Goal: Transaction & Acquisition: Purchase product/service

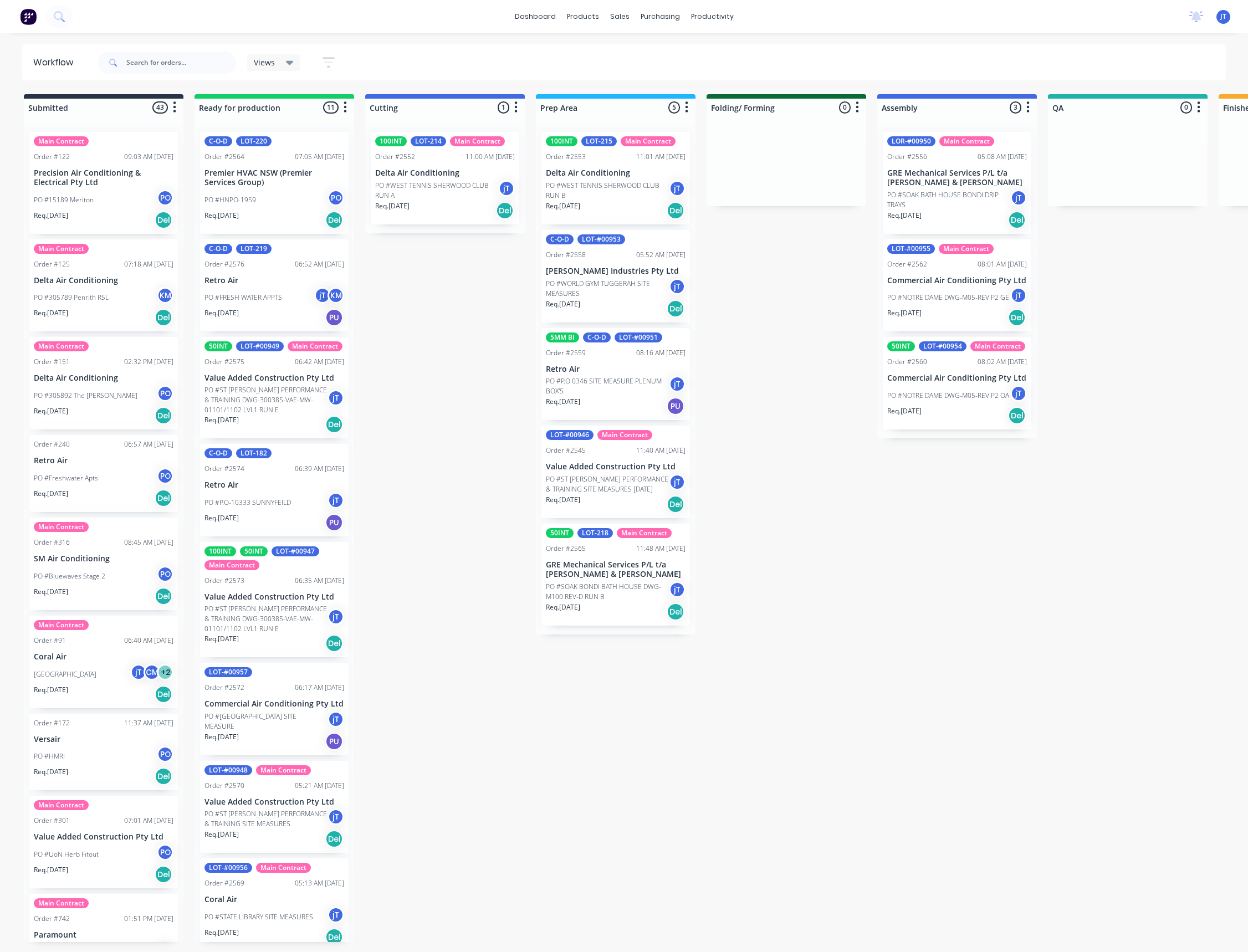
scroll to position [25, 0]
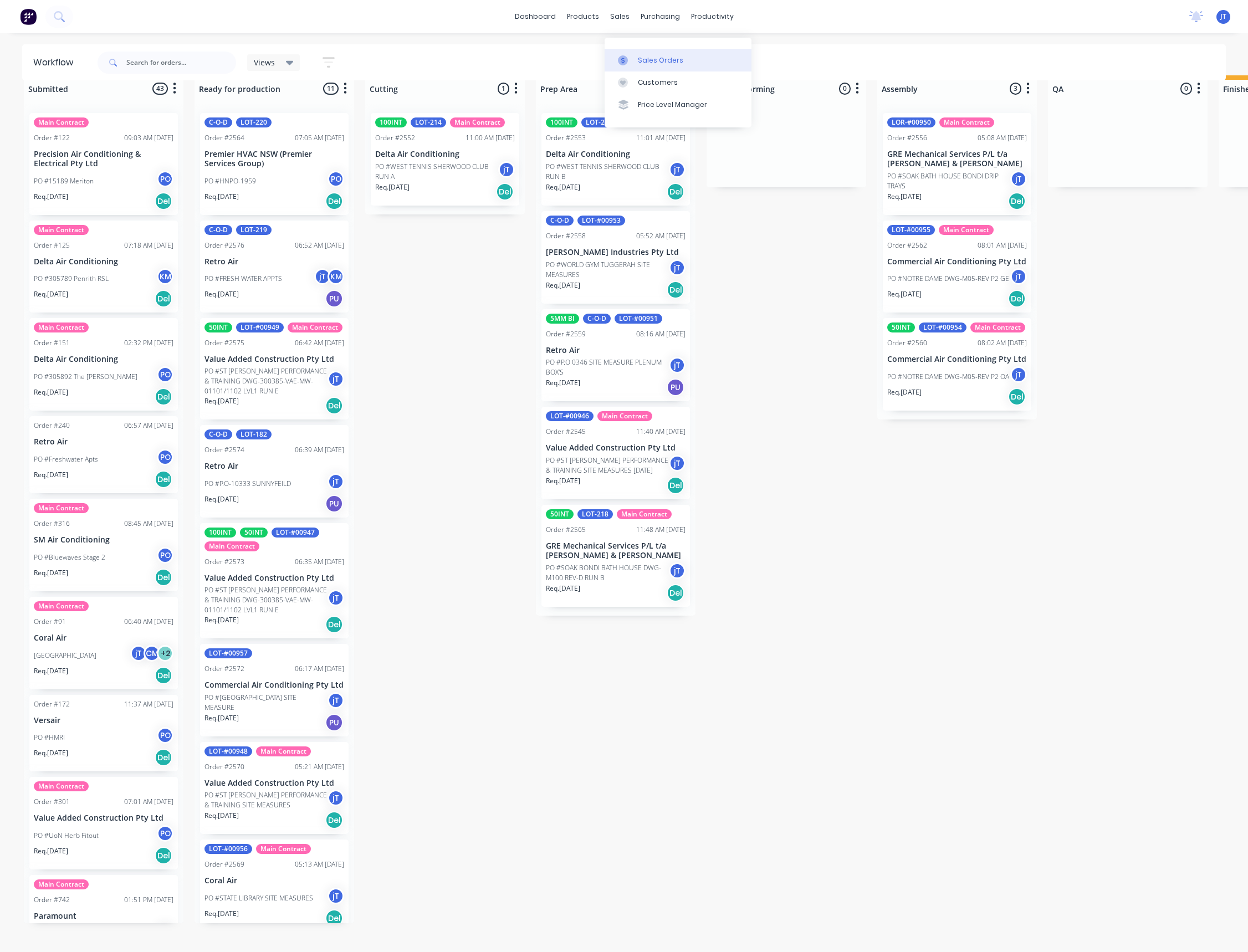
click at [641, 55] on div "Sales Orders" at bounding box center [660, 60] width 45 height 10
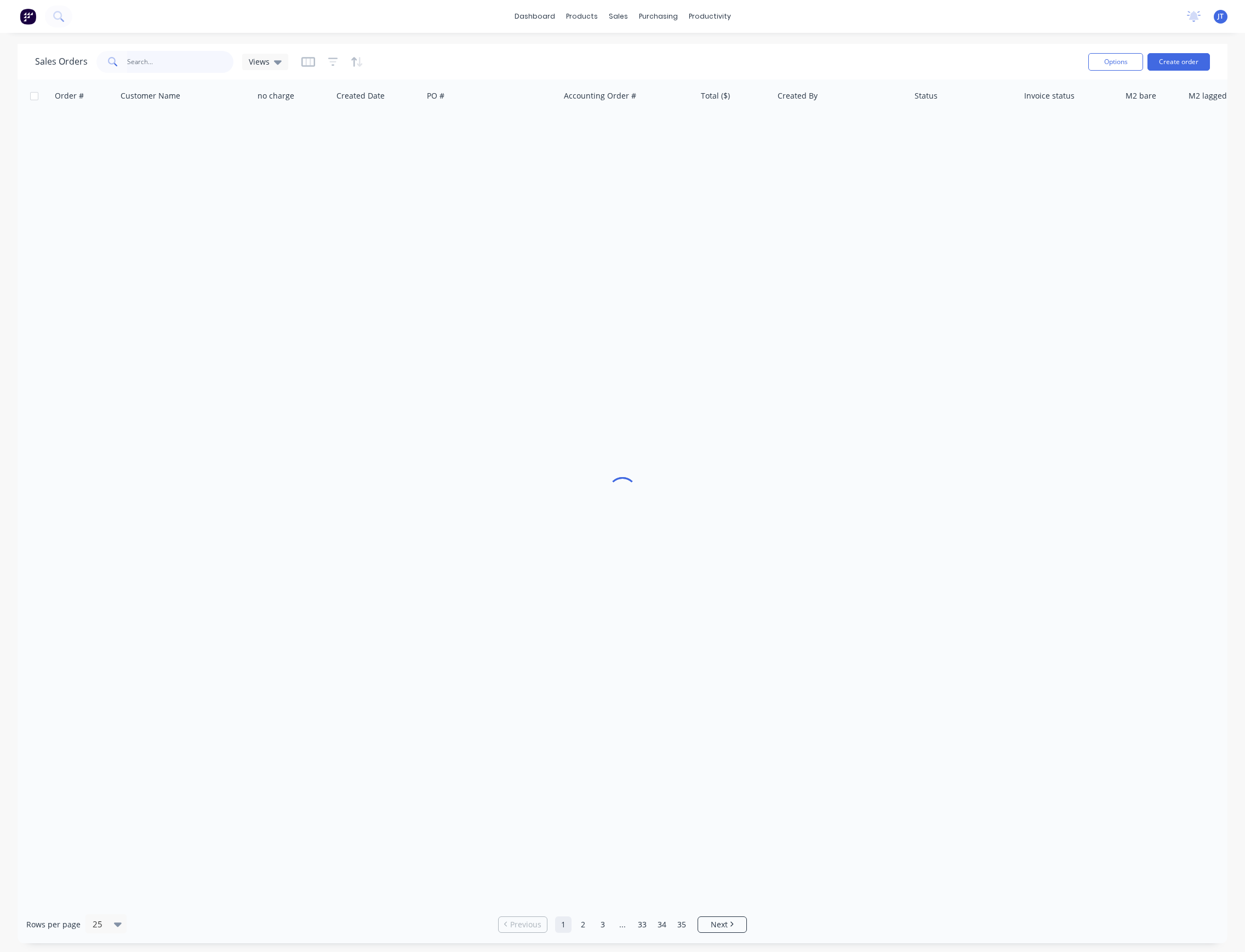
click at [205, 66] on input "text" at bounding box center [180, 62] width 107 height 22
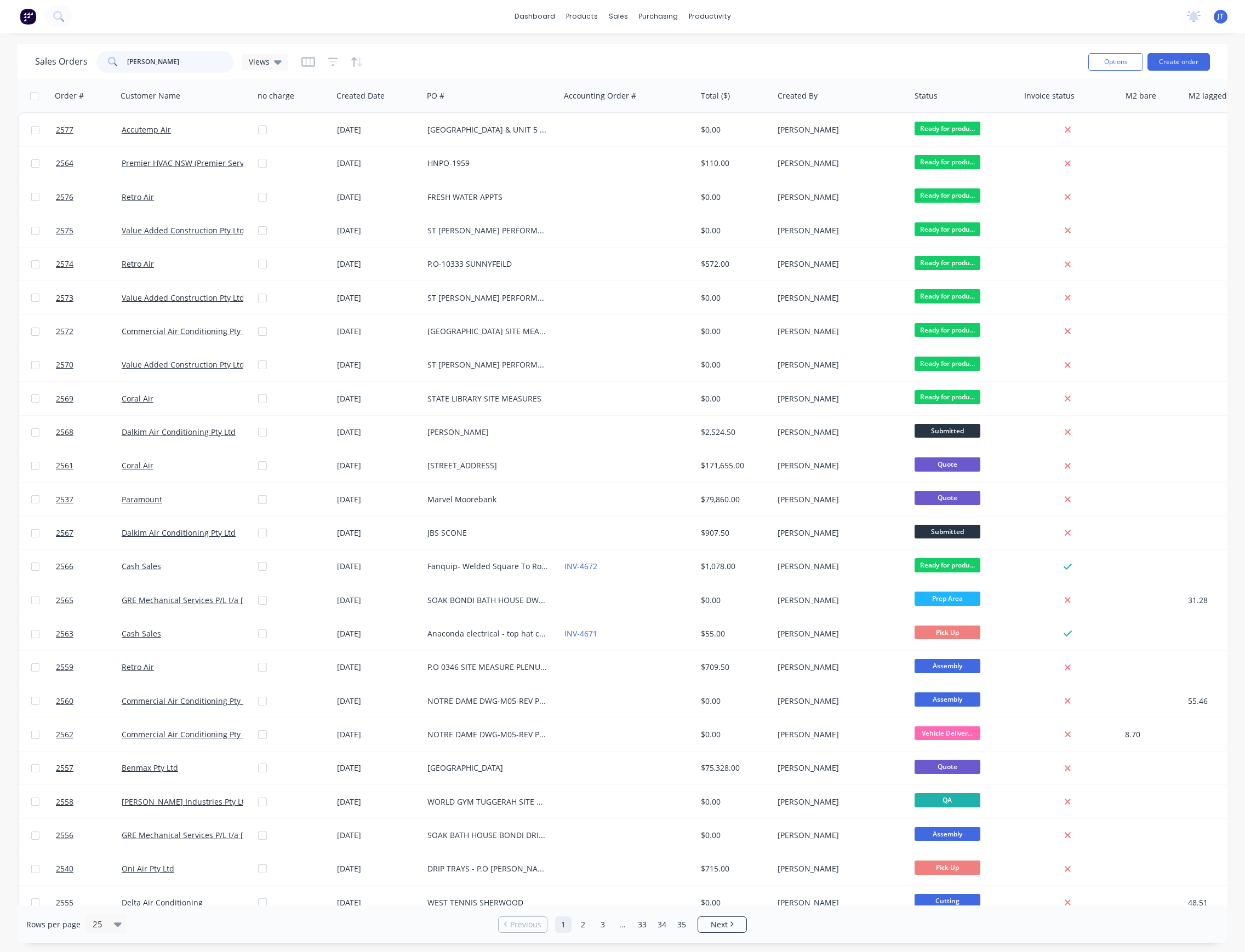
type input "LILAC"
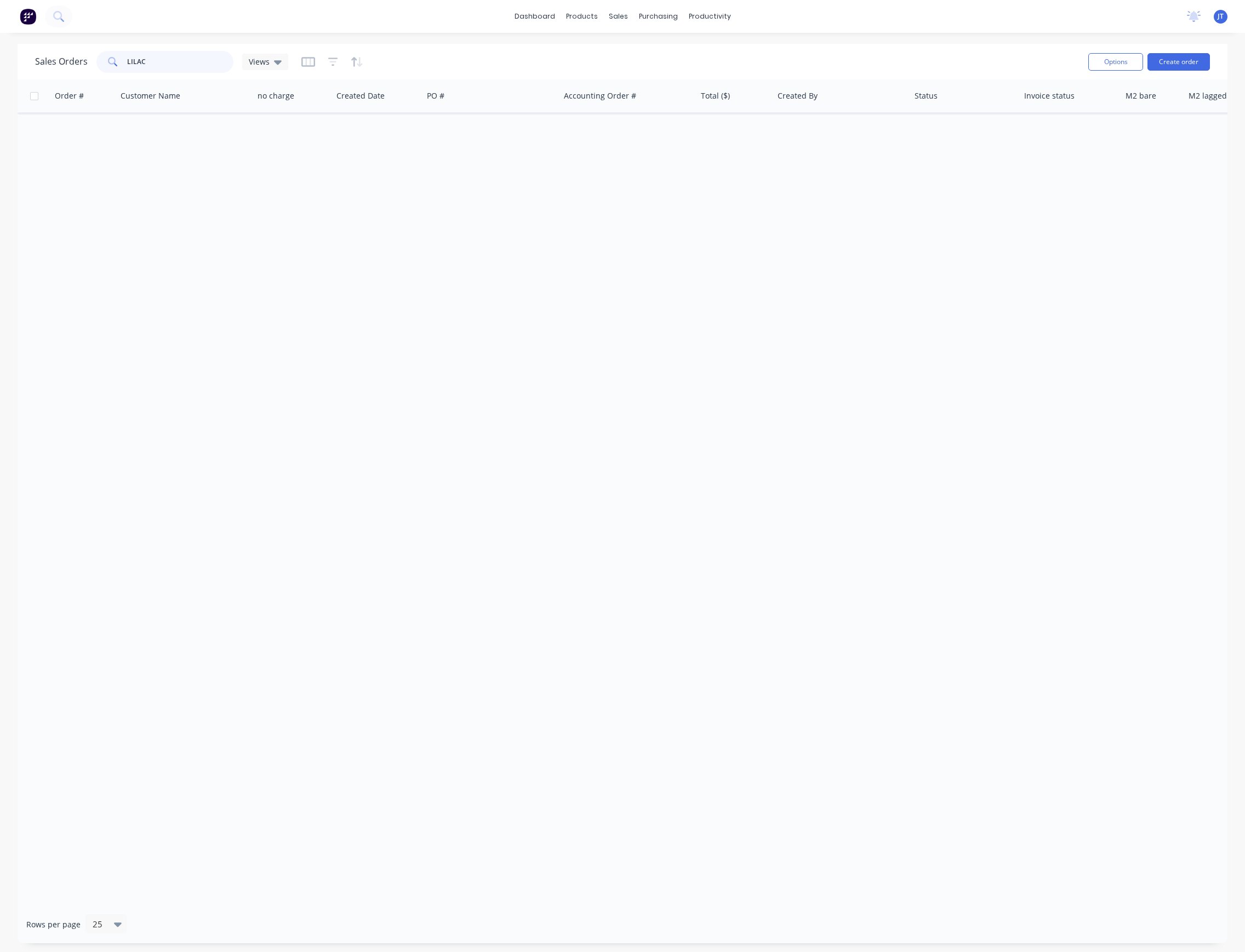
drag, startPoint x: 160, startPoint y: 66, endPoint x: 117, endPoint y: 72, distance: 43.4
click at [117, 72] on div "LILAC" at bounding box center [164, 62] width 137 height 22
click at [1197, 62] on button "Create order" at bounding box center [1179, 62] width 63 height 18
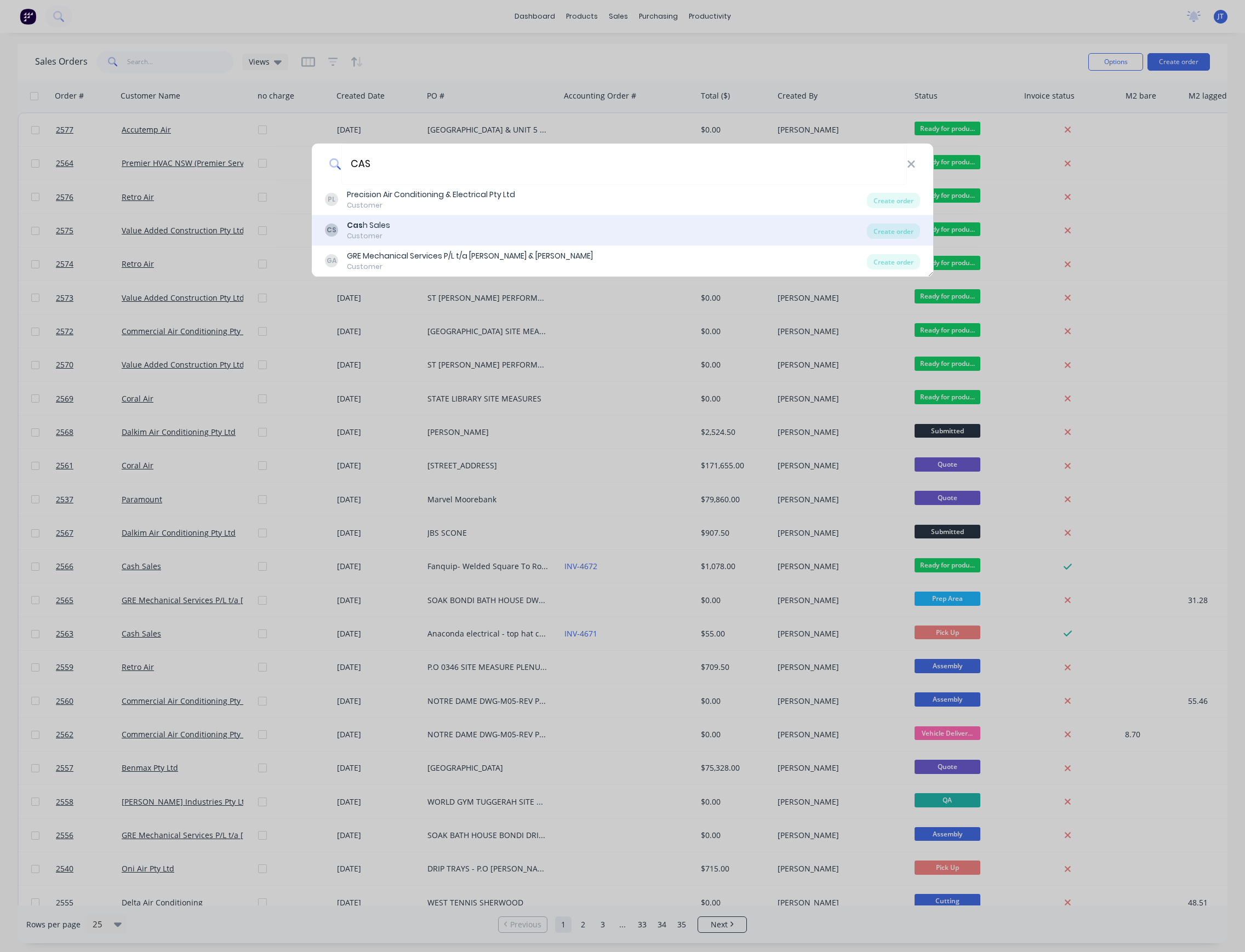
type input "CAS"
click at [377, 234] on div "Customer" at bounding box center [369, 236] width 43 height 10
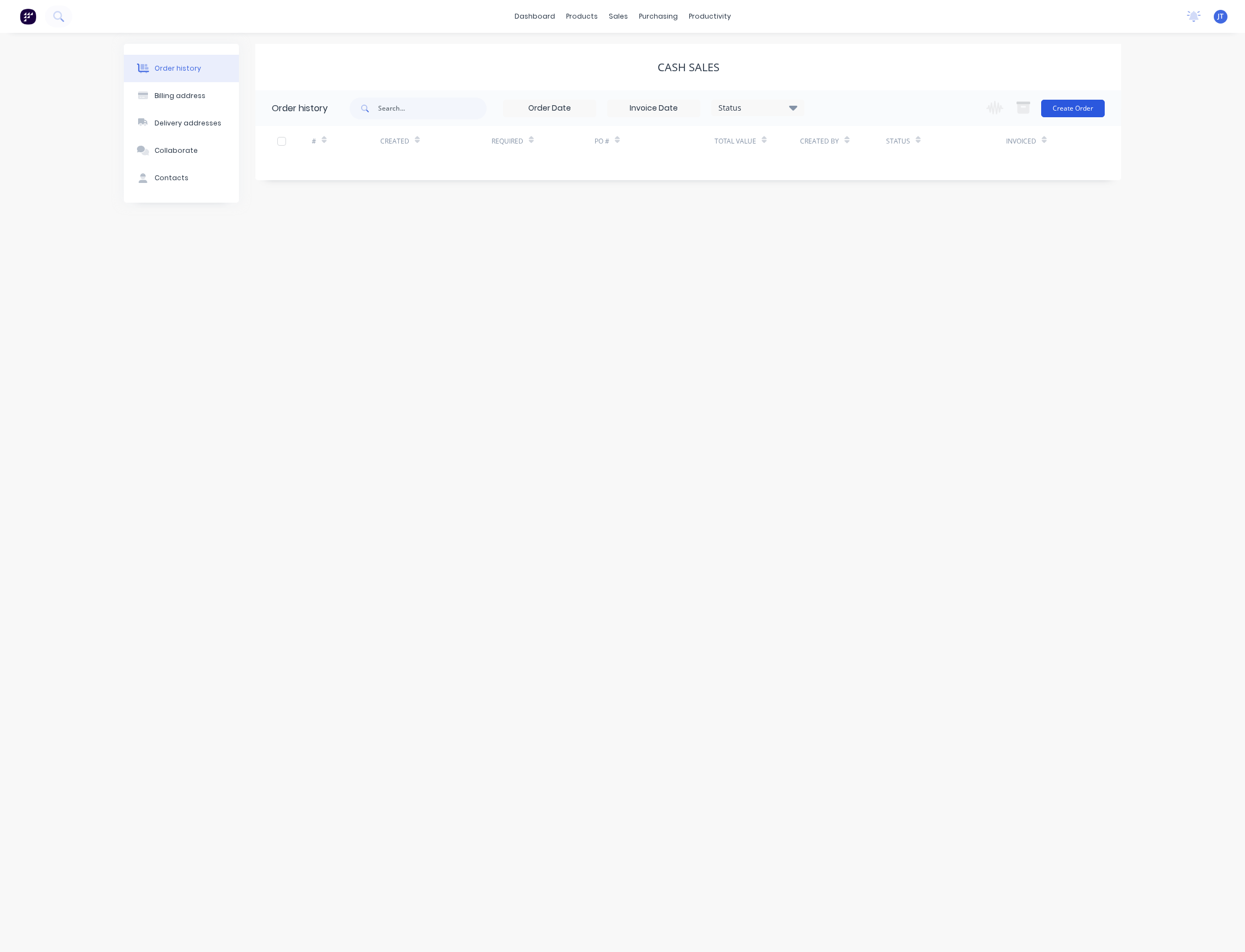
click at [1084, 102] on button "Create Order" at bounding box center [1073, 108] width 63 height 18
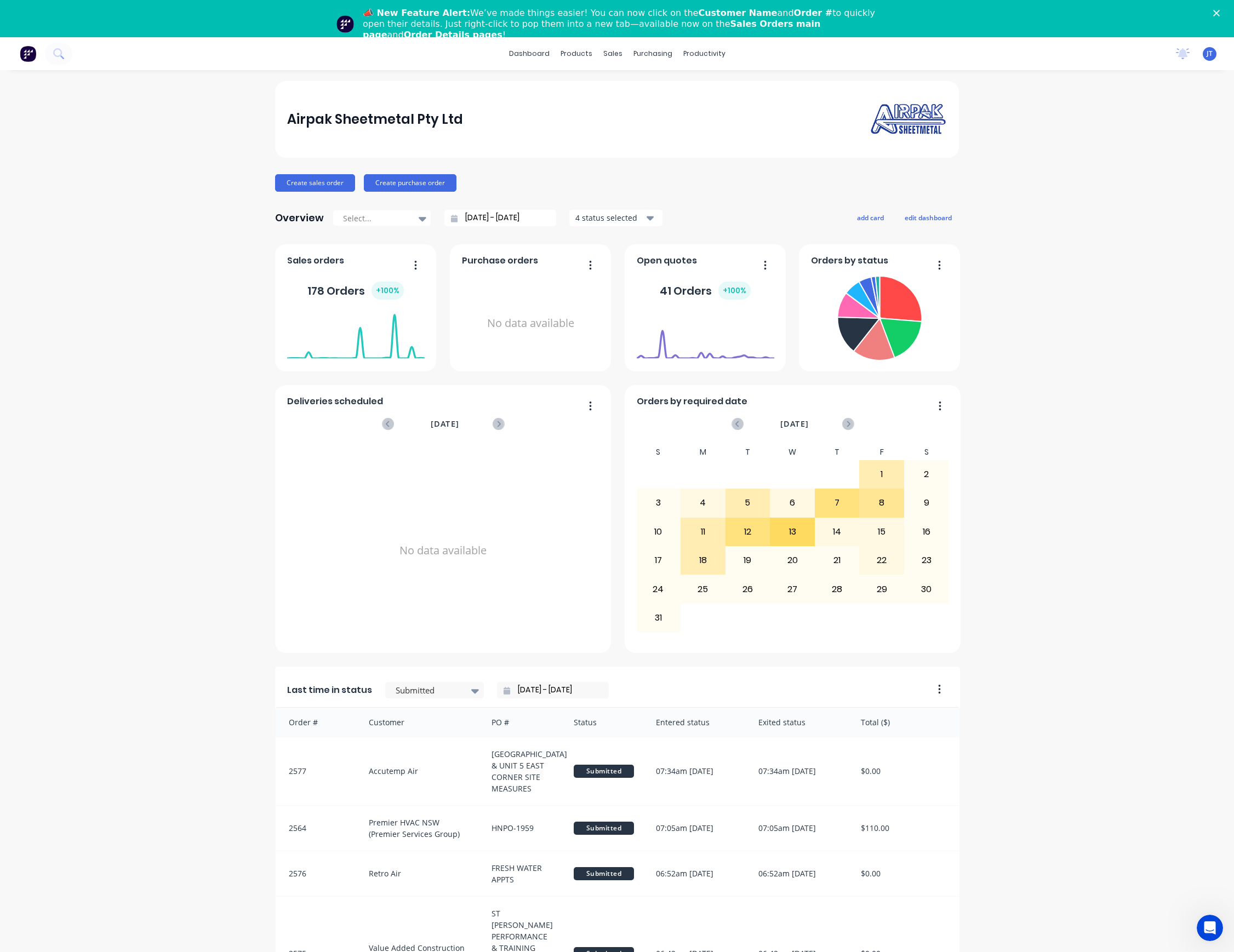
click at [1220, 14] on icon "Close" at bounding box center [1216, 13] width 6 height 6
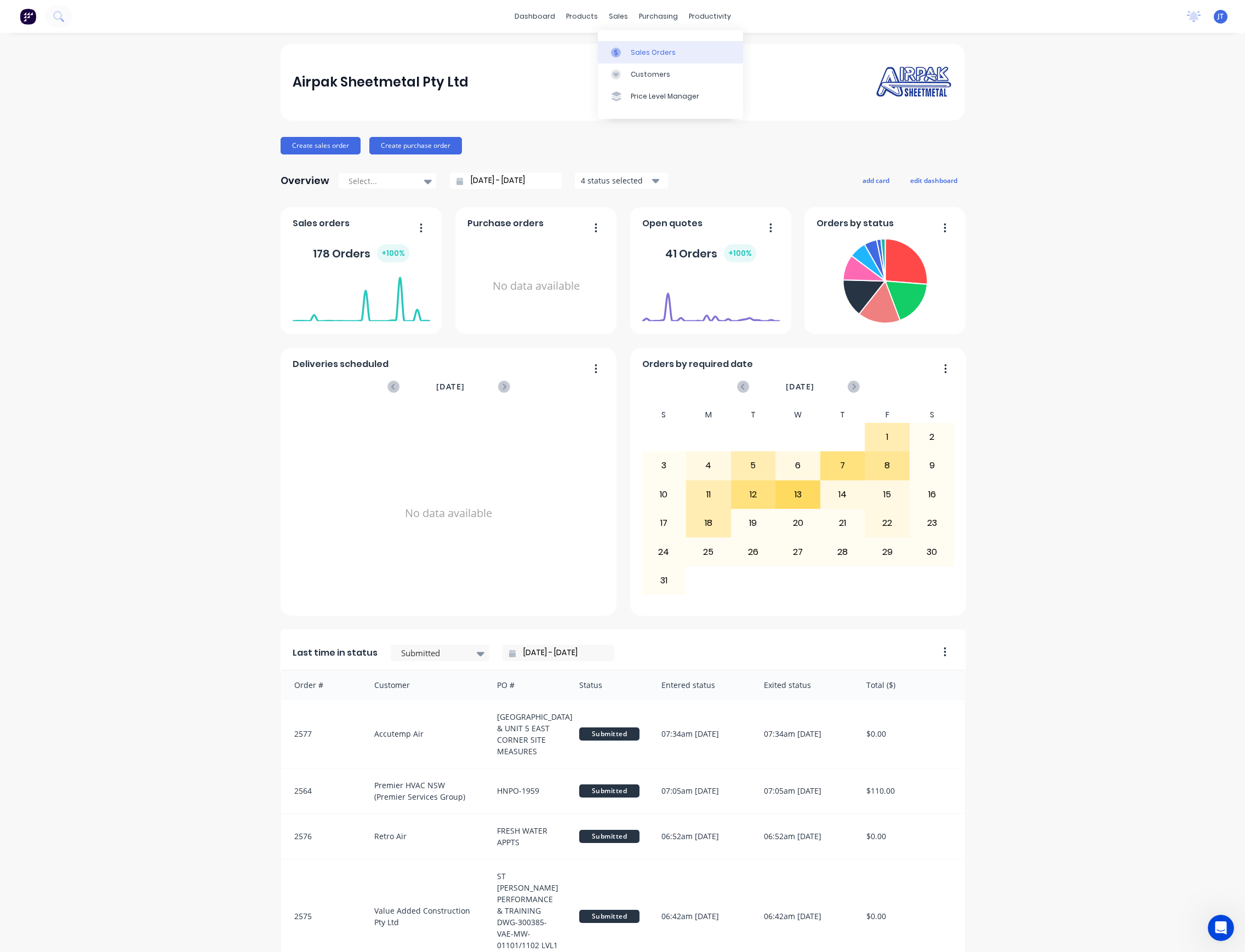
click at [640, 51] on div "Sales Orders" at bounding box center [653, 52] width 45 height 10
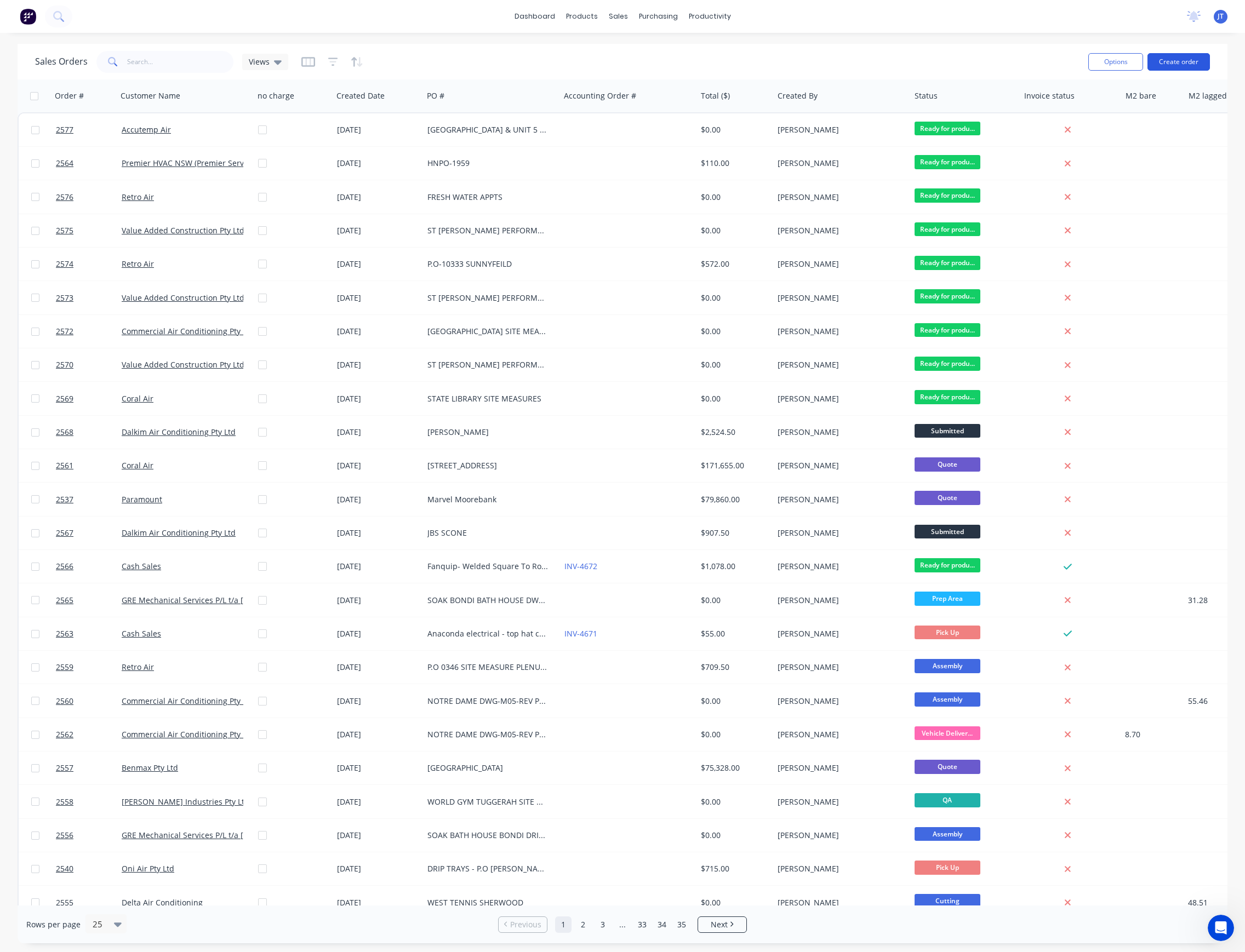
click at [1189, 62] on button "Create order" at bounding box center [1179, 62] width 63 height 18
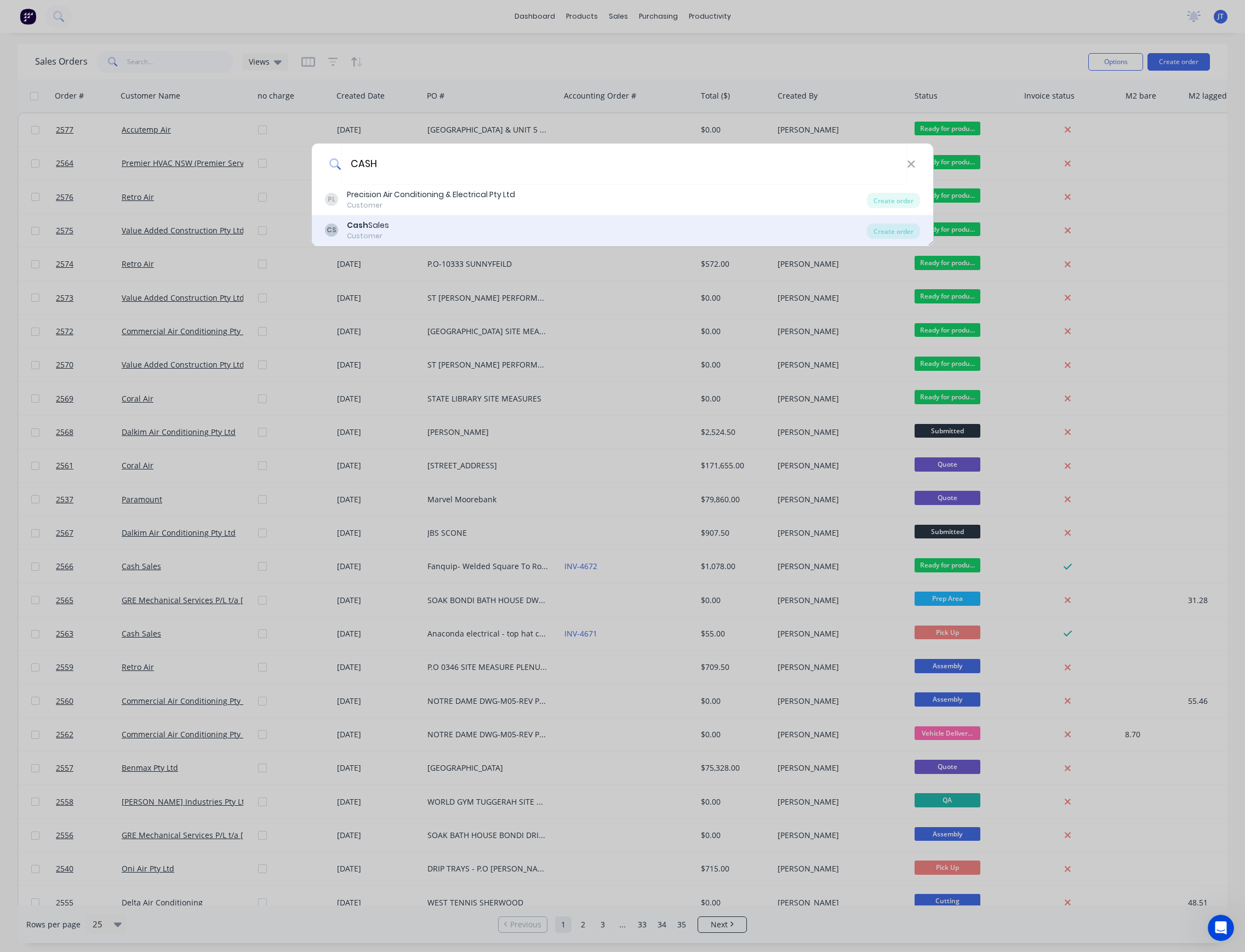
type input "CASH"
click at [545, 228] on div "CS Cash Sales Customer" at bounding box center [596, 230] width 542 height 22
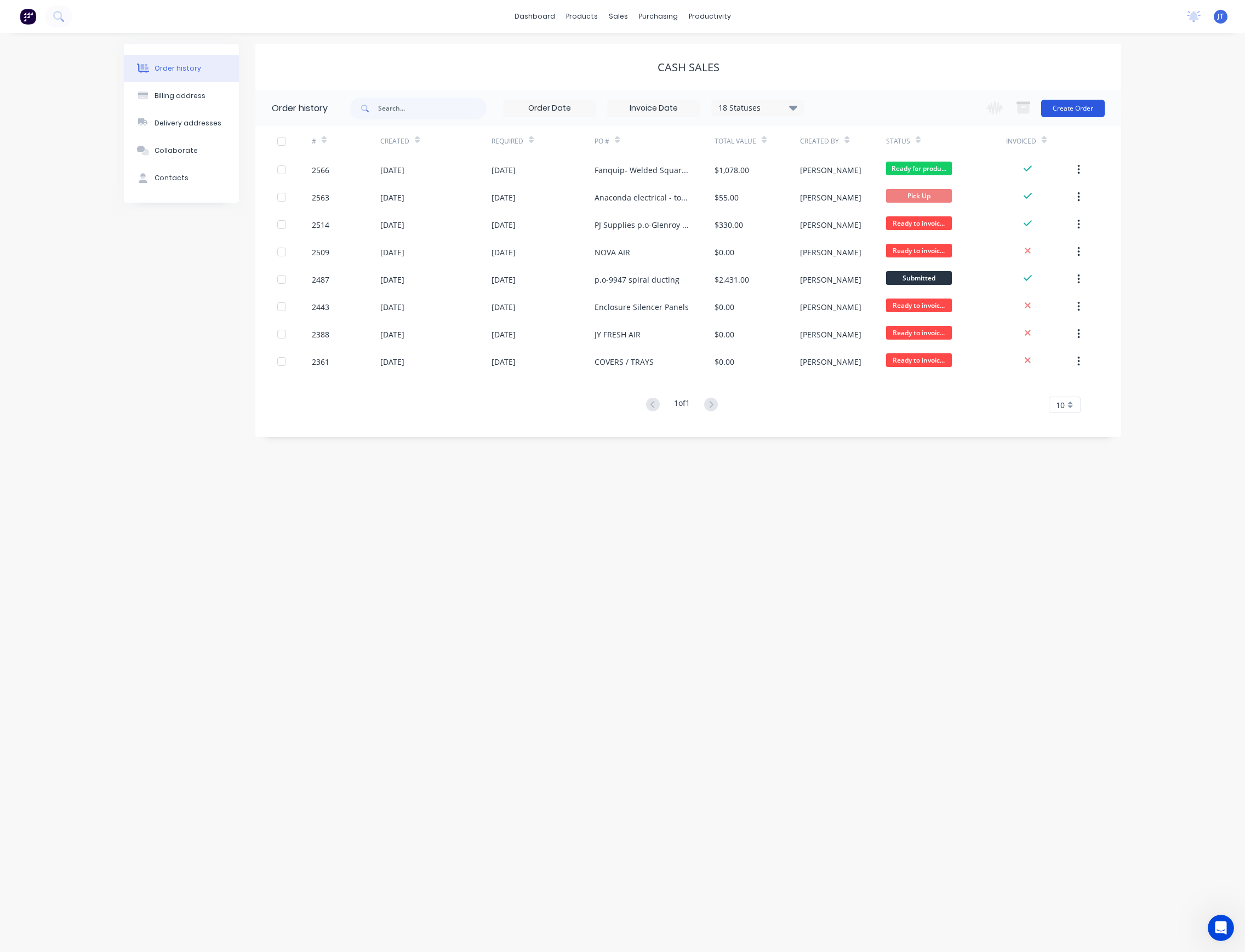
click at [1084, 103] on button "Create Order" at bounding box center [1073, 108] width 63 height 18
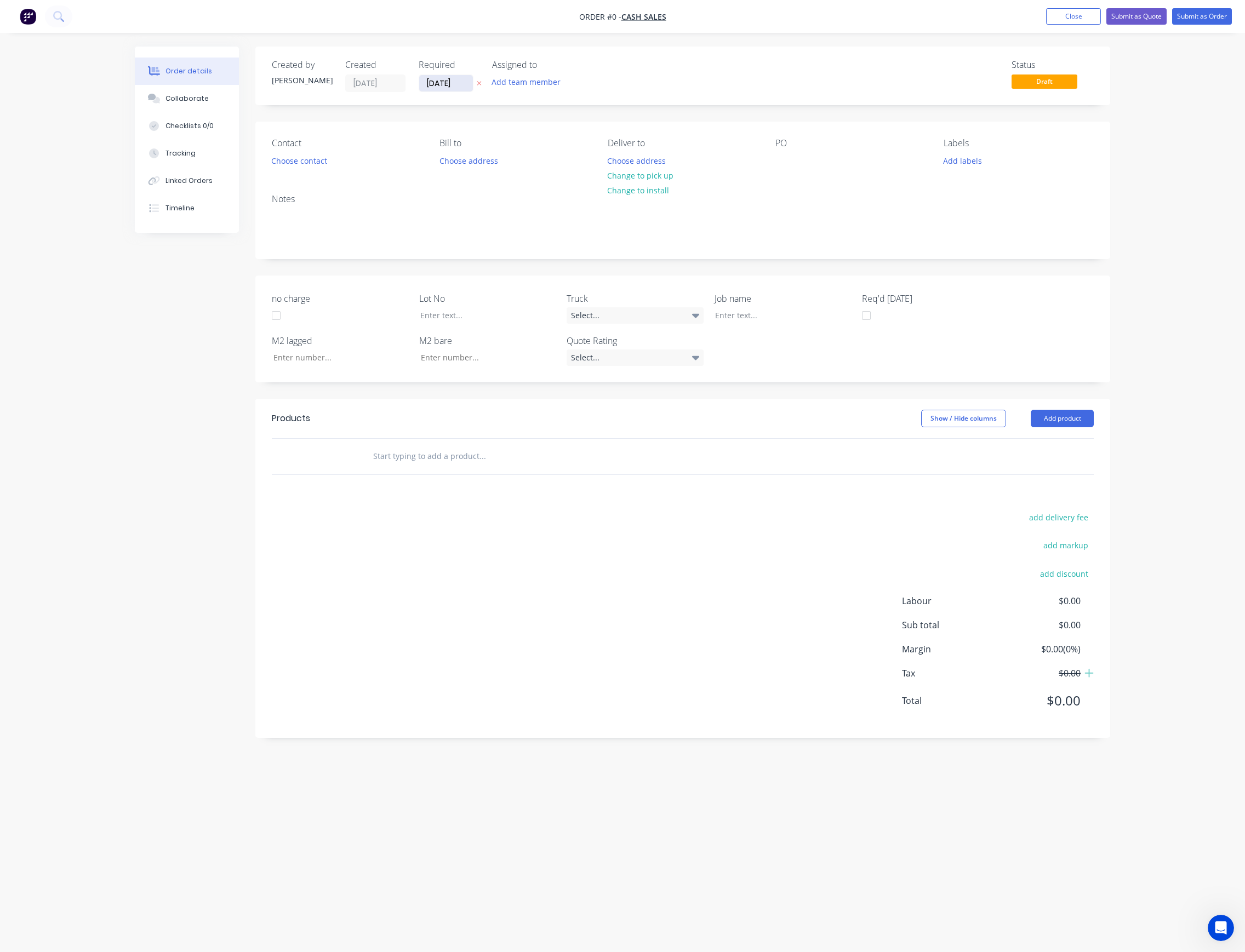
click at [463, 83] on input "[DATE]" at bounding box center [446, 83] width 54 height 16
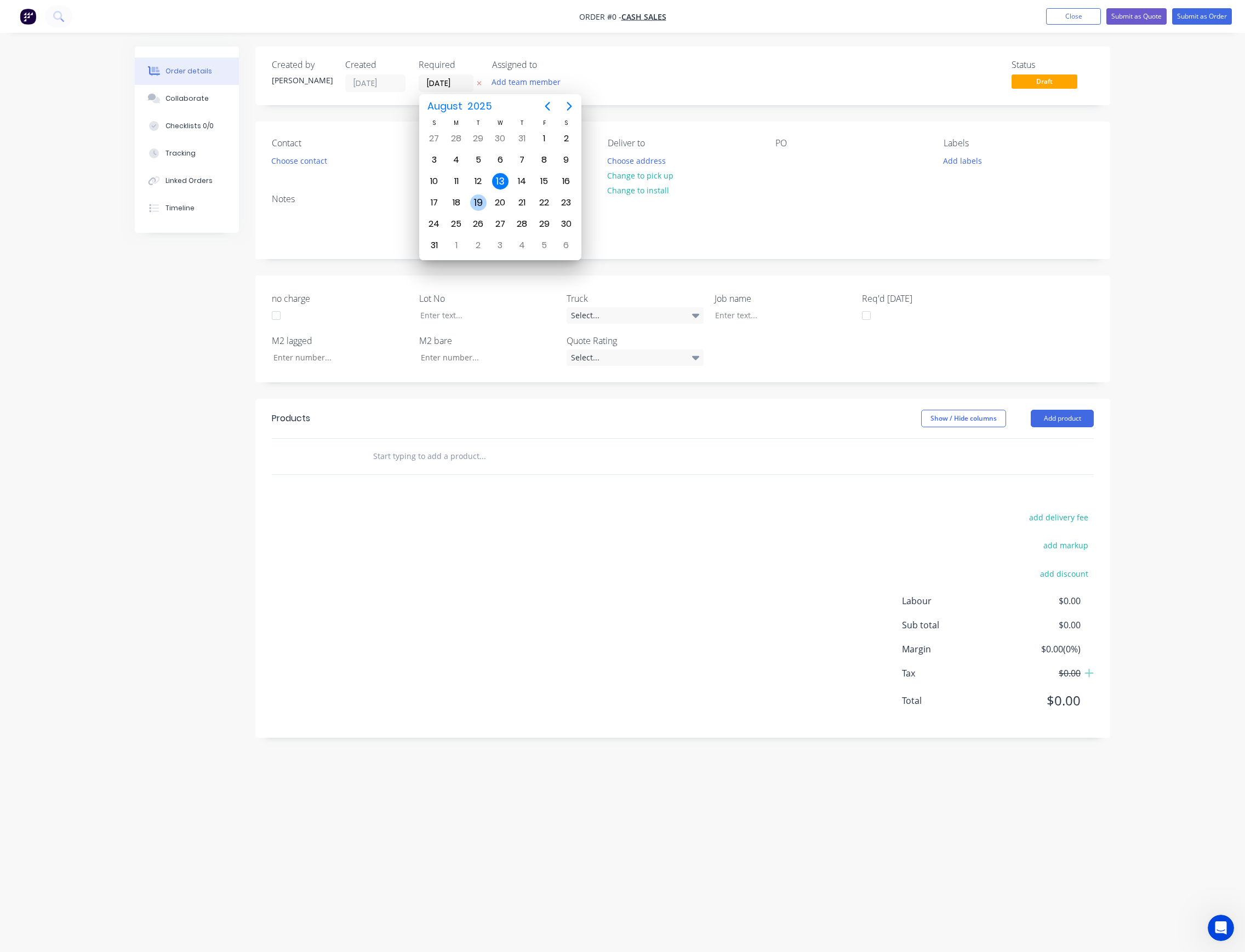
click at [474, 203] on div "19" at bounding box center [478, 203] width 16 height 16
type input "[DATE]"
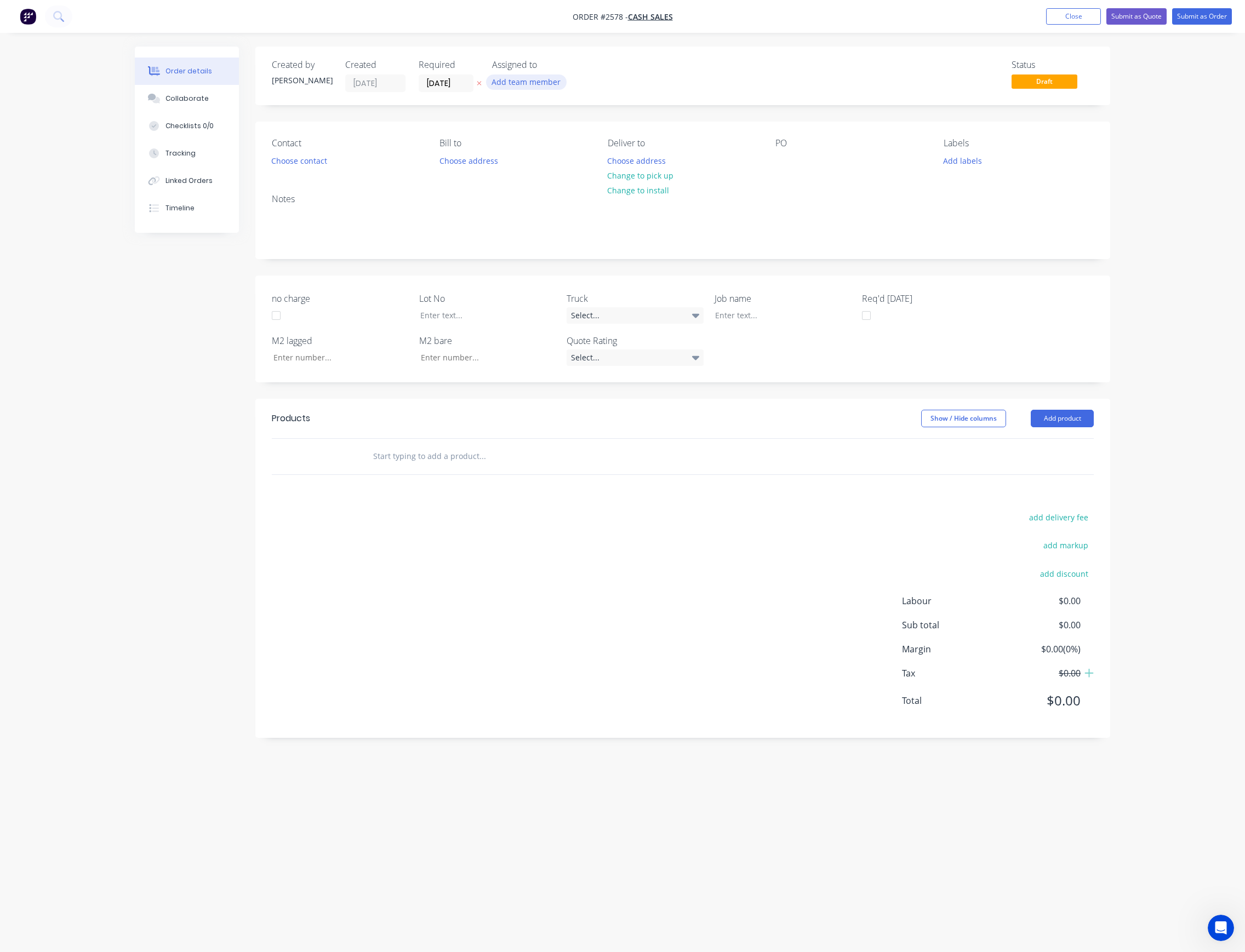
click at [541, 78] on button "Add team member" at bounding box center [526, 82] width 80 height 14
click at [536, 136] on button "[PERSON_NAME] (You)" at bounding box center [574, 143] width 164 height 22
click at [302, 160] on button "Choose contact" at bounding box center [299, 160] width 67 height 14
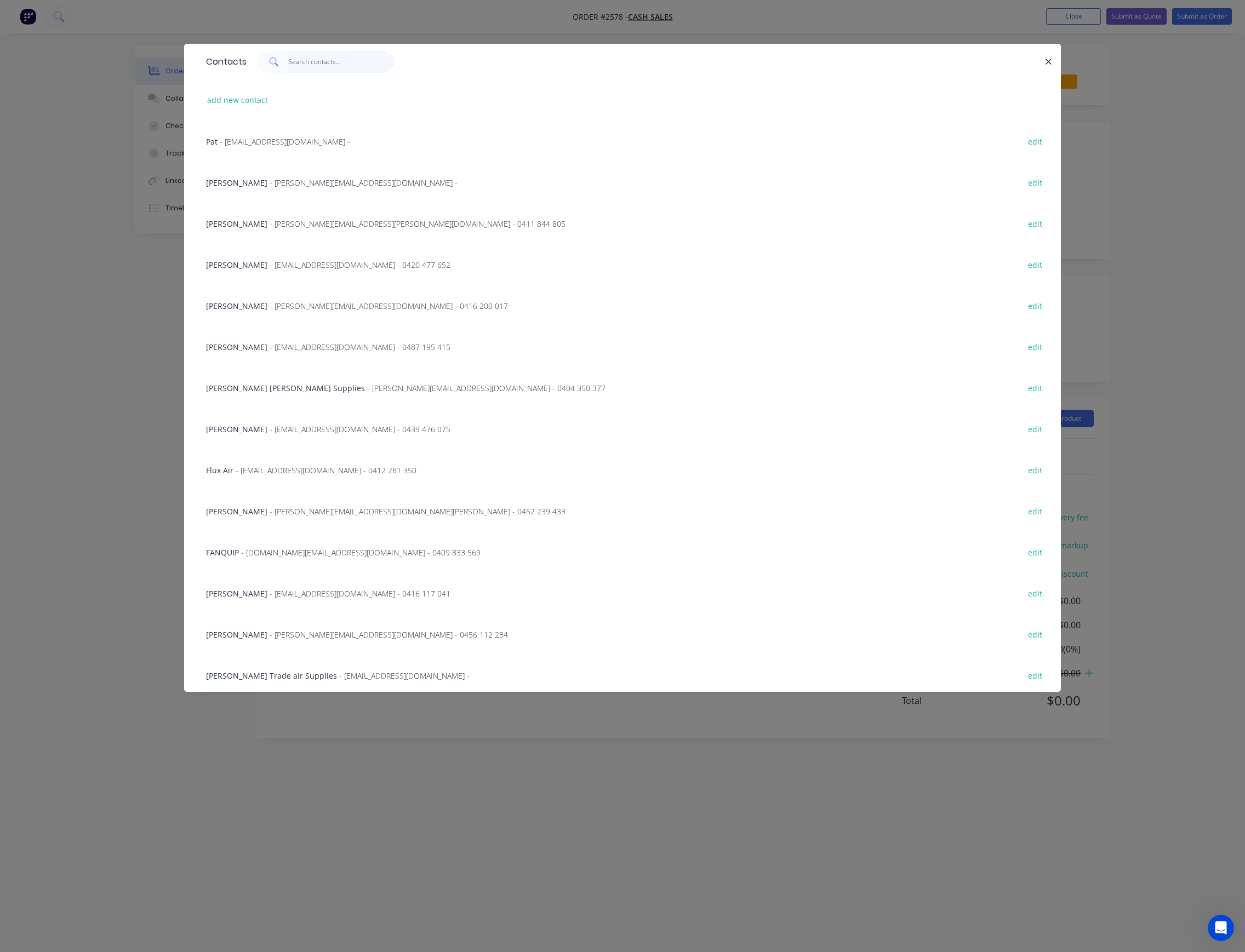
click at [324, 62] on input "text" at bounding box center [341, 62] width 107 height 22
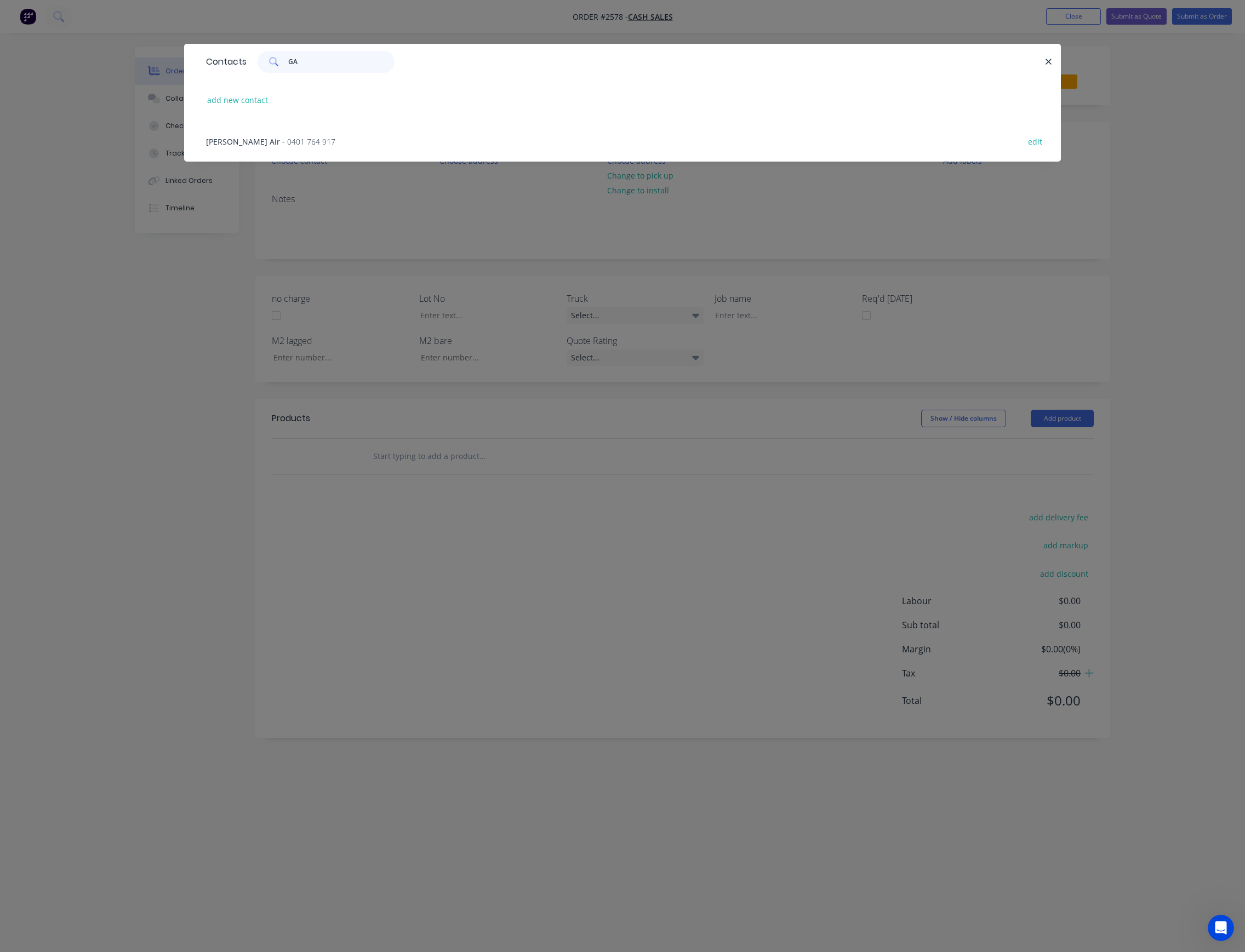
type input "GA"
click at [302, 136] on span "- 0401 764 917" at bounding box center [309, 141] width 53 height 10
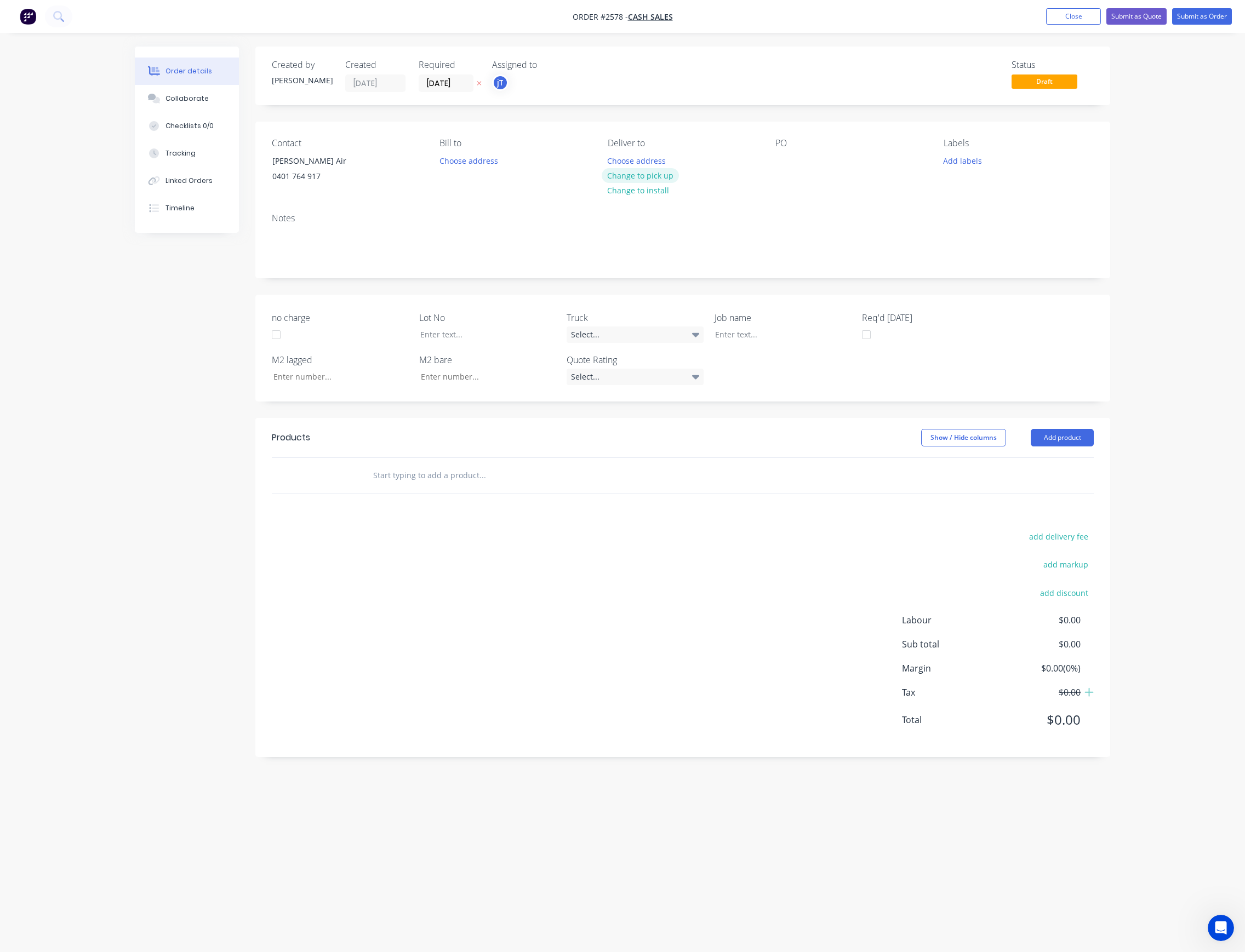
click at [663, 176] on button "Change to pick up" at bounding box center [640, 176] width 78 height 14
click at [773, 160] on div "Contact [PERSON_NAME] Air 0401 764 917 Bill to Choose address Pick up Change to…" at bounding box center [683, 163] width 855 height 83
click at [776, 160] on div at bounding box center [785, 161] width 18 height 16
drag, startPoint x: 862, startPoint y: 164, endPoint x: 780, endPoint y: 150, distance: 83.2
click at [778, 150] on div "PO P.O-0003 LILAC AIR R/A BOXES" at bounding box center [850, 163] width 150 height 50
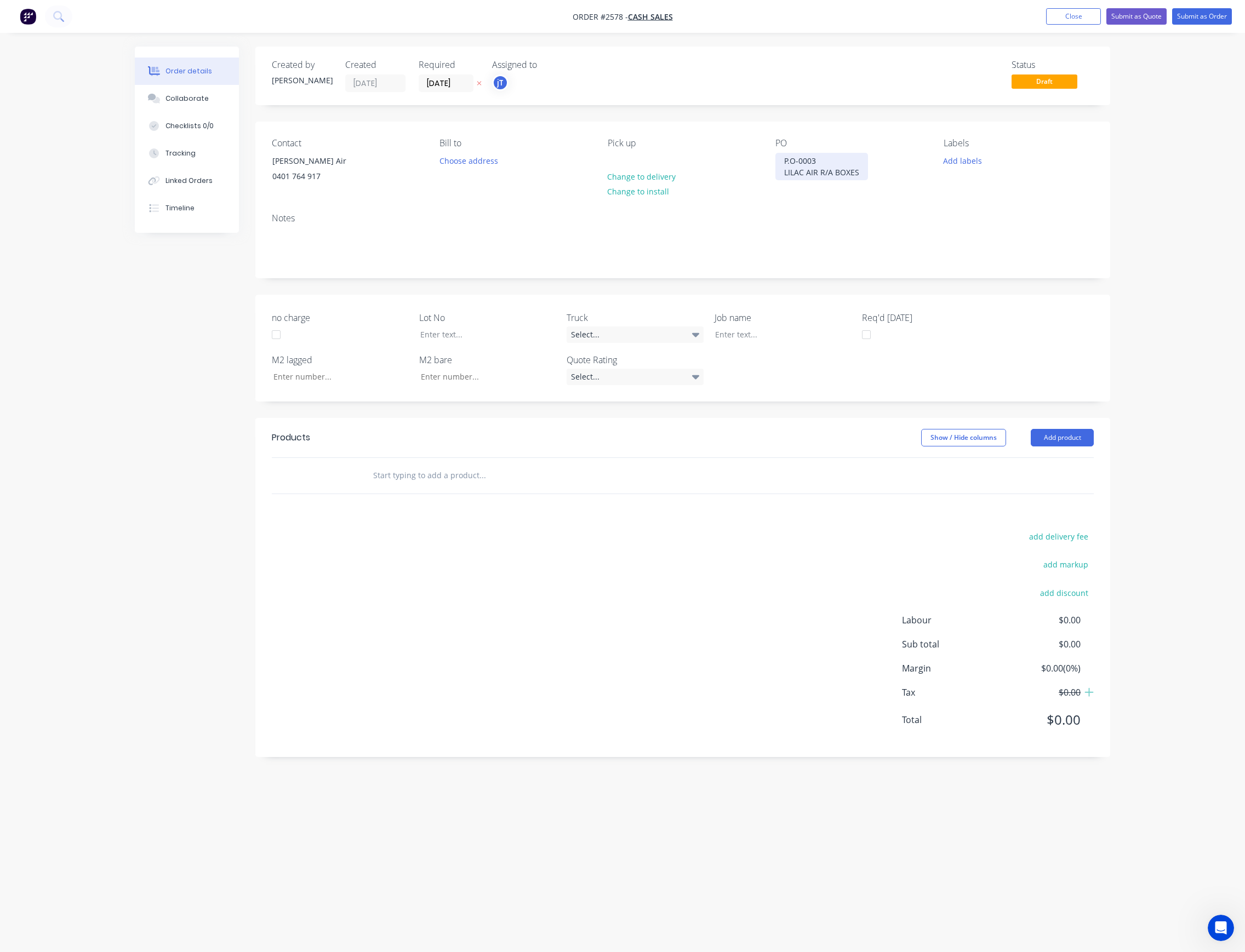
click at [849, 171] on div "P.O-0003 LILAC AIR R/A BOXES" at bounding box center [821, 167] width 92 height 27
drag, startPoint x: 866, startPoint y: 174, endPoint x: 793, endPoint y: 162, distance: 74.0
click at [783, 163] on div "P.O-0003 LILAC AIR R/A BOXES" at bounding box center [821, 167] width 92 height 27
copy div "P.O-0003 LILAC AIR R/A BOXES"
click at [793, 332] on div at bounding box center [775, 334] width 137 height 16
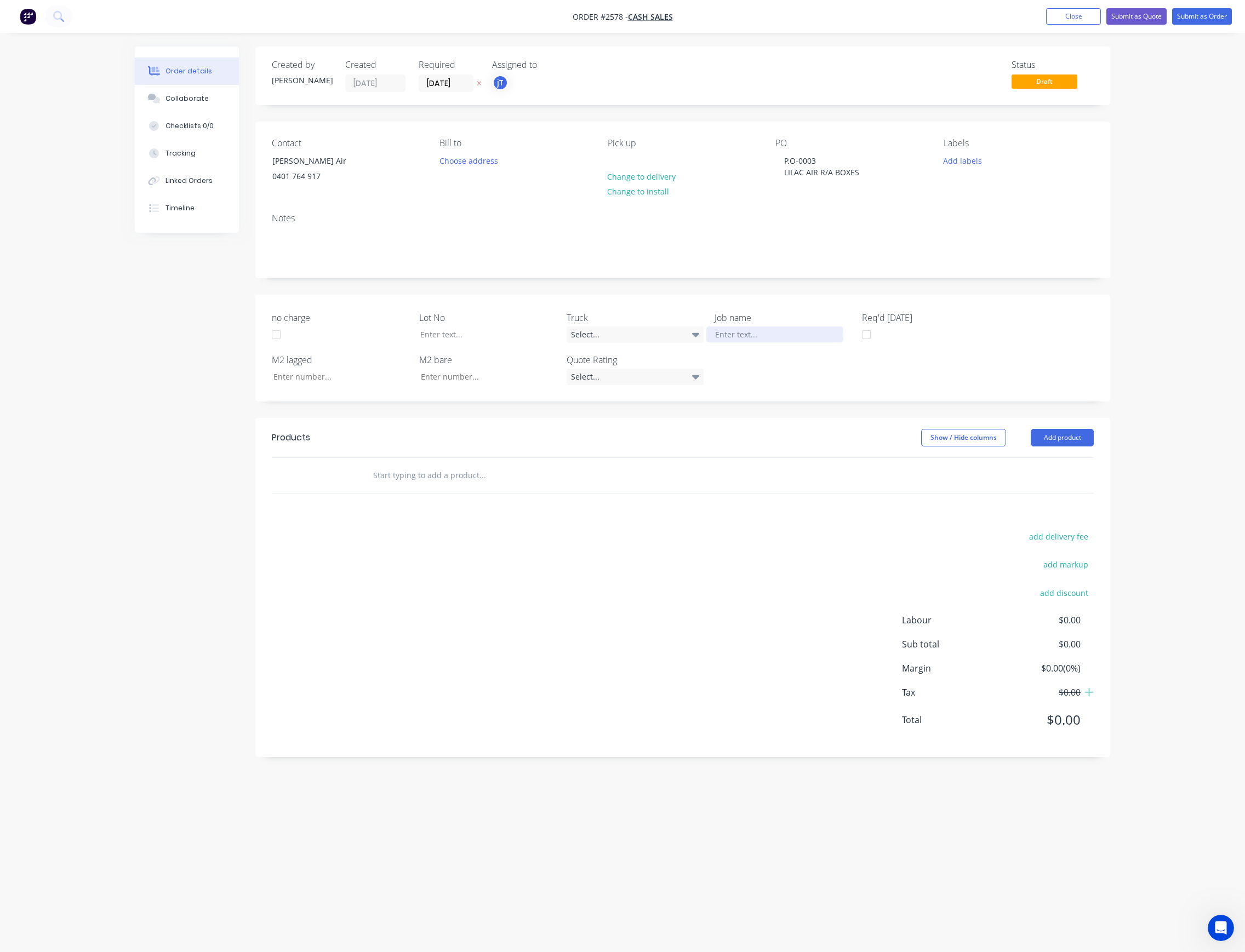
paste div
click at [744, 331] on div "P.O-0003LILAC AIR R/A BOXES" at bounding box center [775, 334] width 137 height 16
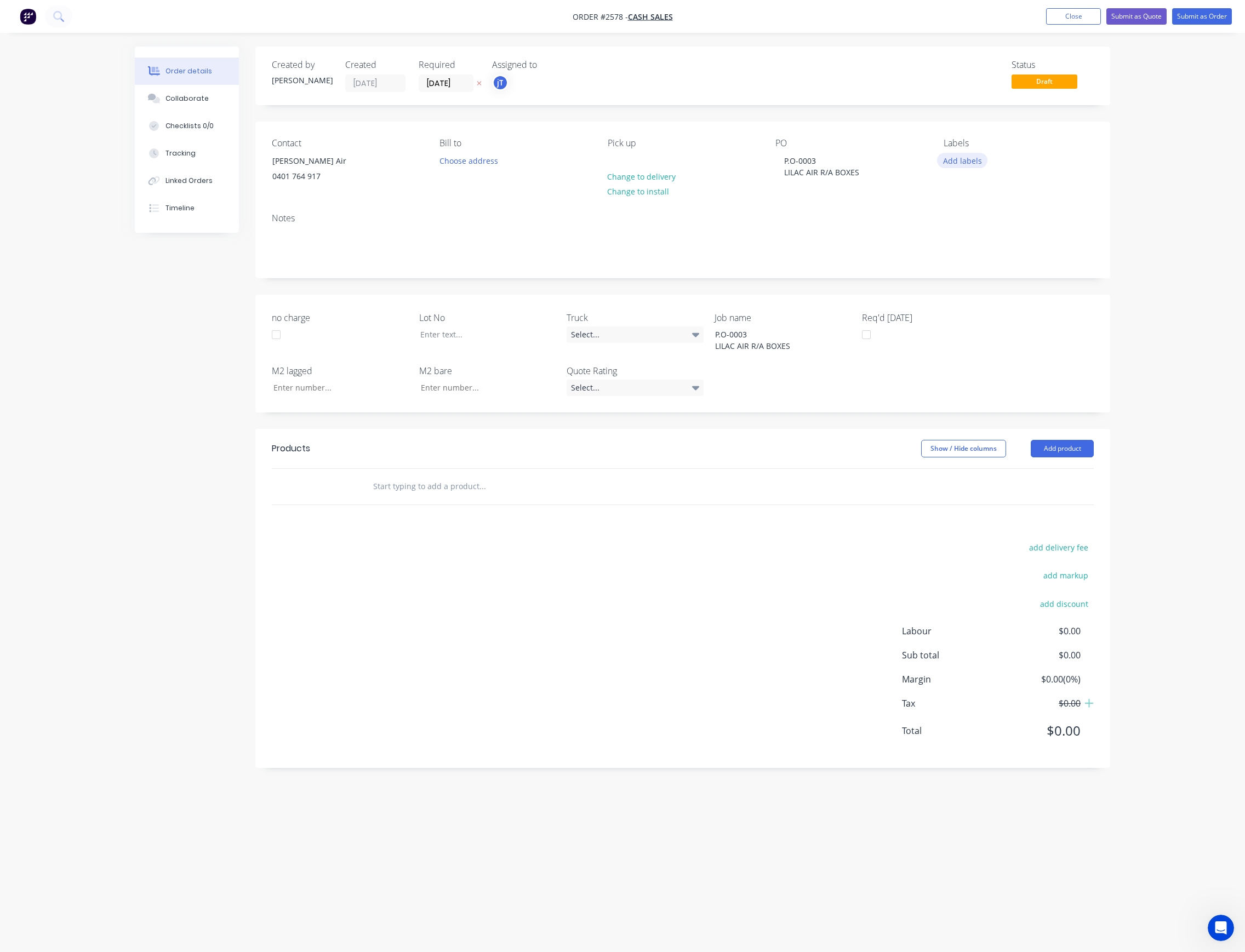
click at [978, 161] on button "Add labels" at bounding box center [962, 160] width 51 height 14
click at [1040, 201] on input "text" at bounding box center [1034, 192] width 115 height 22
type input "C"
click at [991, 282] on div "C-O-D" at bounding box center [987, 280] width 27 height 12
click at [422, 489] on input "text" at bounding box center [482, 486] width 219 height 22
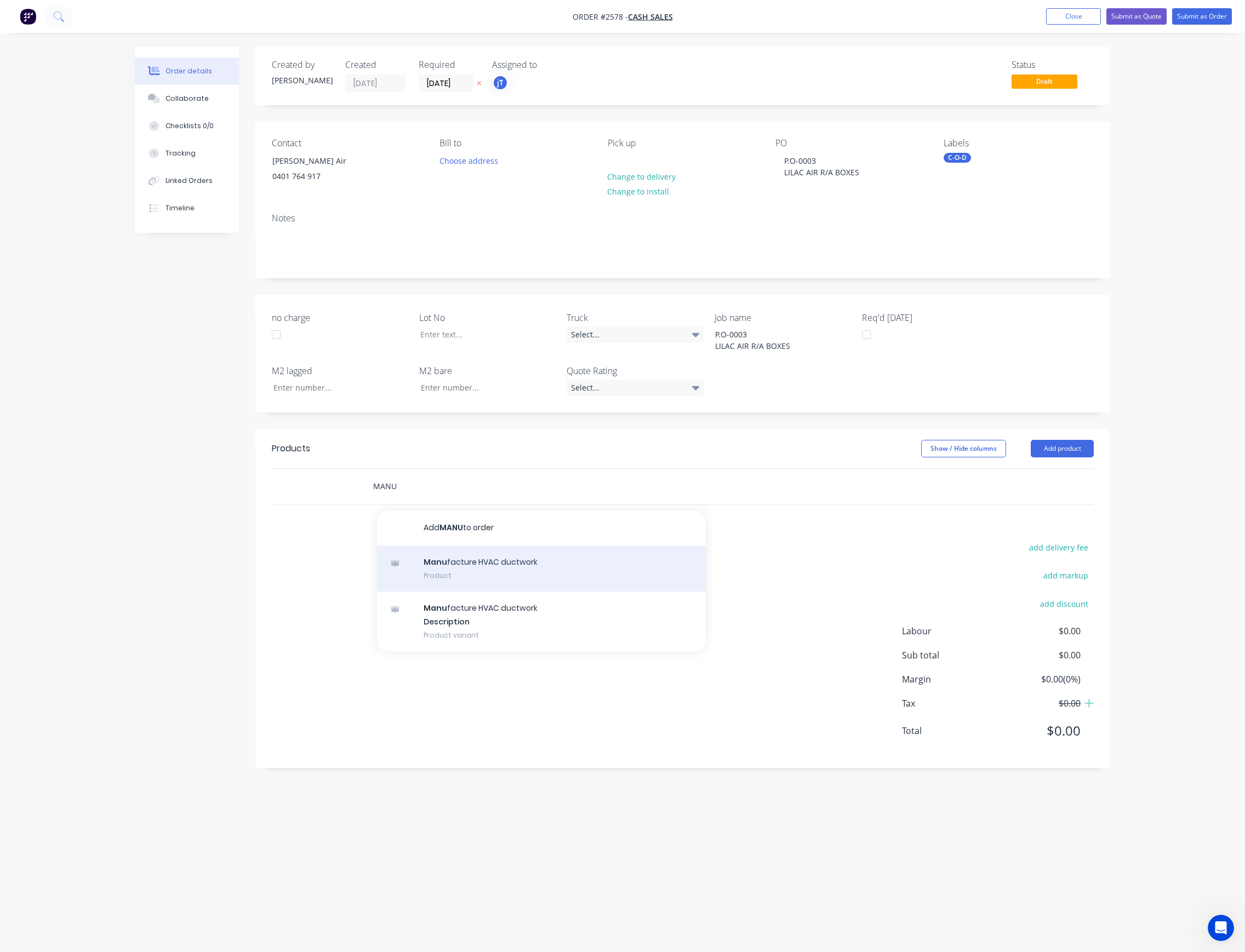
type input "MANU"
click at [523, 571] on div "Manu facture HVAC ductwork Product" at bounding box center [541, 569] width 329 height 46
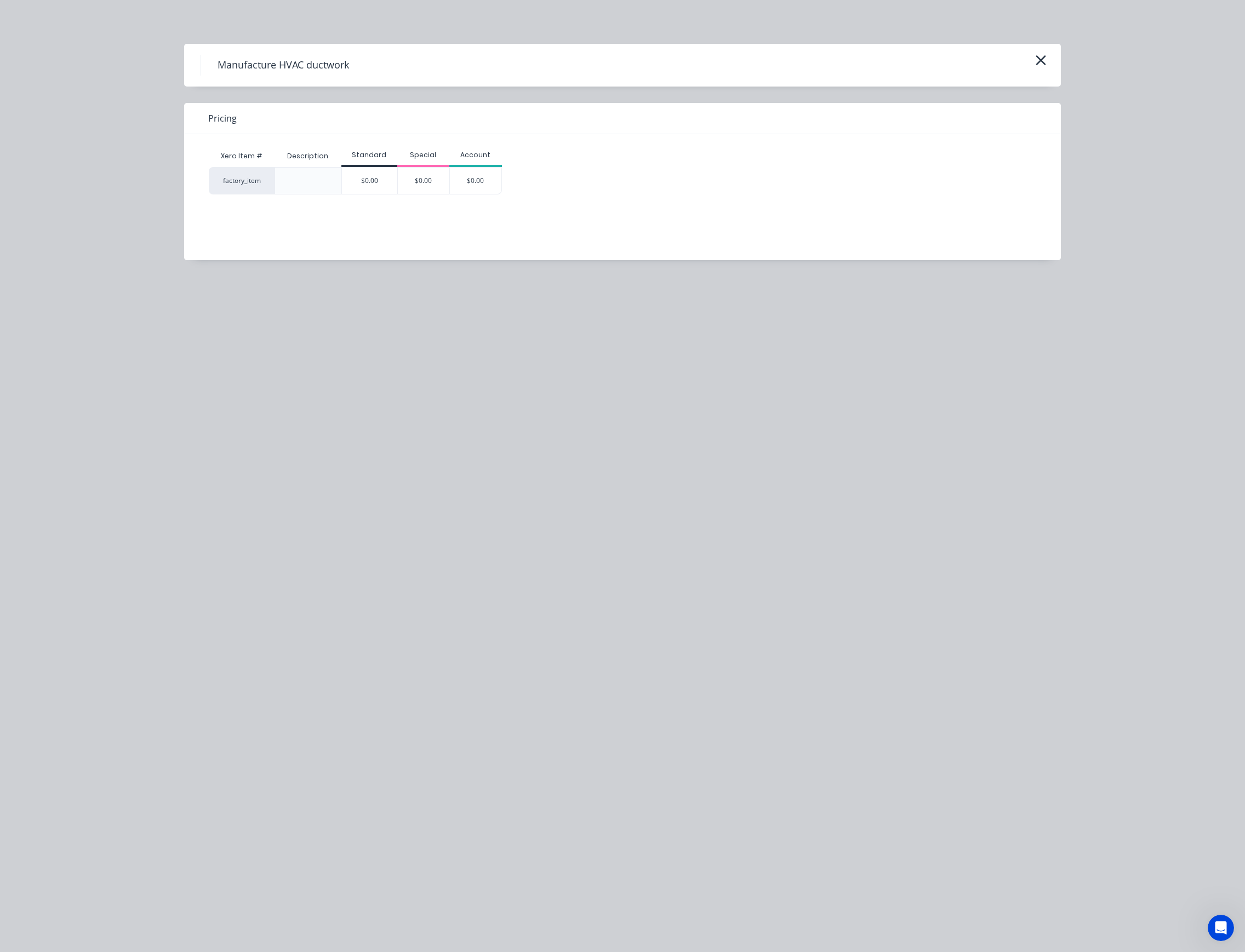
click at [371, 185] on div "$0.00" at bounding box center [369, 180] width 55 height 26
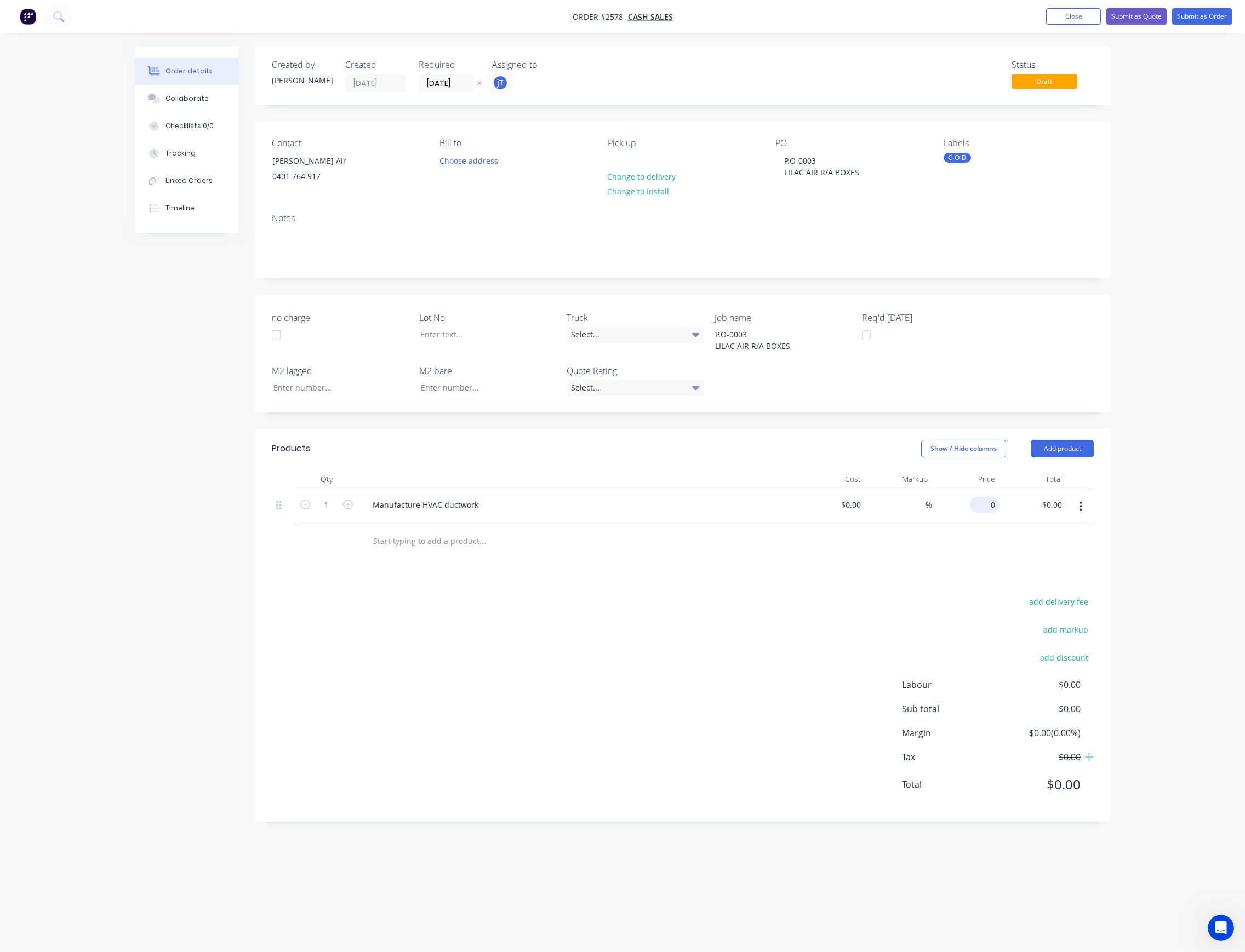
click at [992, 503] on input "0" at bounding box center [987, 505] width 25 height 16
type input "$1,850.00"
click at [821, 597] on div "add delivery fee add markup add discount Labour $0.00 Sub total $0.00 Margin $0…" at bounding box center [683, 700] width 822 height 212
click at [1207, 15] on button "Submit as Order" at bounding box center [1202, 16] width 59 height 16
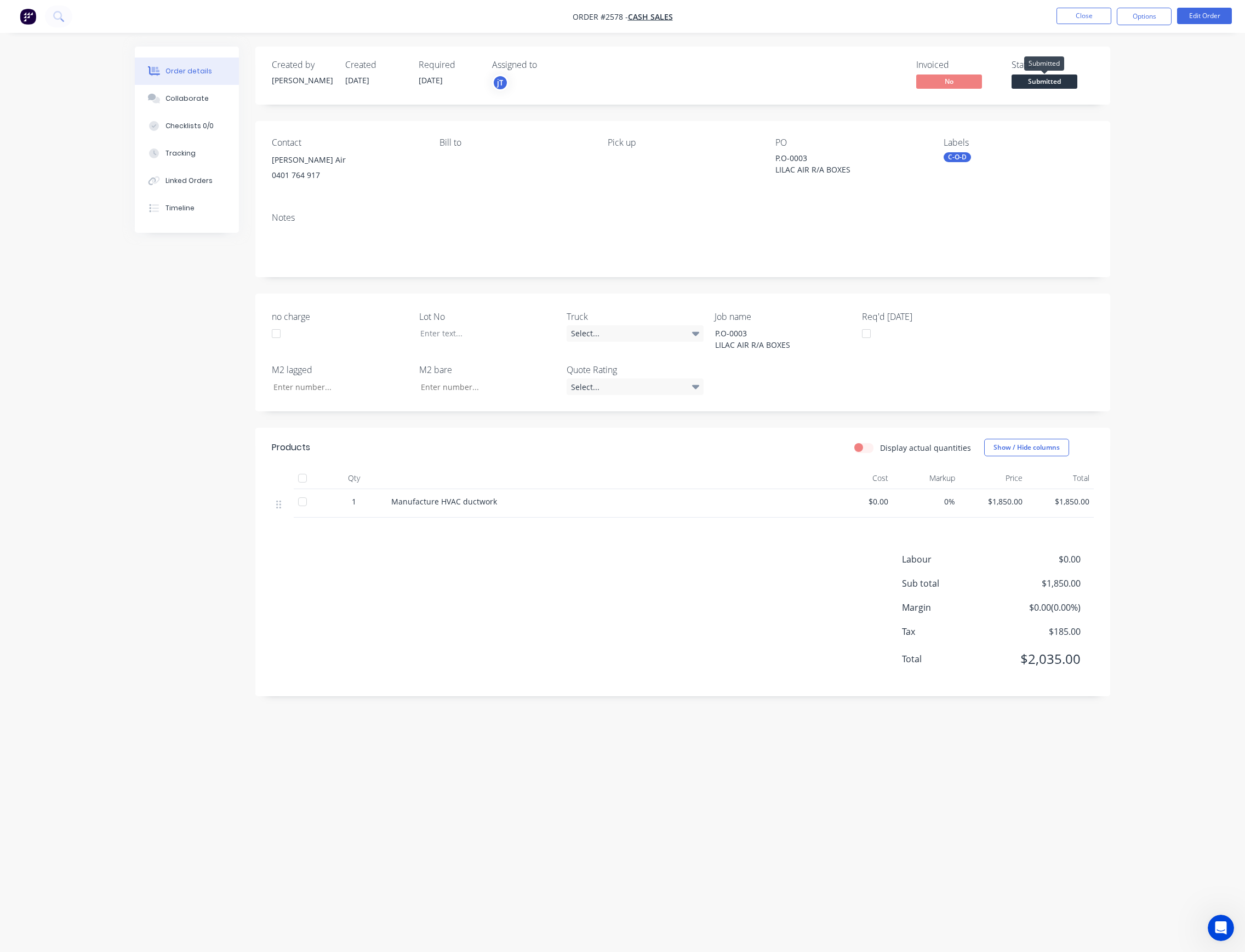
click at [1056, 75] on span "Submitted" at bounding box center [1044, 81] width 66 height 14
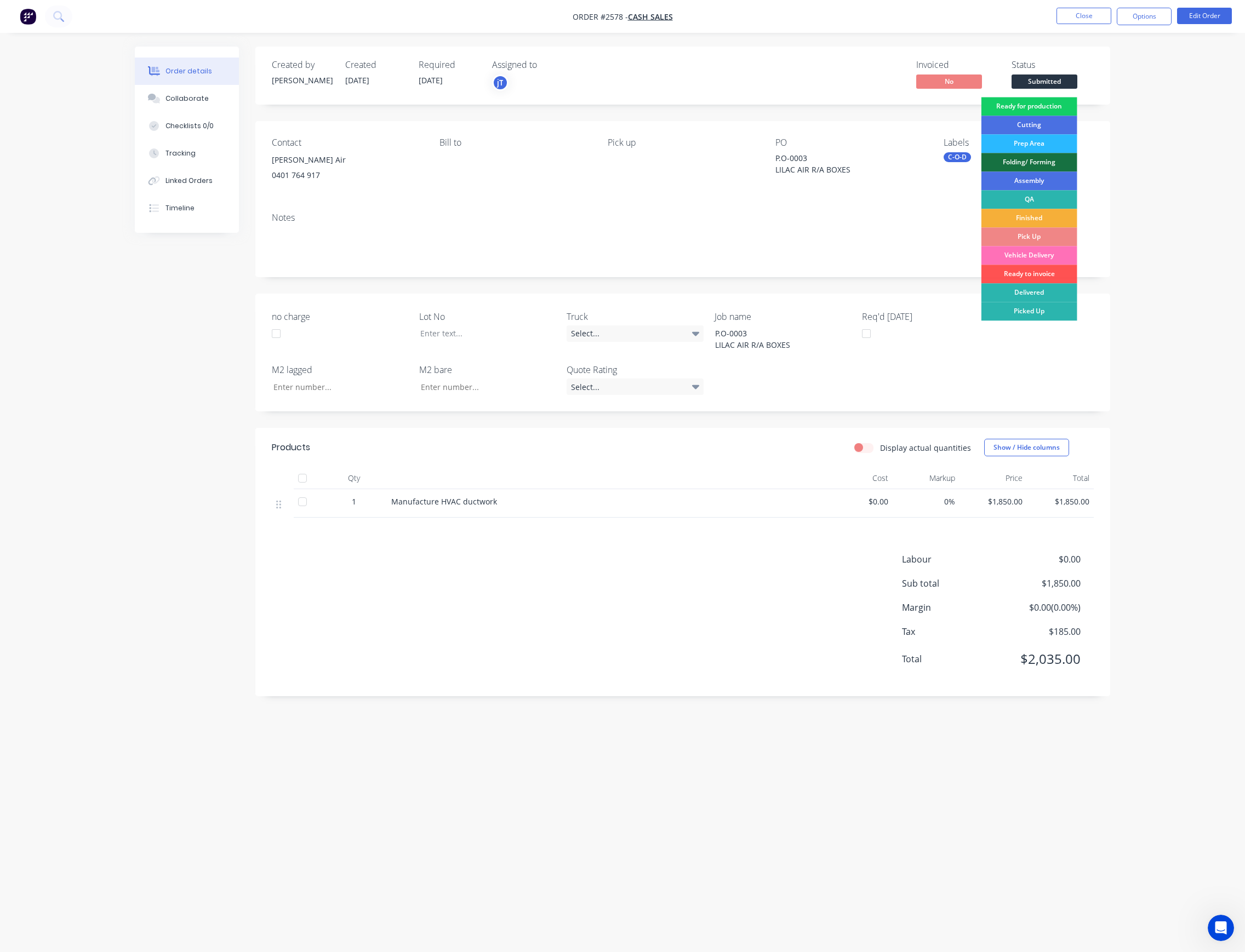
click at [1016, 104] on div "Ready for production" at bounding box center [1030, 106] width 96 height 18
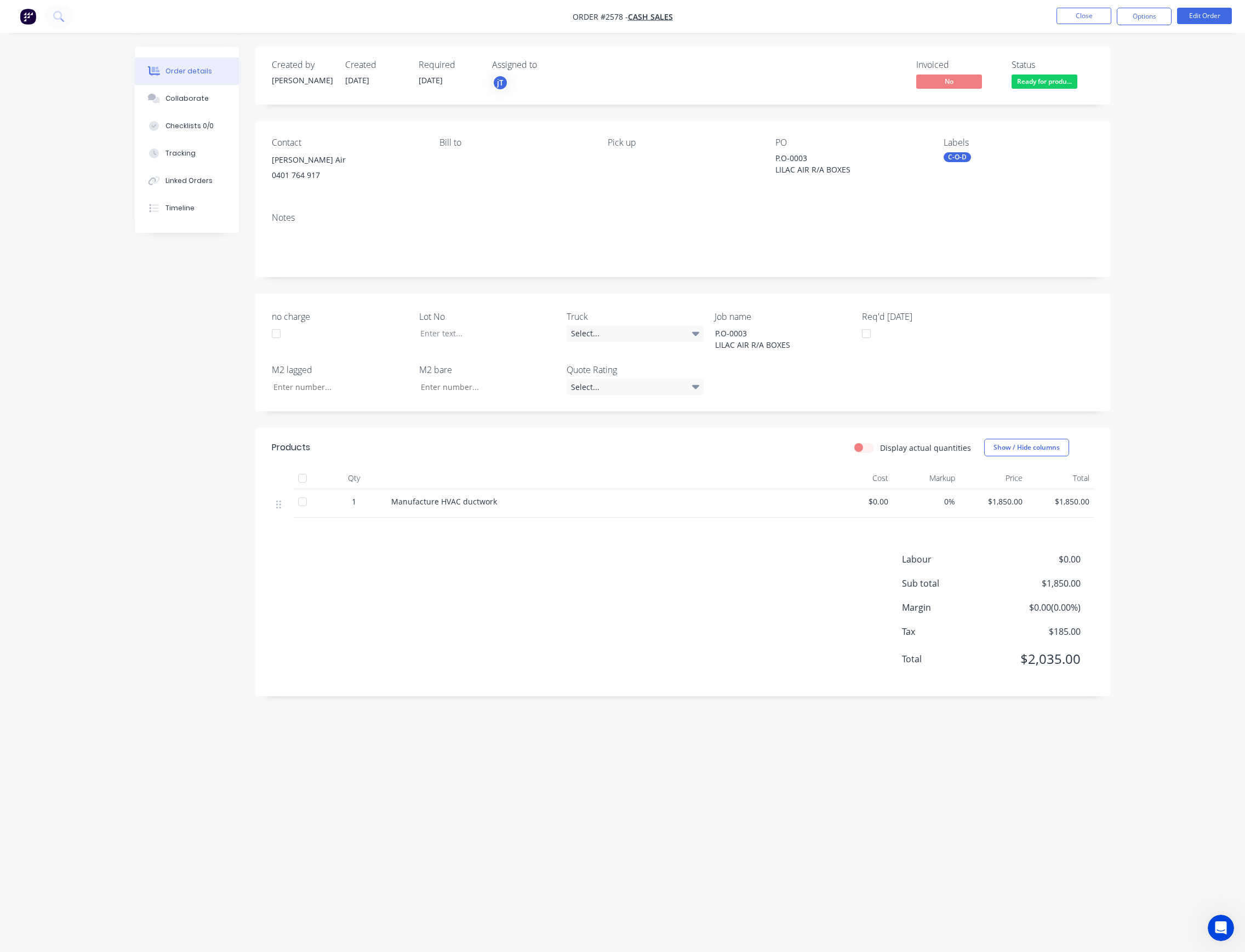
click at [937, 140] on div "Contact [PERSON_NAME] Air 0401 764 917 Bill to Pick up PO P.O-0003 LILAC AIR R/…" at bounding box center [683, 162] width 855 height 83
click at [956, 158] on div "C-O-D" at bounding box center [958, 157] width 27 height 10
click at [1051, 188] on input "text" at bounding box center [1034, 188] width 115 height 22
click at [985, 253] on div "LOT-221" at bounding box center [991, 253] width 35 height 12
drag, startPoint x: 1013, startPoint y: 182, endPoint x: 980, endPoint y: 198, distance: 36.7
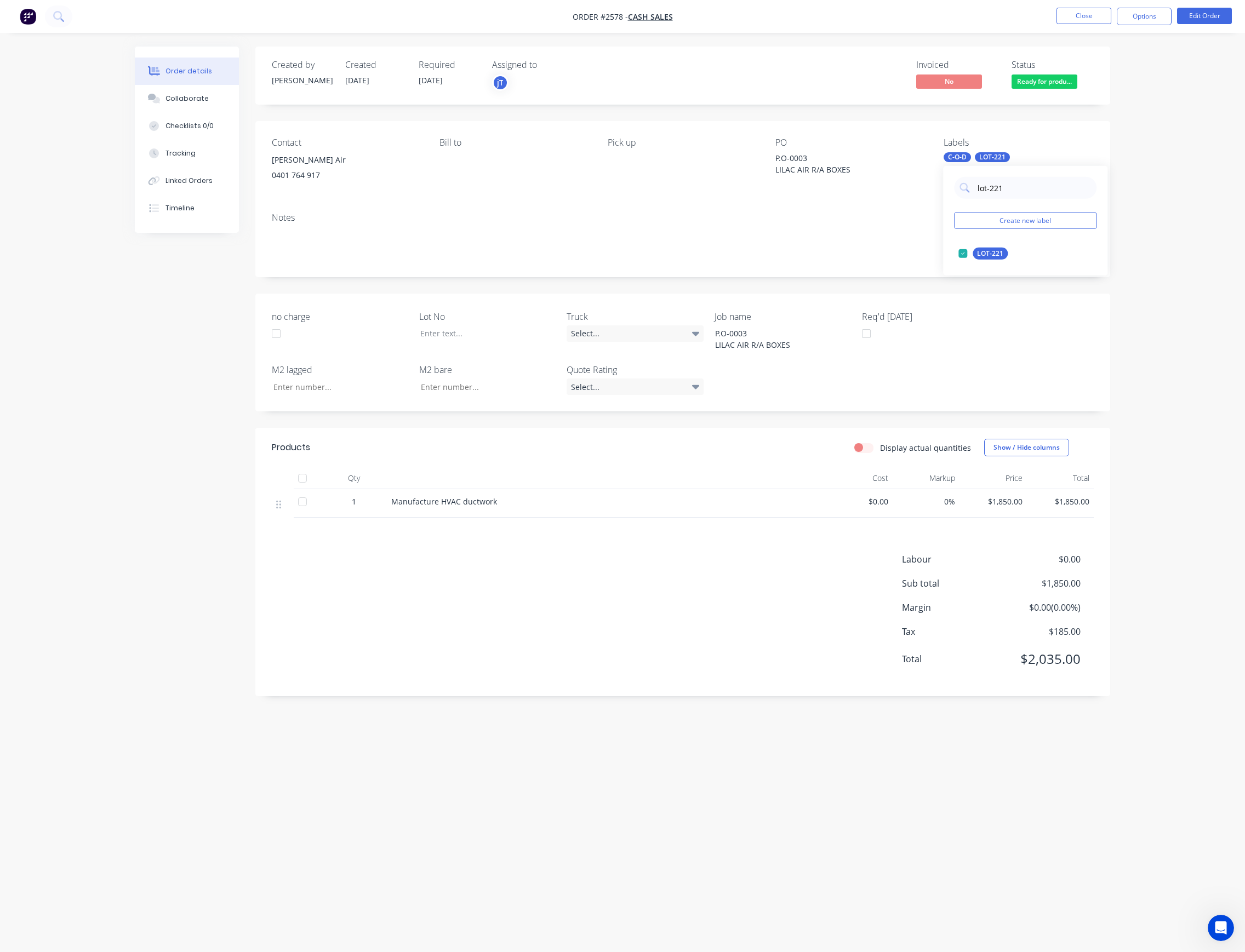
click at [980, 198] on div "lot-221 Create new label LOT-221 edit" at bounding box center [1025, 221] width 164 height 110
type input "l"
type input "25"
click at [987, 294] on div "25INT" at bounding box center [987, 297] width 27 height 12
click at [671, 468] on div at bounding box center [606, 478] width 439 height 22
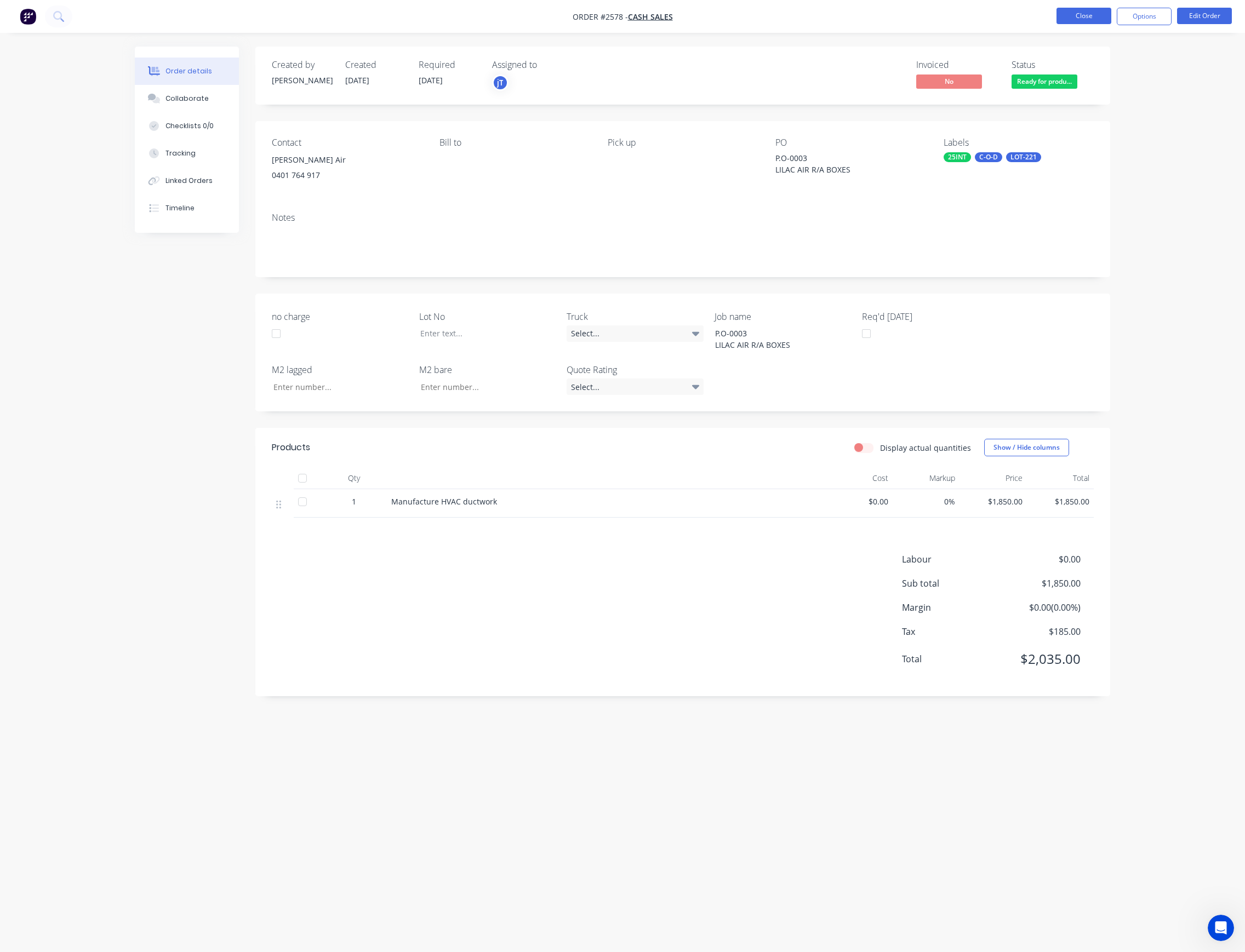
click at [1100, 14] on button "Close" at bounding box center [1084, 16] width 55 height 16
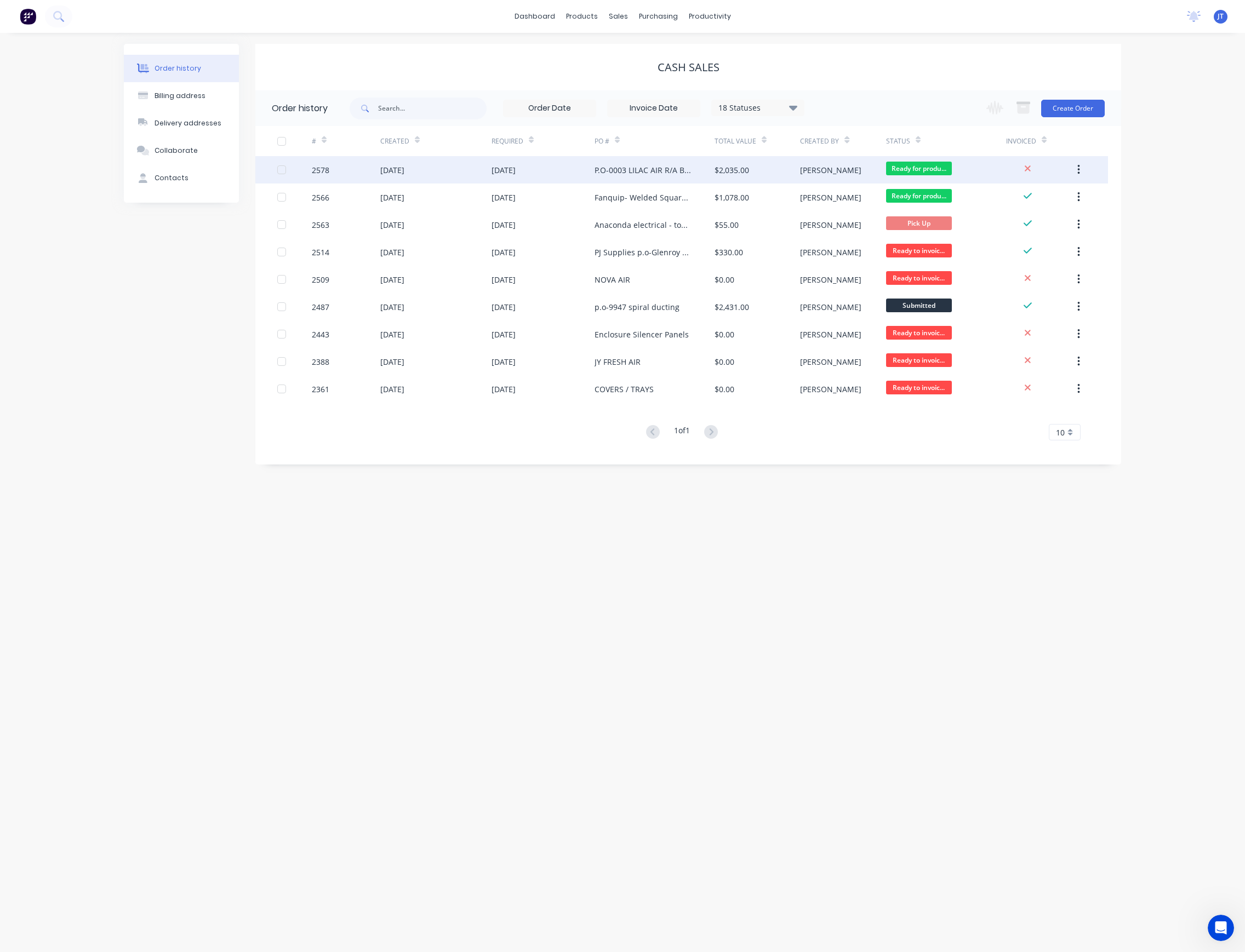
click at [768, 169] on div "$2,035.00" at bounding box center [757, 170] width 86 height 27
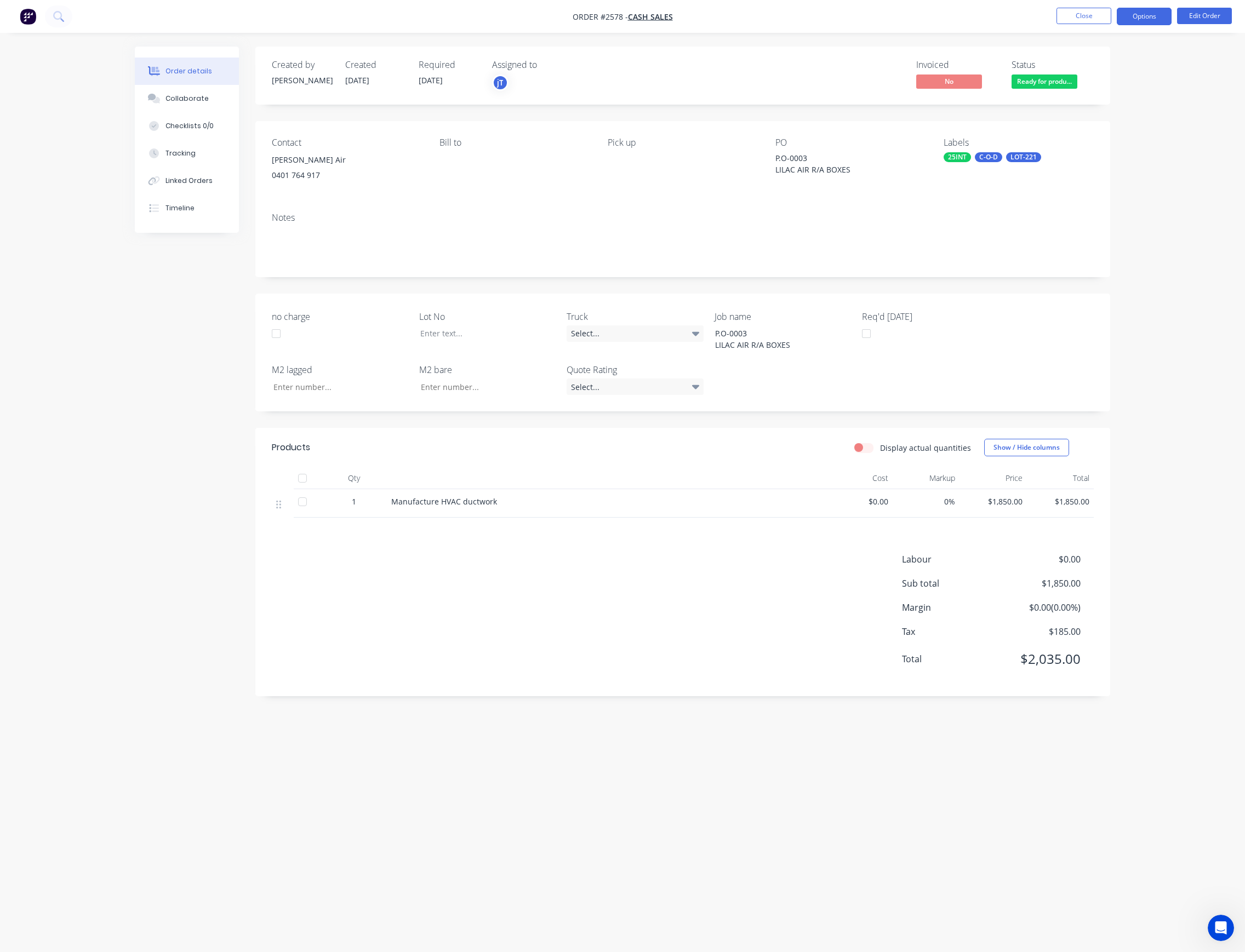
click at [1150, 18] on button "Options" at bounding box center [1144, 17] width 55 height 18
click at [1119, 63] on div "Invoice" at bounding box center [1112, 67] width 101 height 16
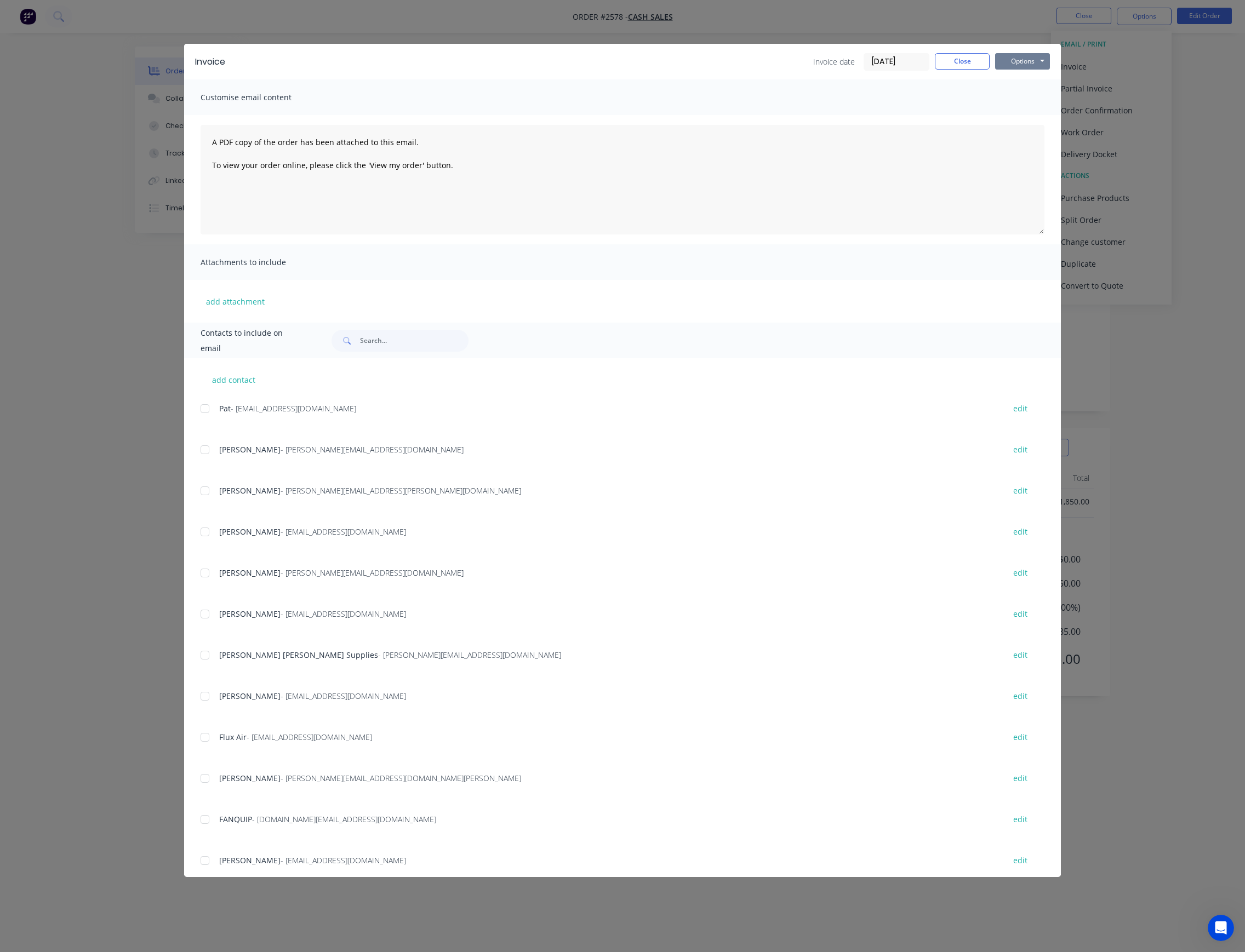
click at [1008, 62] on button "Options" at bounding box center [1023, 61] width 55 height 16
click at [1024, 98] on button "Print" at bounding box center [1030, 99] width 70 height 18
click at [975, 59] on button "Close" at bounding box center [963, 61] width 55 height 16
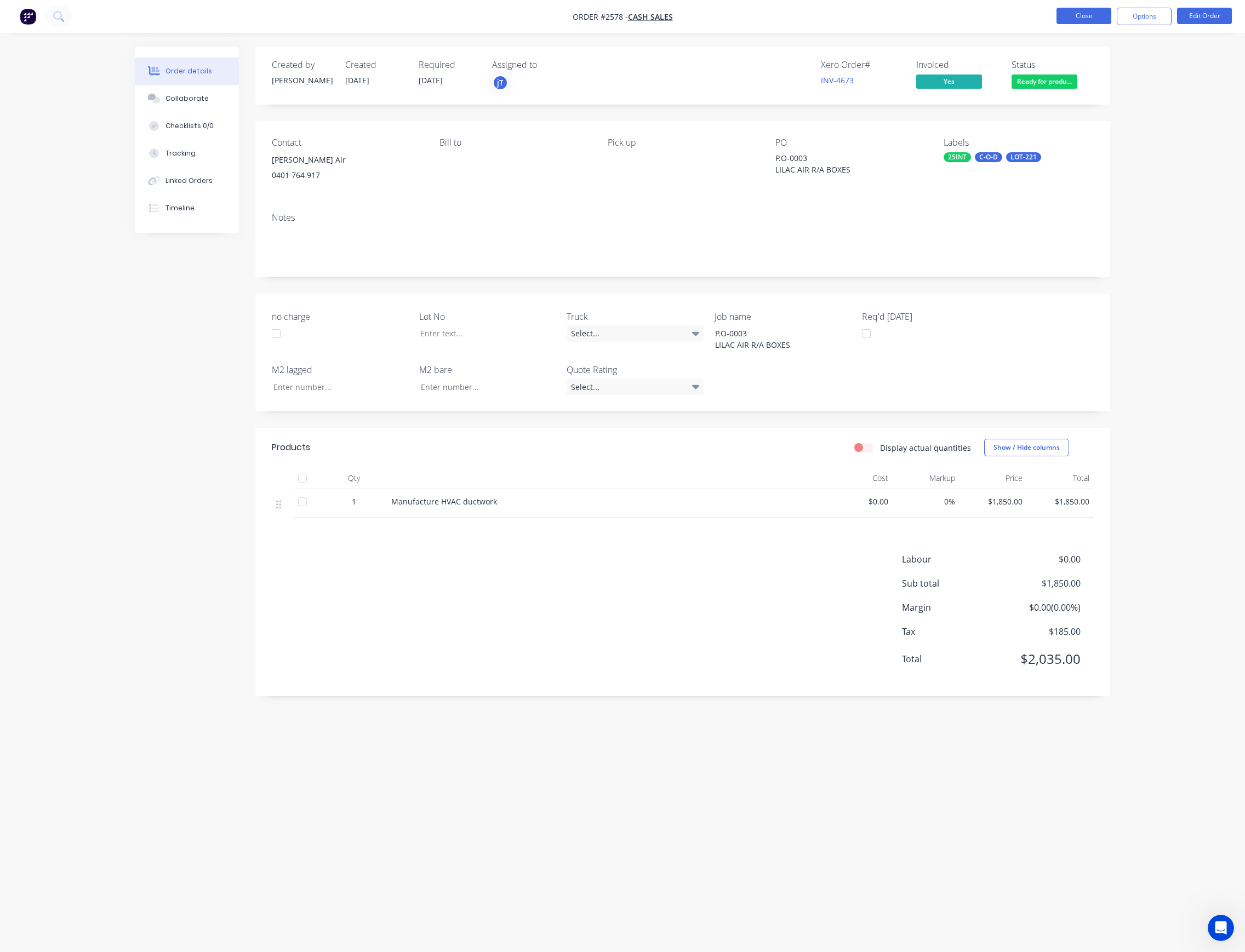
click at [1088, 20] on button "Close" at bounding box center [1084, 16] width 55 height 16
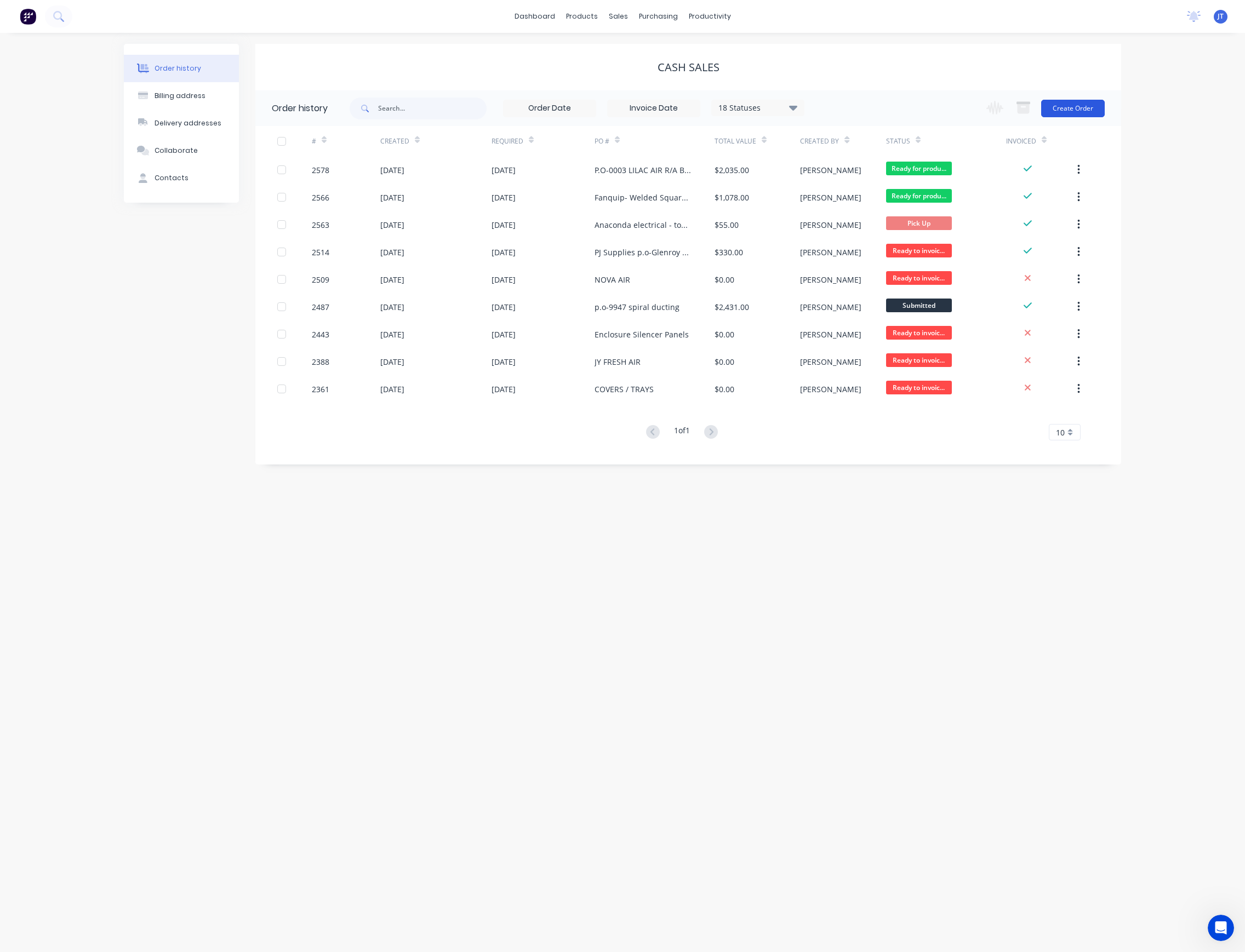
click at [1084, 111] on button "Create Order" at bounding box center [1073, 108] width 63 height 18
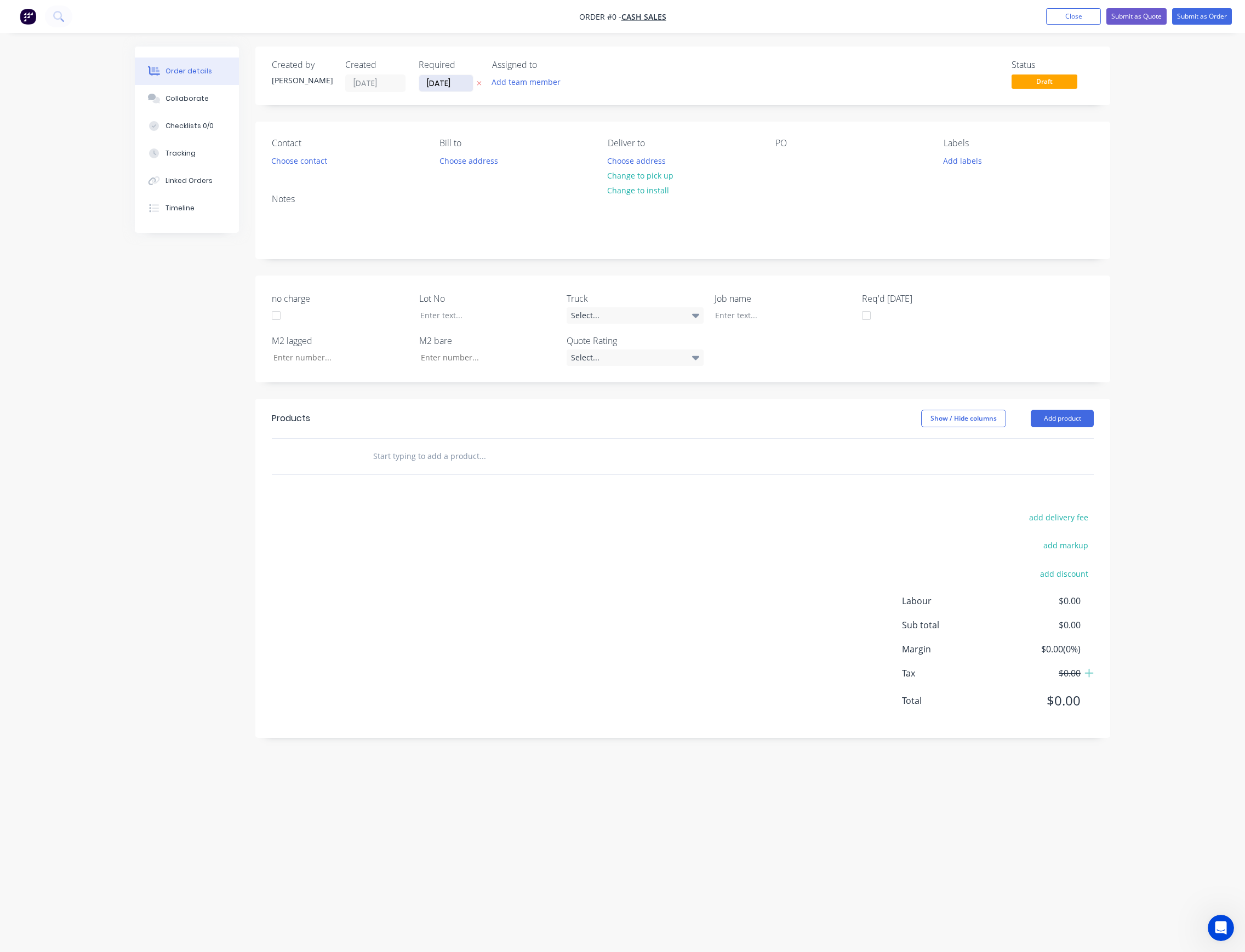
click at [455, 81] on input "[DATE]" at bounding box center [446, 83] width 54 height 16
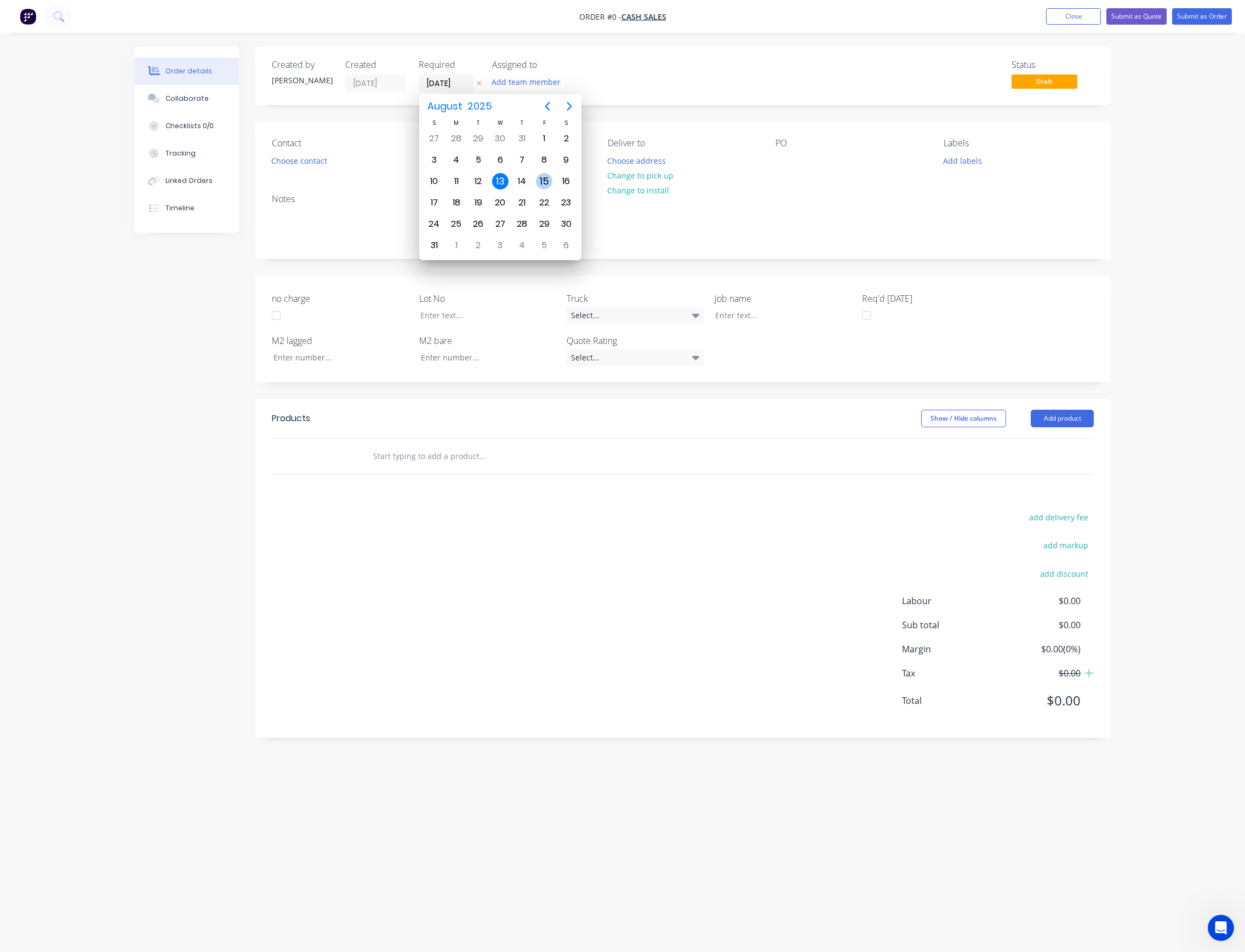
click at [545, 179] on div "15" at bounding box center [544, 181] width 16 height 16
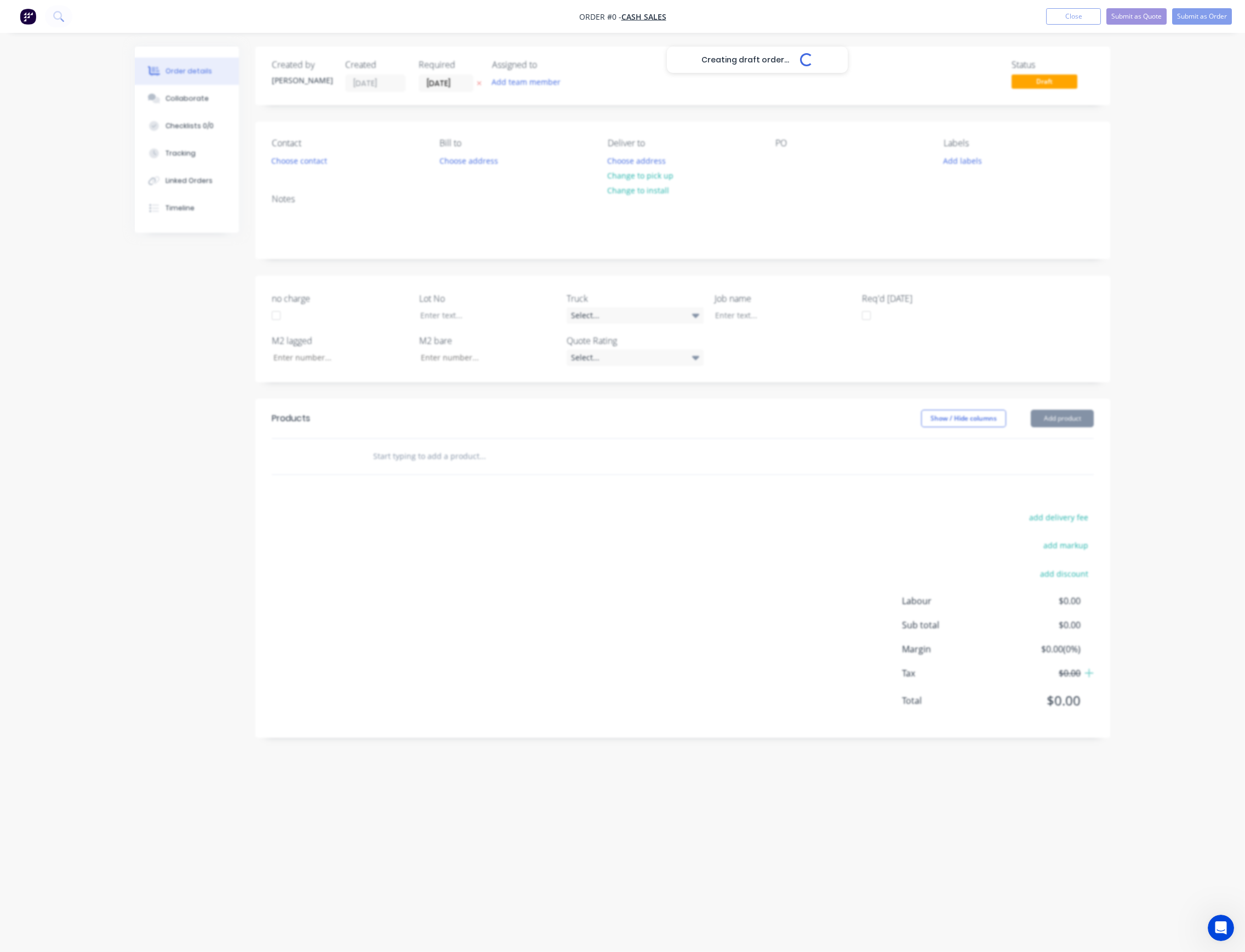
type input "[DATE]"
click at [550, 86] on button "Add team member" at bounding box center [526, 82] width 80 height 14
click at [560, 140] on div "[PERSON_NAME] (You)" at bounding box center [581, 143] width 110 height 11
click at [700, 80] on div "Status Draft" at bounding box center [848, 75] width 493 height 32
click at [291, 159] on button "Choose contact" at bounding box center [299, 160] width 67 height 14
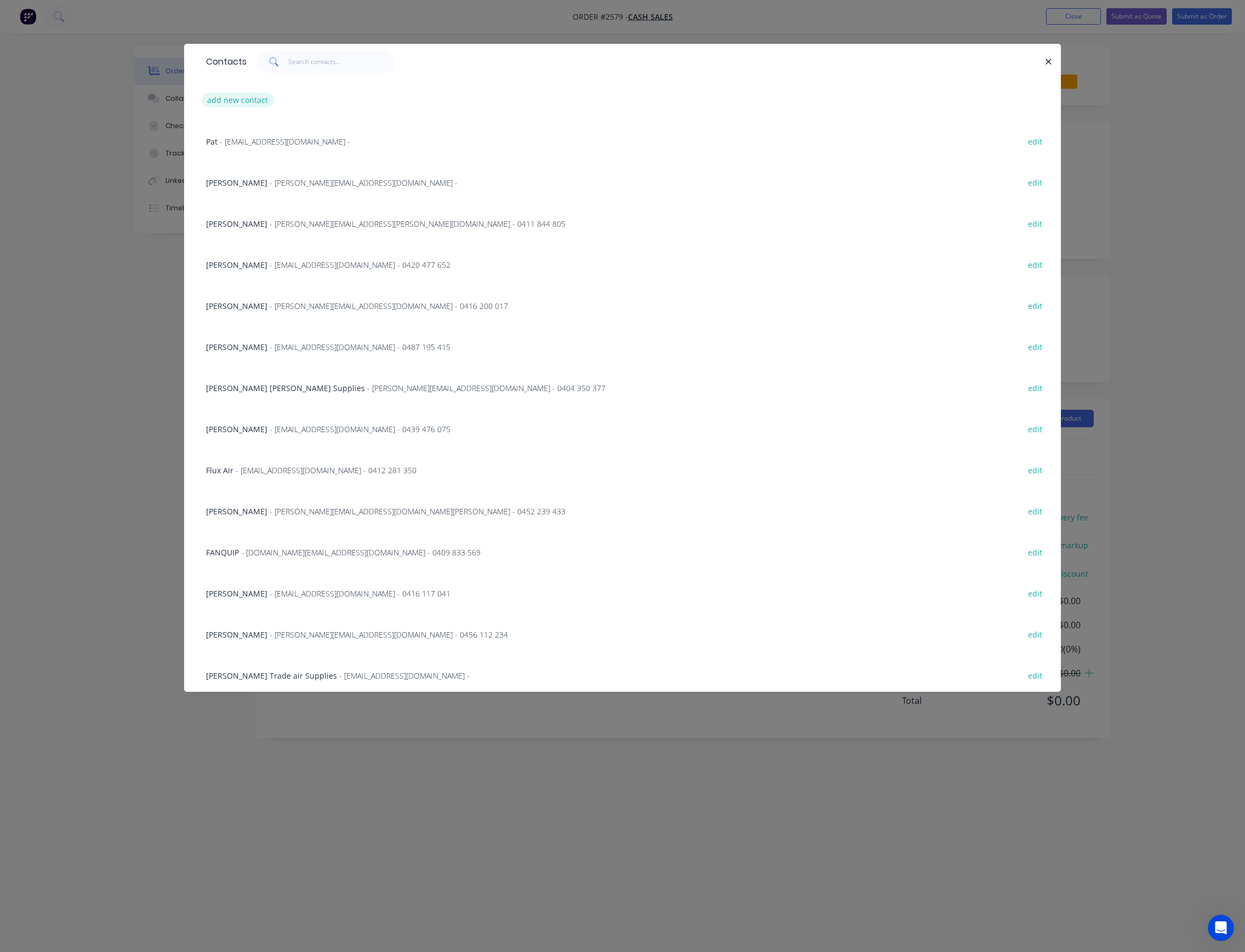
click at [246, 97] on button "add new contact" at bounding box center [237, 99] width 72 height 14
select select "AU"
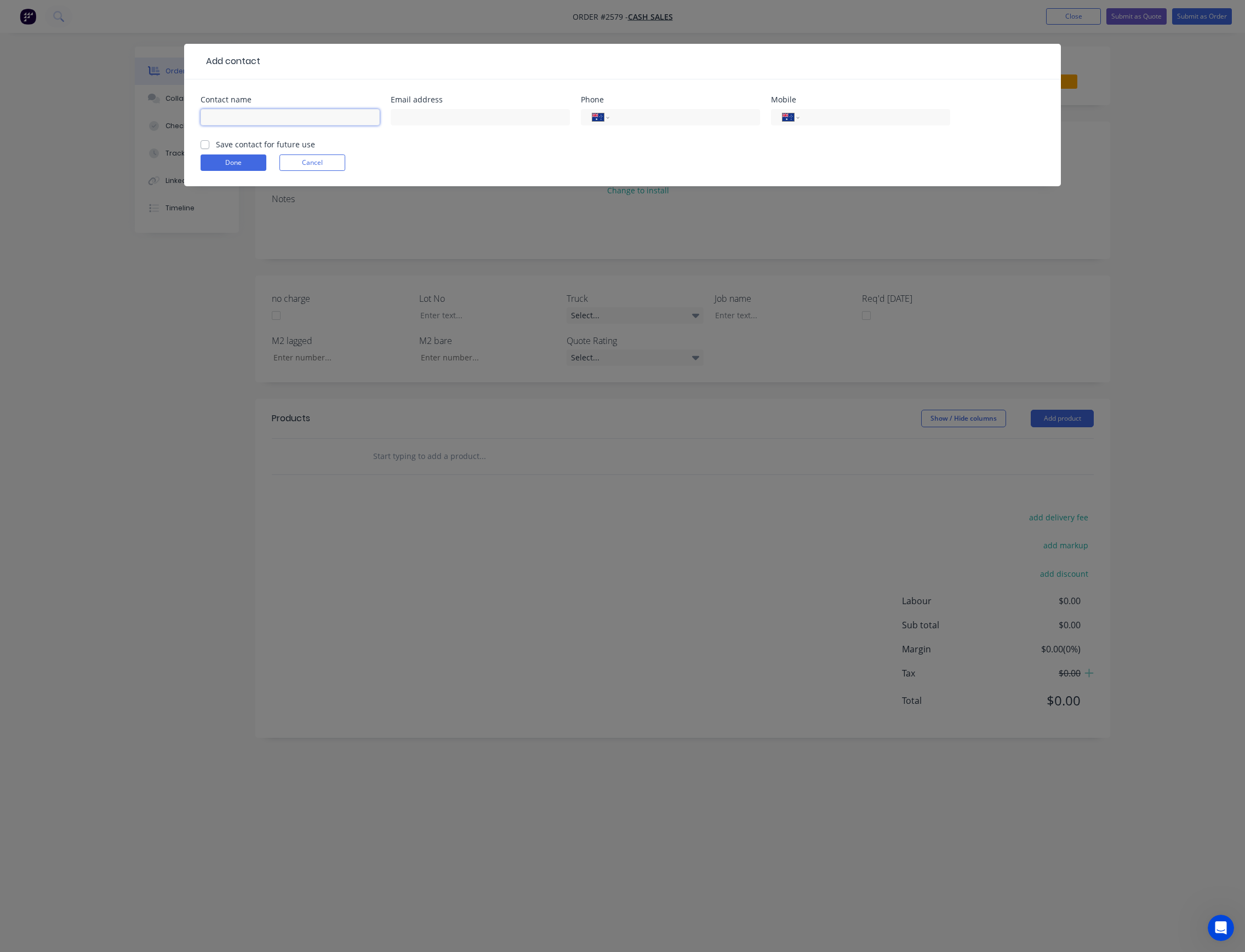
click at [350, 121] on input "text" at bounding box center [290, 117] width 179 height 16
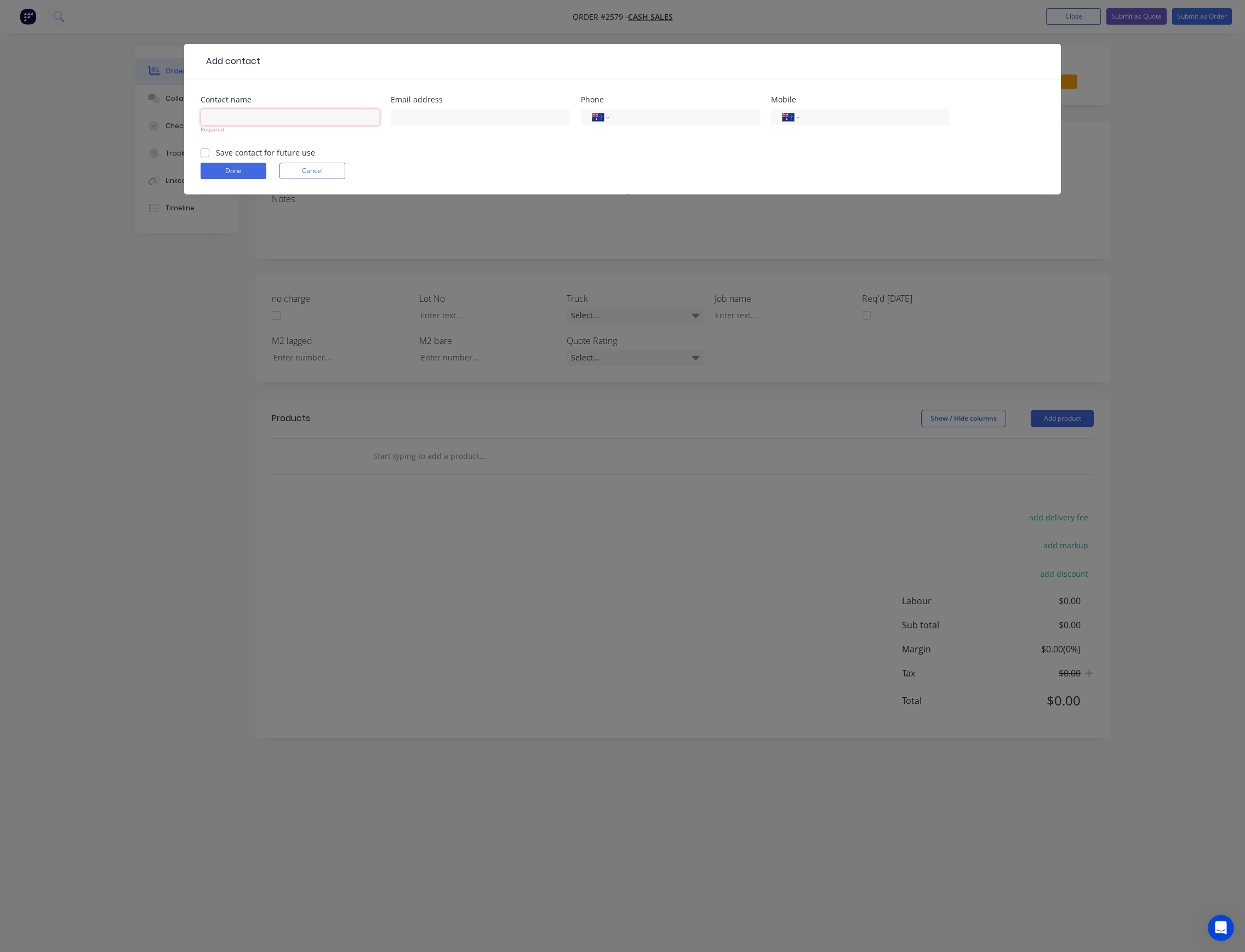
click at [340, 124] on input "text" at bounding box center [290, 117] width 179 height 16
click at [206, 119] on input "[PERSON_NAME]" at bounding box center [290, 117] width 179 height 16
type input "[PERSON_NAME]"
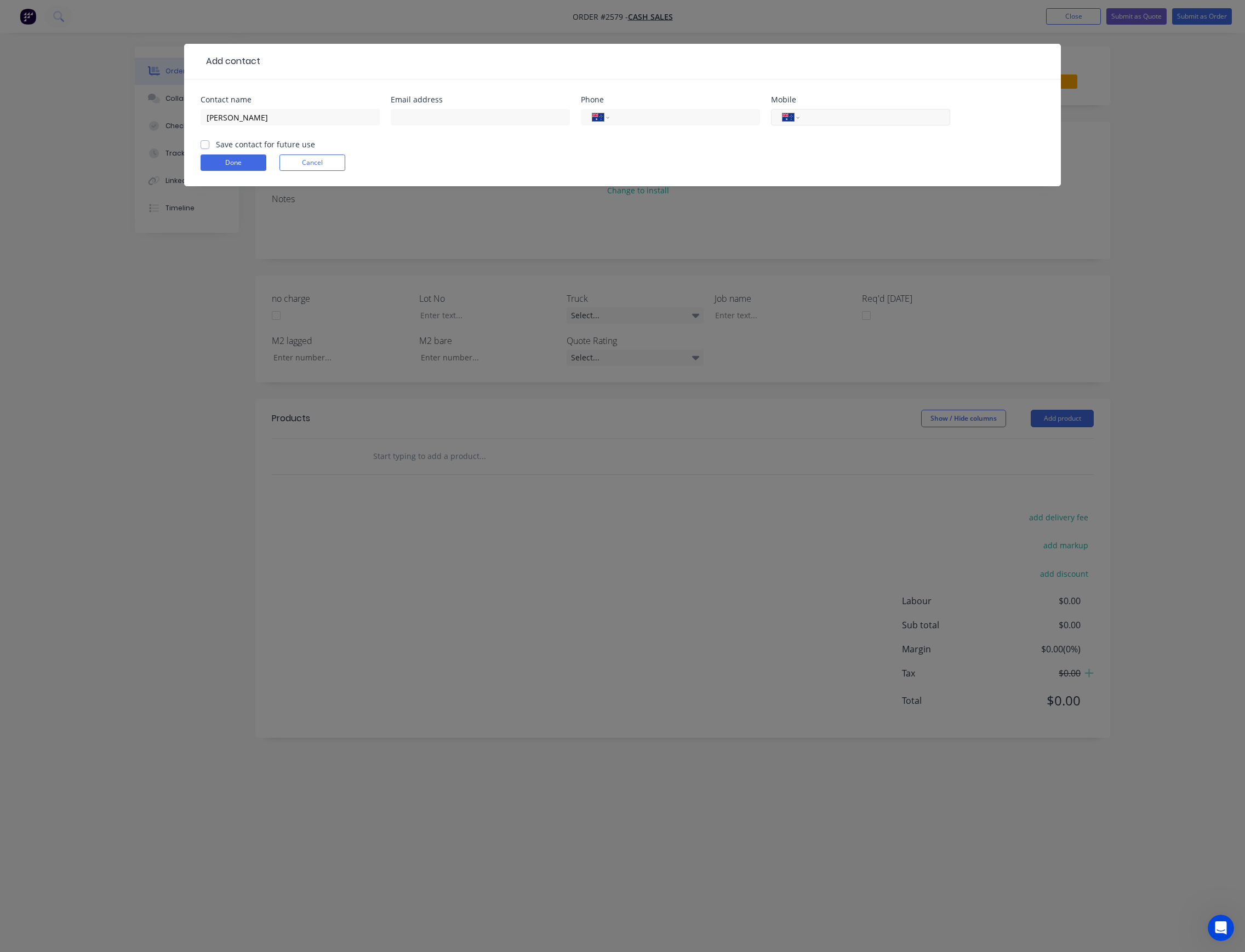
click at [834, 121] on input "tel" at bounding box center [873, 118] width 132 height 13
click at [833, 121] on input "tel" at bounding box center [873, 118] width 132 height 13
type input "0482 650 198"
click at [497, 121] on input "text" at bounding box center [480, 117] width 179 height 16
click at [258, 158] on form "Contact name [PERSON_NAME] Email address [DOMAIN_NAME] Phone International [GEO…" at bounding box center [622, 141] width 844 height 91
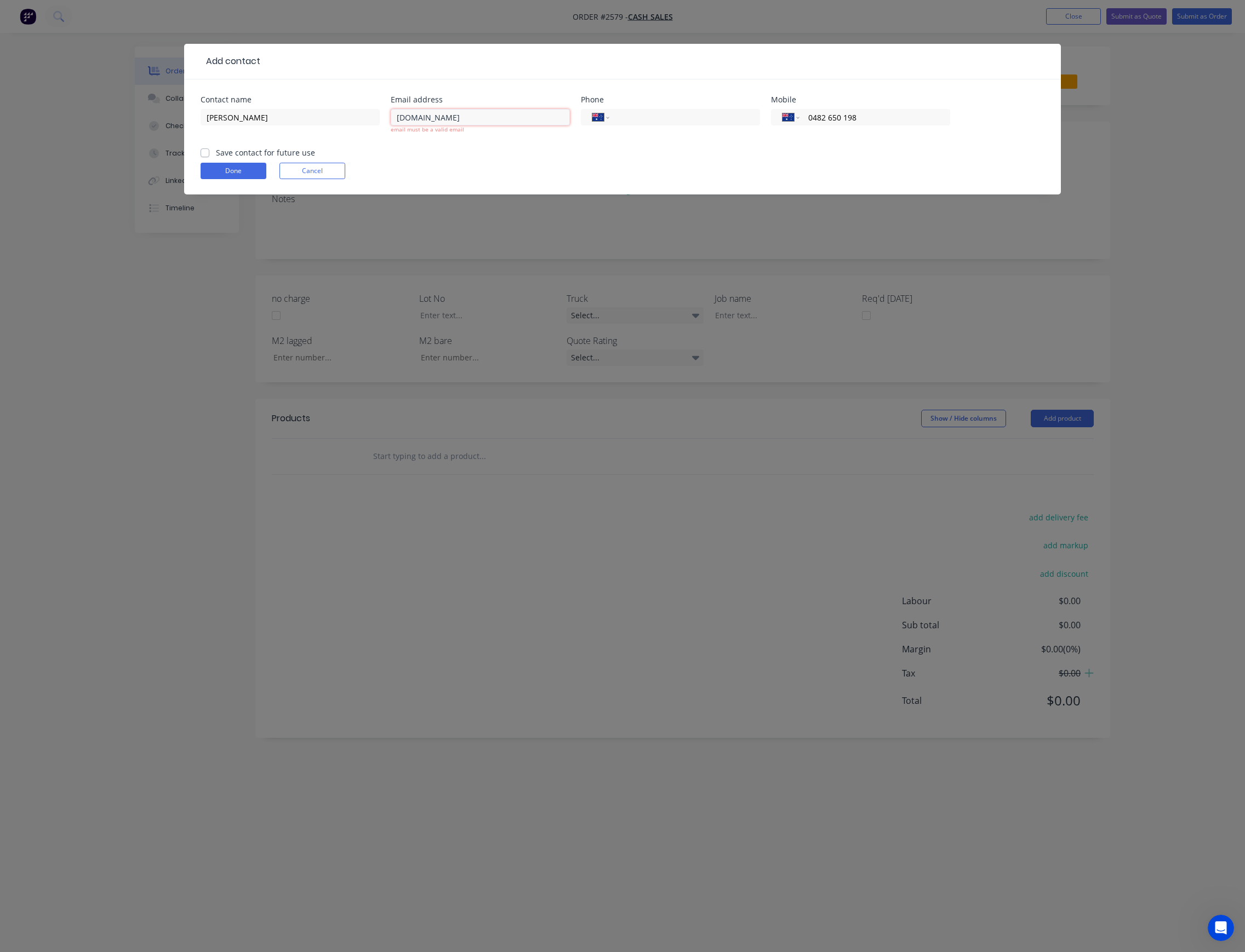
click at [503, 115] on input "[DOMAIN_NAME]" at bounding box center [480, 117] width 179 height 16
click at [201, 163] on button "Done" at bounding box center [233, 171] width 66 height 16
click at [648, 115] on input "tel" at bounding box center [683, 118] width 132 height 13
click at [227, 168] on button "Done" at bounding box center [233, 171] width 66 height 16
click at [242, 170] on button "Done" at bounding box center [233, 171] width 66 height 16
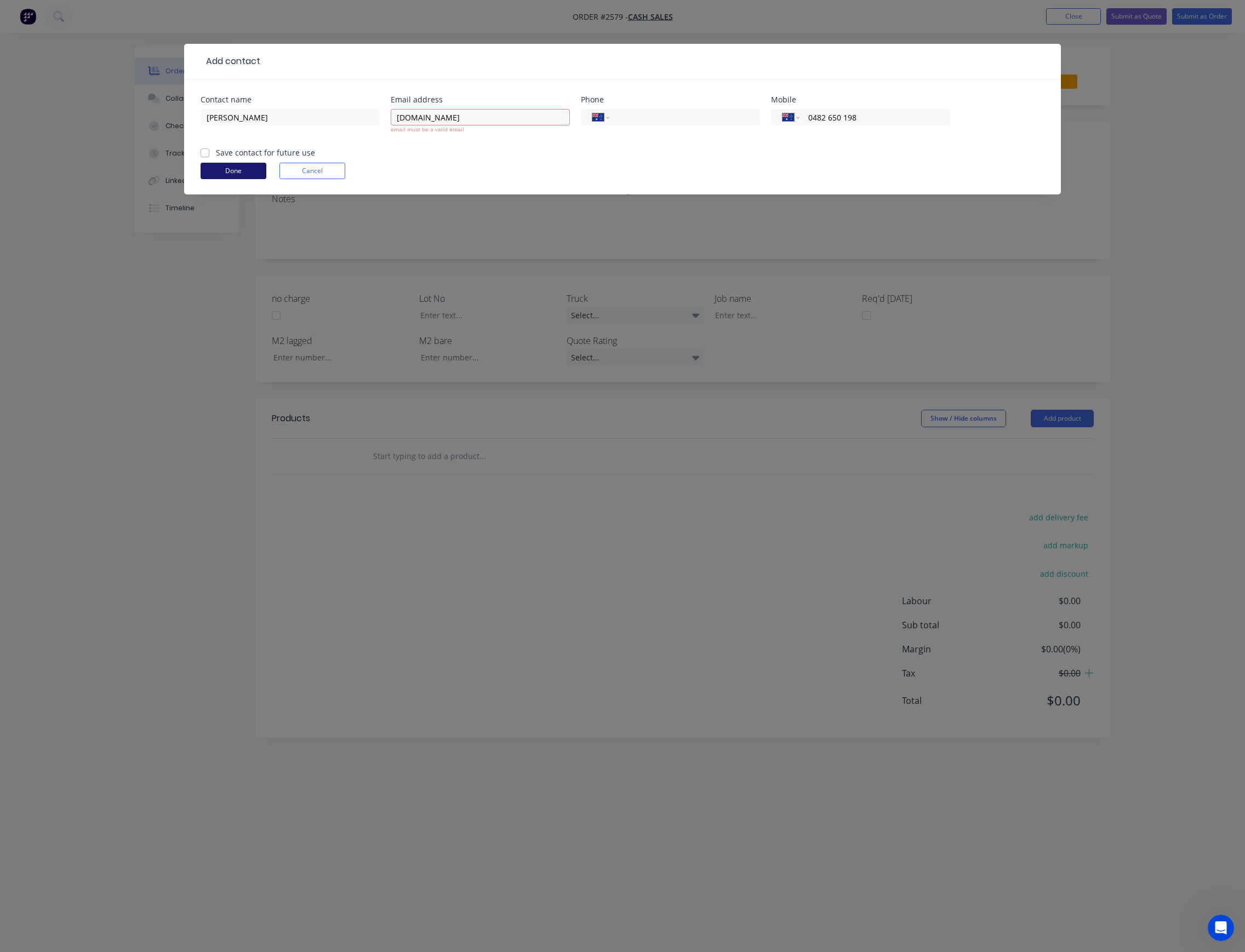
click at [242, 170] on button "Done" at bounding box center [233, 171] width 66 height 16
click at [242, 169] on button "Done" at bounding box center [233, 171] width 66 height 16
click at [494, 119] on input "[DOMAIN_NAME]" at bounding box center [480, 117] width 179 height 16
drag, startPoint x: 432, startPoint y: 121, endPoint x: 463, endPoint y: 121, distance: 31.0
click at [433, 121] on input "[DOMAIN_NAME]" at bounding box center [480, 117] width 179 height 16
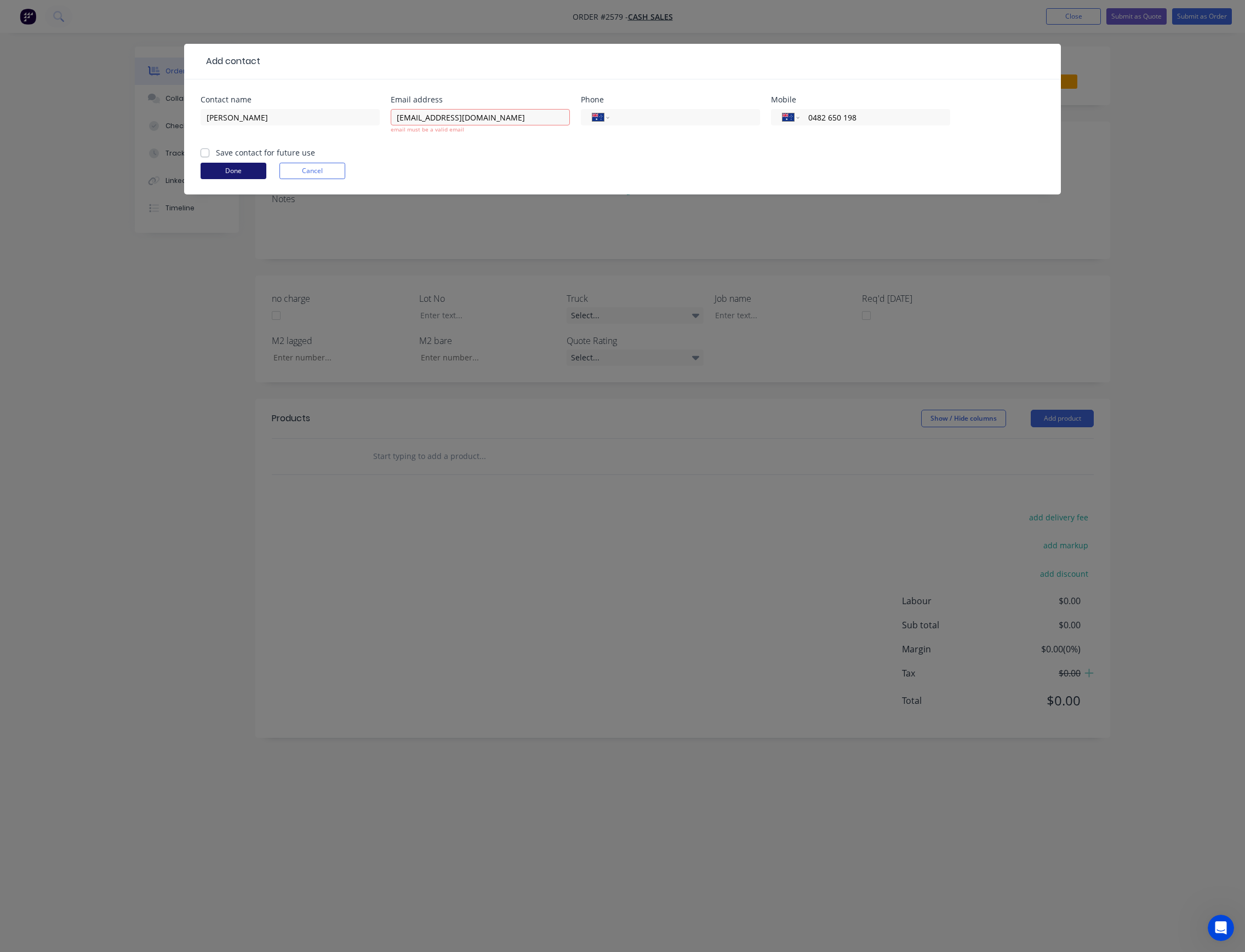
click at [226, 168] on button "Done" at bounding box center [233, 171] width 66 height 16
click at [430, 119] on input "[EMAIL_ADDRESS][DOMAIN_NAME]" at bounding box center [480, 117] width 179 height 16
click at [454, 120] on input "[EMAIL_ADDRESS][DOMAIN_NAME]" at bounding box center [480, 117] width 179 height 16
drag, startPoint x: 493, startPoint y: 117, endPoint x: 352, endPoint y: 116, distance: 141.0
click at [352, 116] on div "Contact name [PERSON_NAME] Email address [EMAIL_ADDRESS][DOMAIN_NAME] email mus…" at bounding box center [622, 122] width 844 height 51
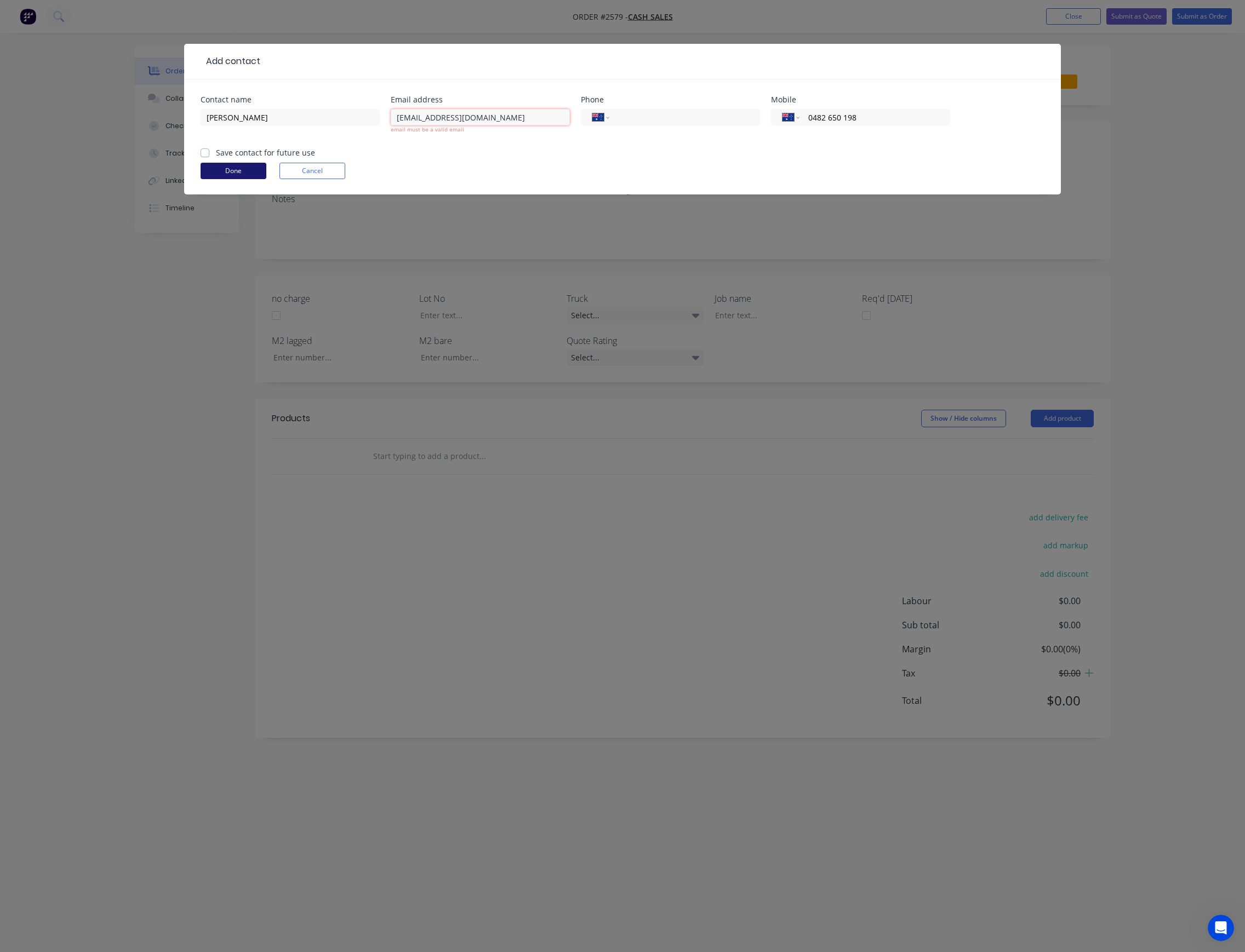
type input "[EMAIL_ADDRESS][DOMAIN_NAME]"
click at [249, 172] on form "Contact name [PERSON_NAME] Email address [EMAIL_ADDRESS][DOMAIN_NAME] email mus…" at bounding box center [622, 145] width 844 height 99
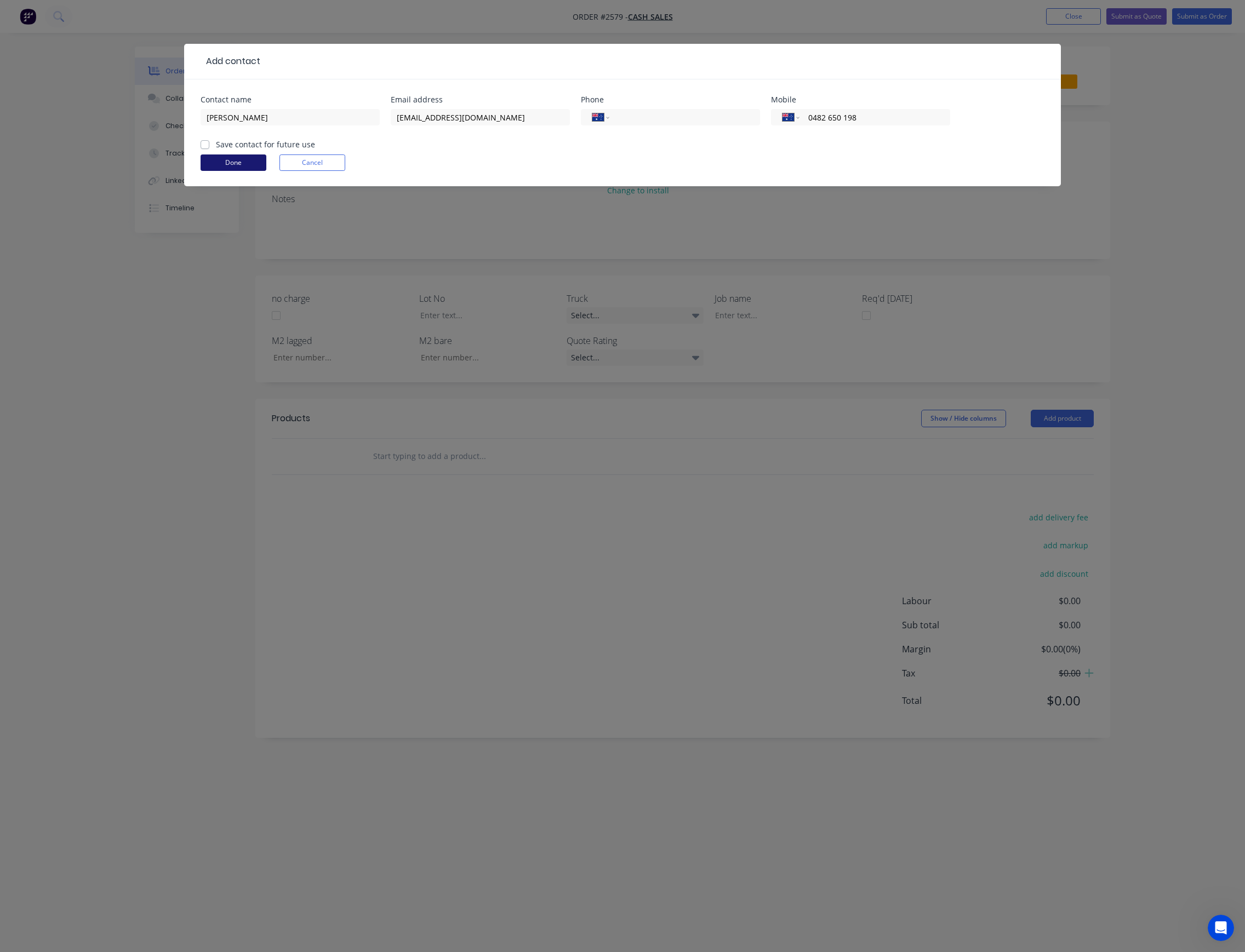
click at [251, 164] on button "Done" at bounding box center [233, 163] width 66 height 16
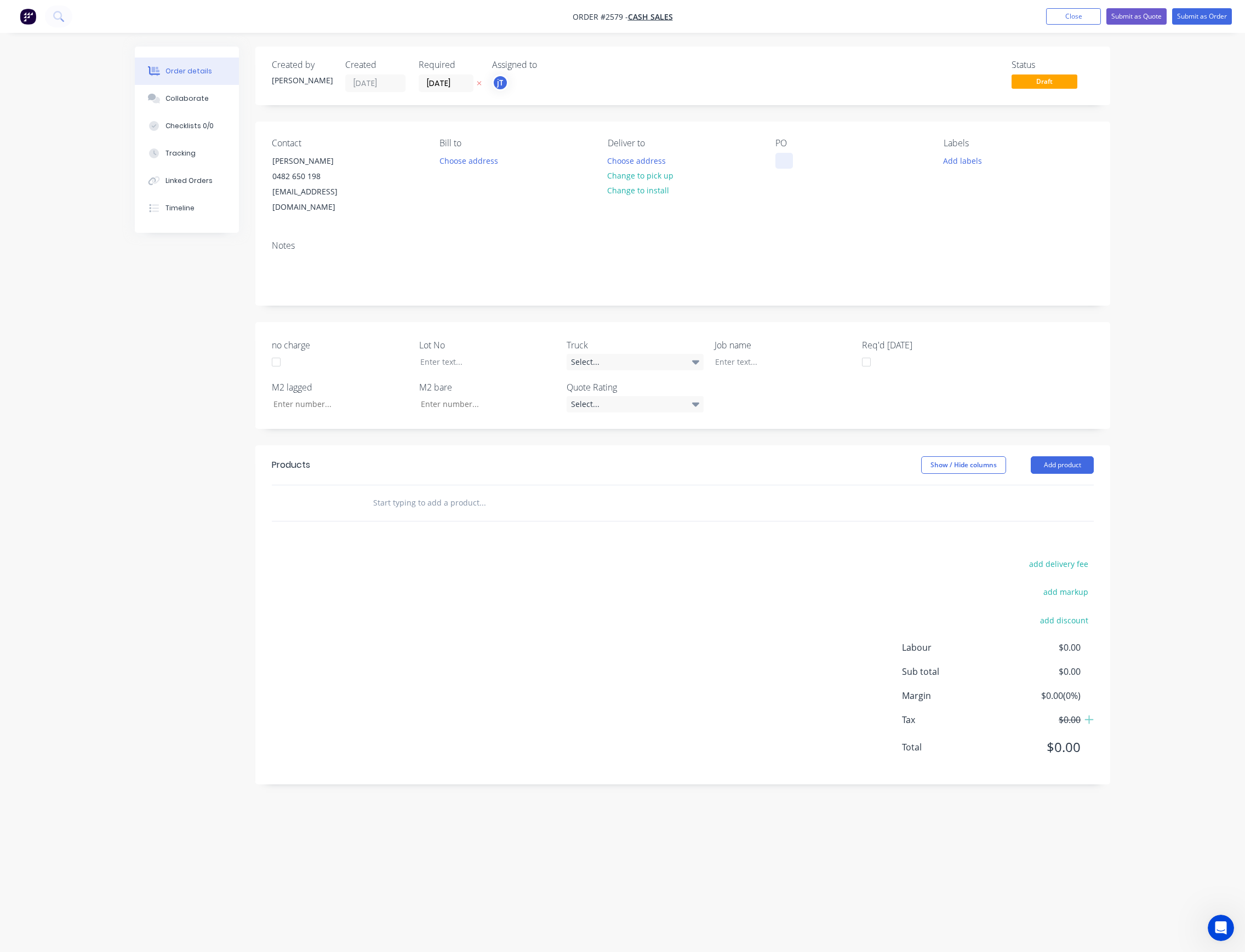
click at [786, 164] on div at bounding box center [785, 161] width 18 height 16
click at [952, 164] on button "Add labels" at bounding box center [962, 160] width 51 height 14
click at [989, 188] on input "text" at bounding box center [1034, 192] width 115 height 22
type input "c"
type input "c-o"
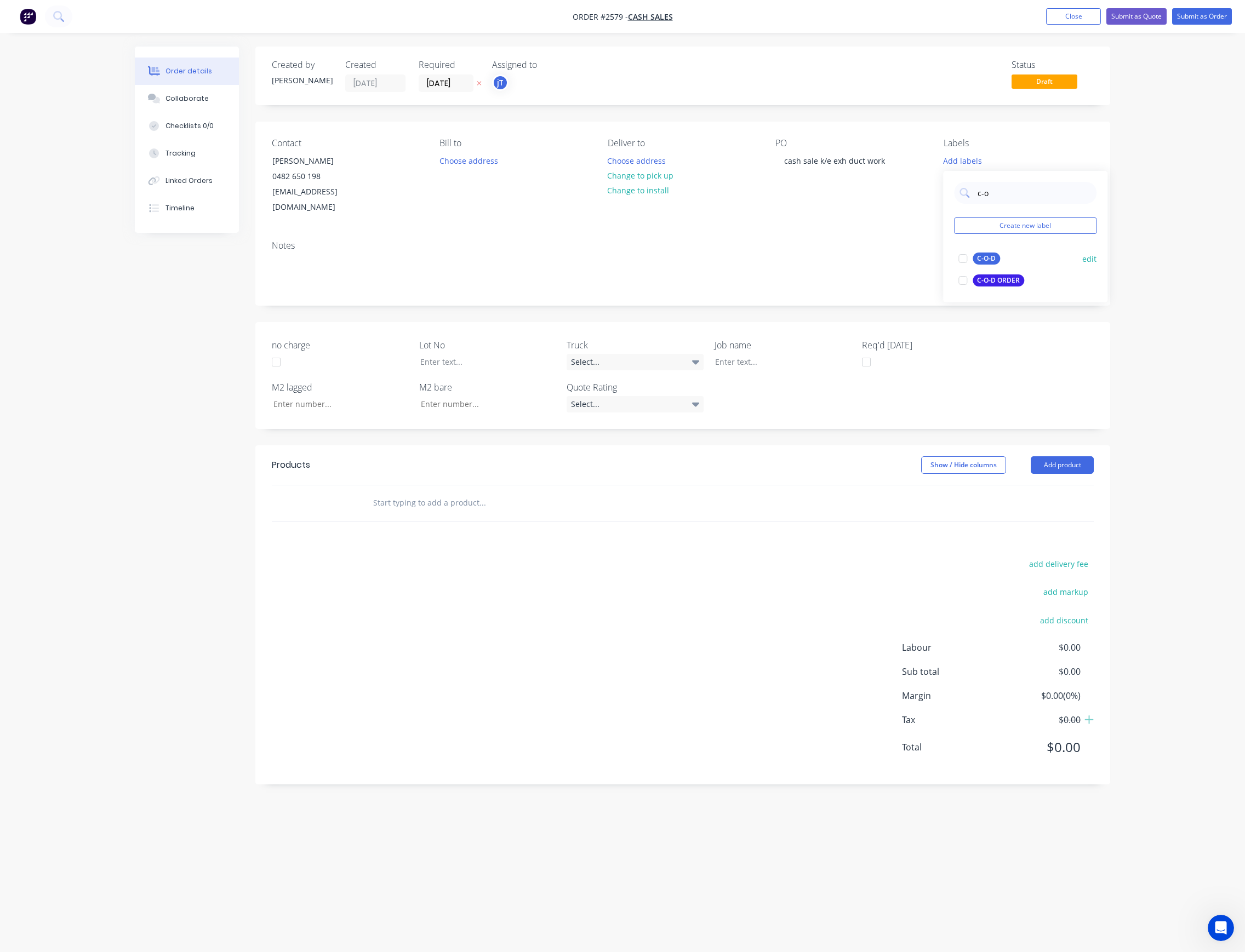
click at [985, 261] on div "C-O-D" at bounding box center [987, 258] width 27 height 12
click at [461, 492] on input "text" at bounding box center [482, 503] width 219 height 22
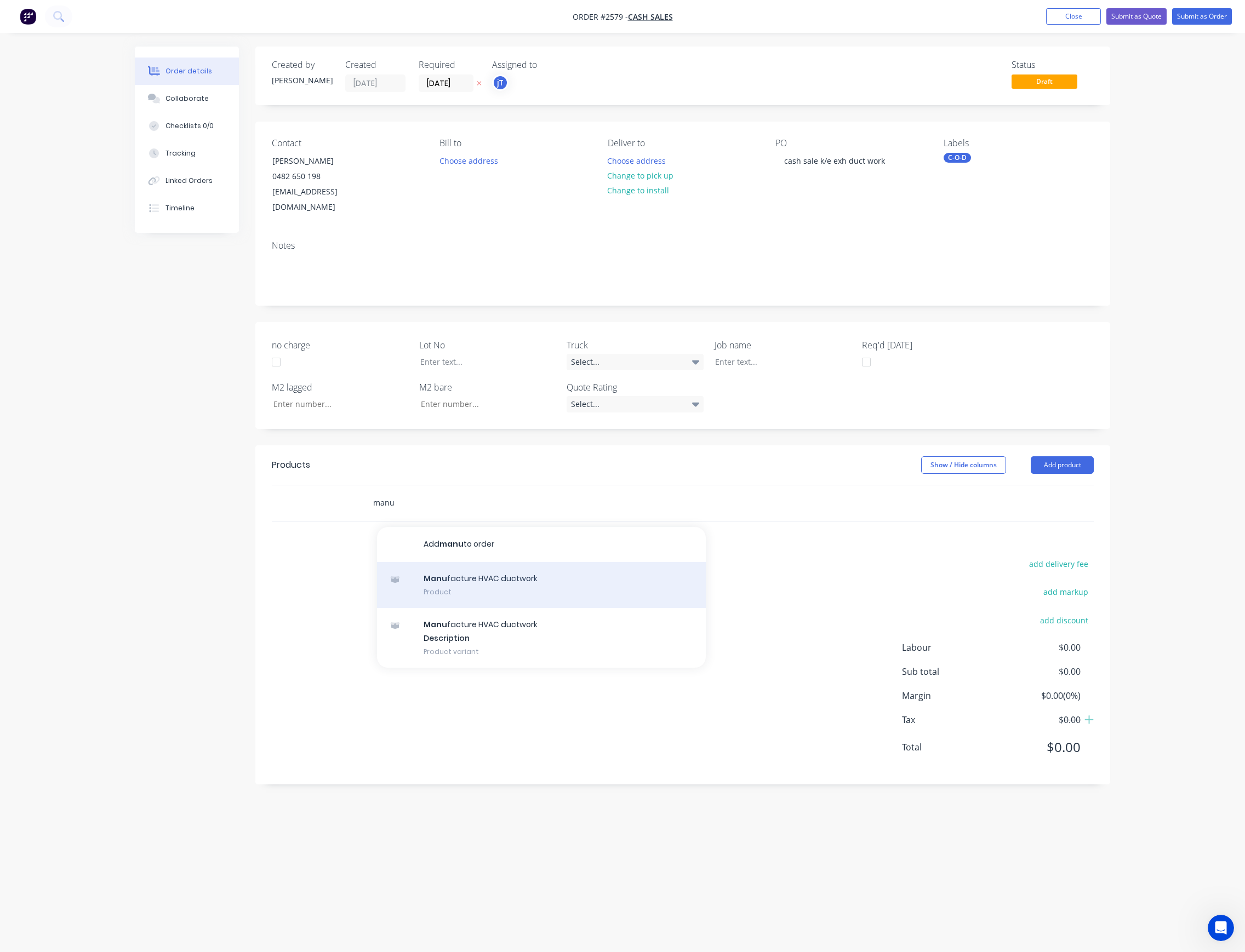
type input "manu"
click at [580, 573] on div "Manu facture HVAC ductwork Product" at bounding box center [541, 585] width 329 height 46
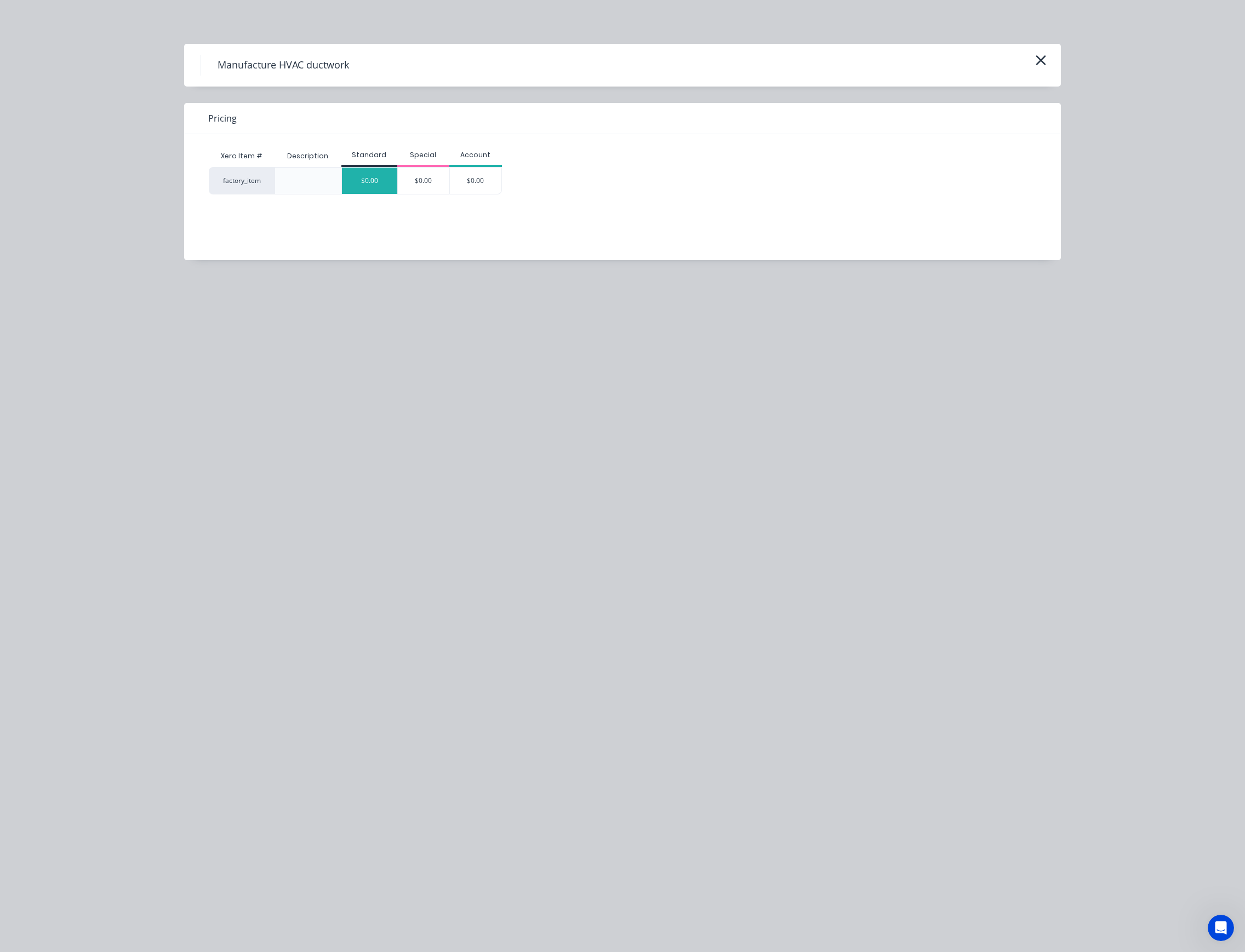
click at [359, 174] on div "$0.00" at bounding box center [369, 180] width 55 height 26
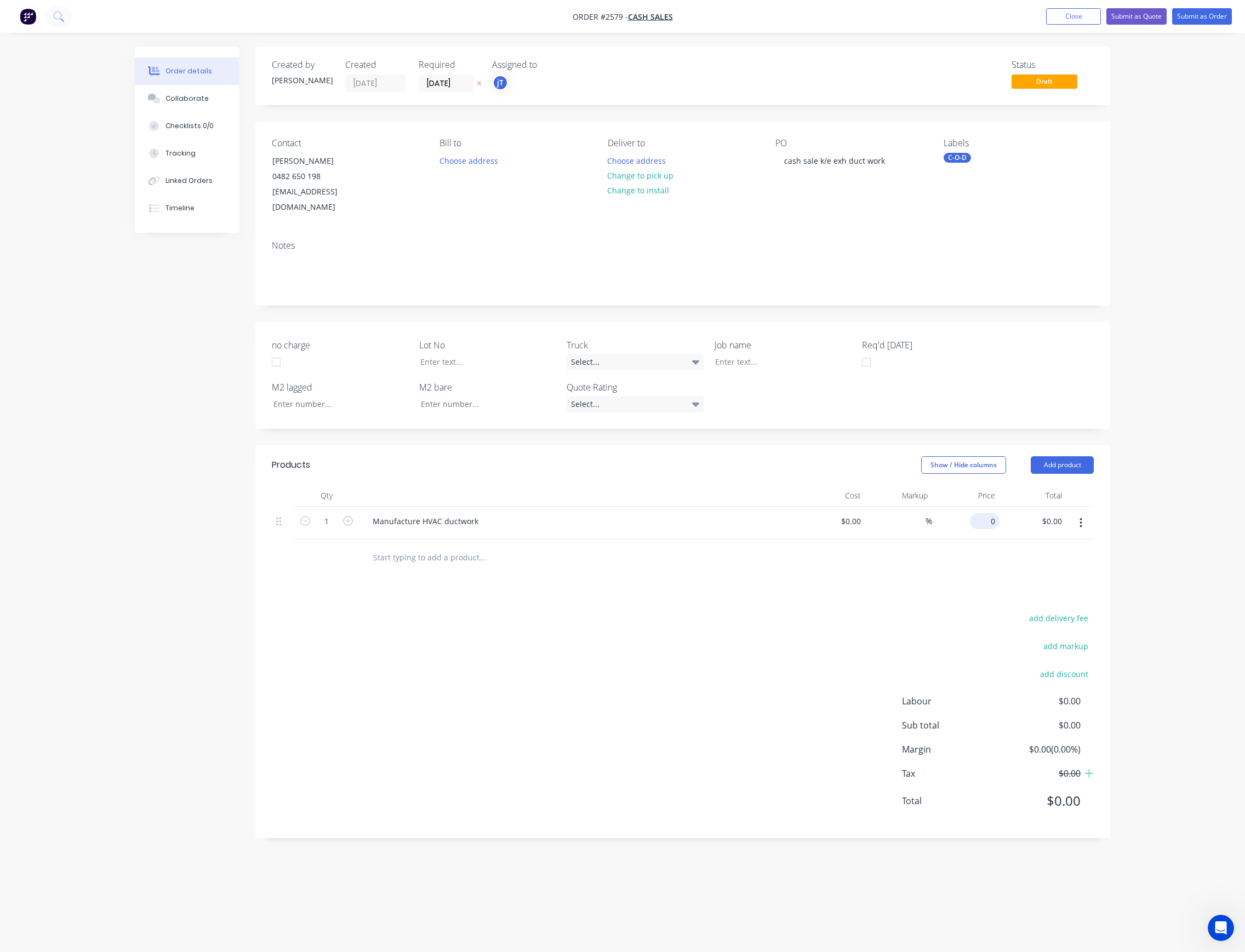
click at [994, 513] on input "0" at bounding box center [987, 521] width 25 height 16
type input "$155.00"
click at [874, 585] on div "Products Show / Hide columns Add product Qty Cost Markup Price Total 1 Manufact…" at bounding box center [683, 642] width 855 height 394
click at [1200, 18] on button "Submit as Order" at bounding box center [1202, 16] width 59 height 16
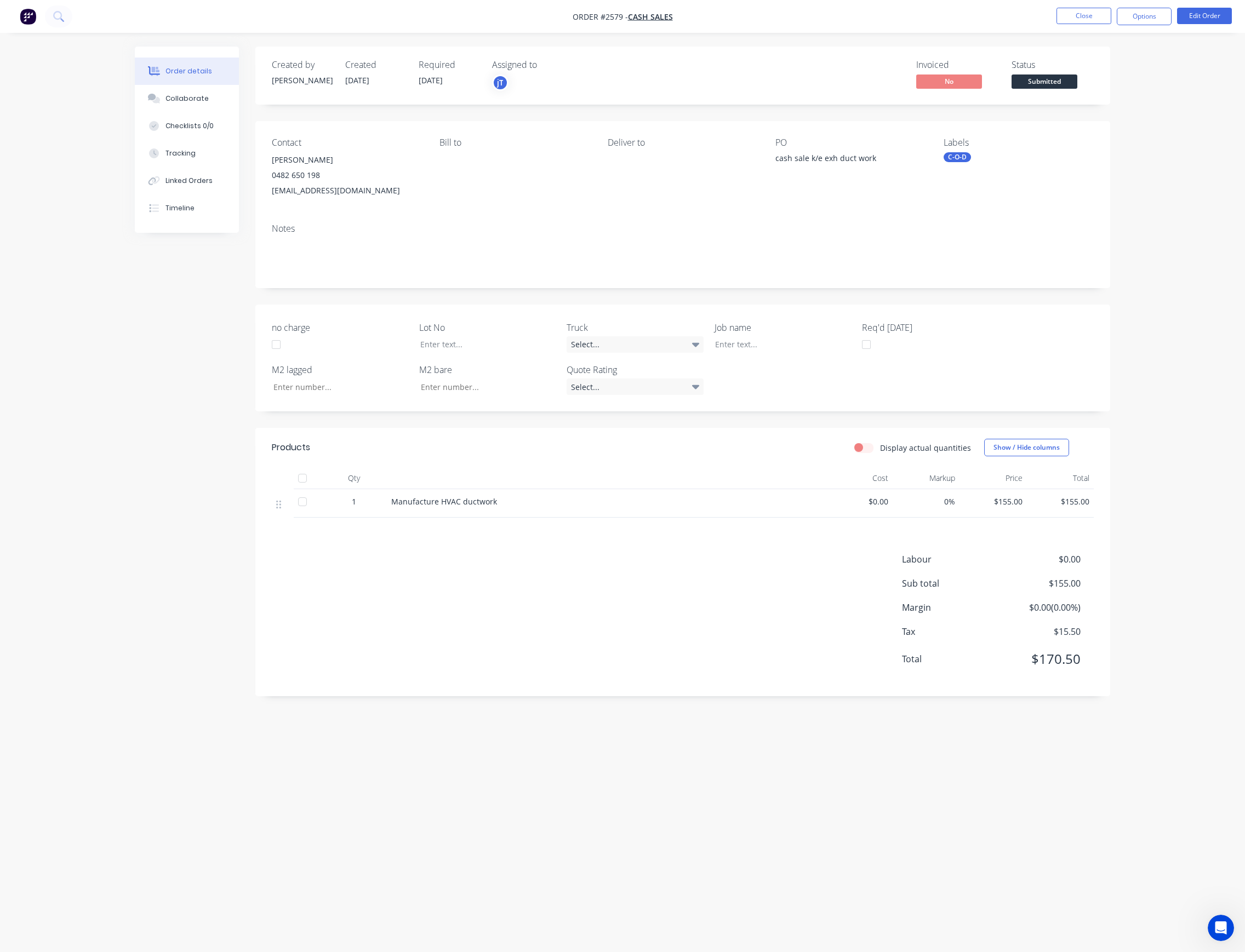
click at [1033, 87] on span "Submitted" at bounding box center [1044, 81] width 66 height 14
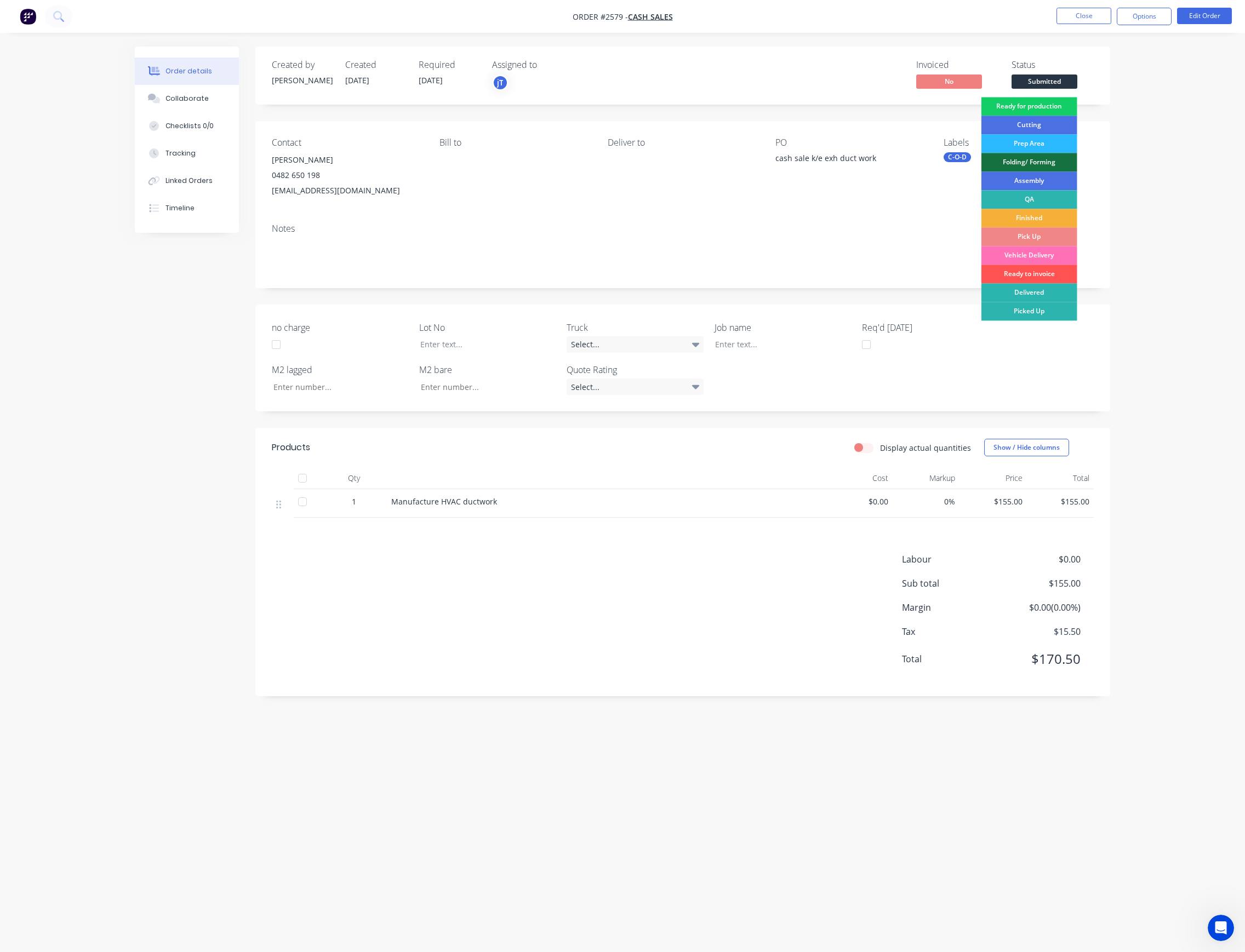
click at [1037, 98] on div "Ready for production" at bounding box center [1030, 106] width 96 height 18
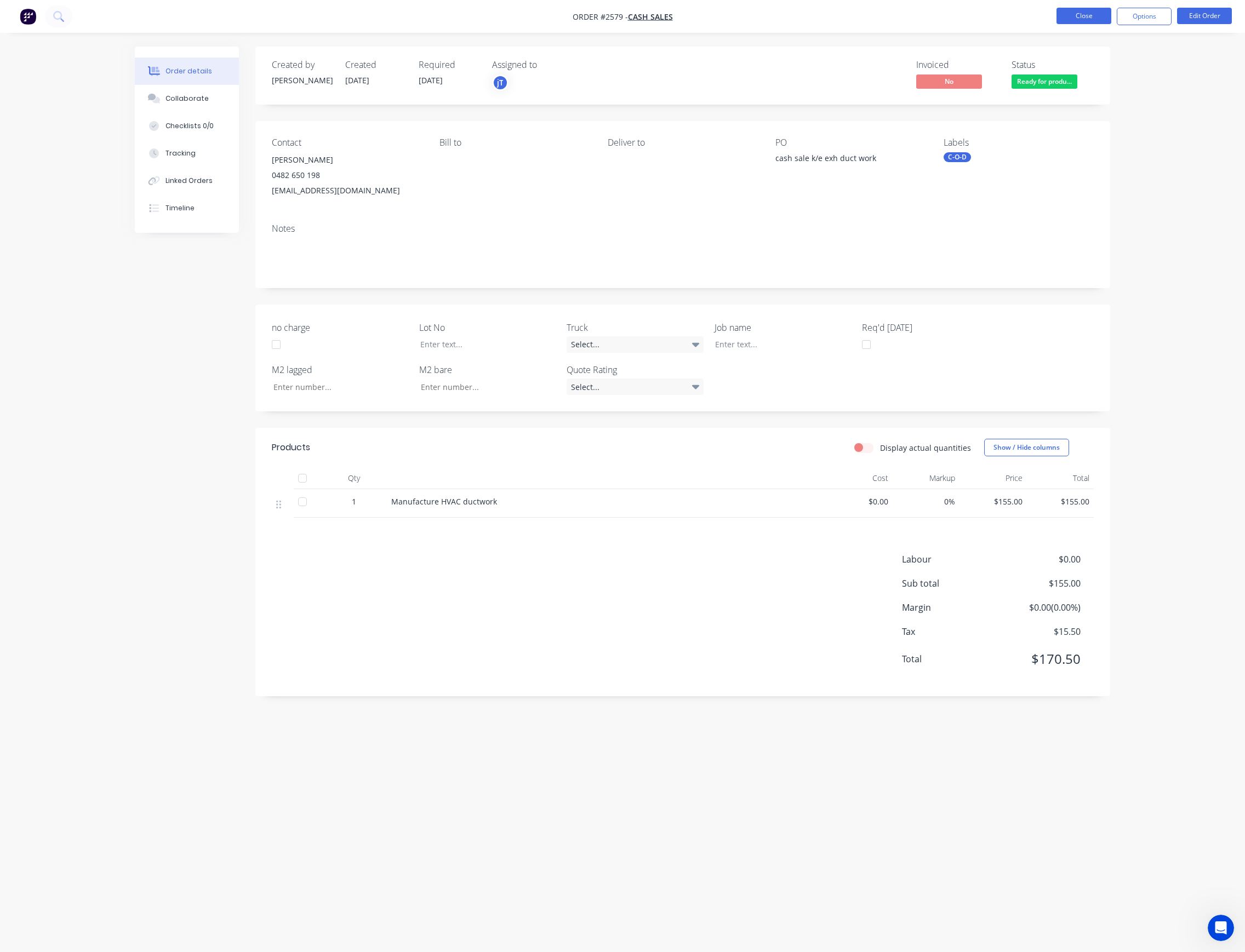
click at [1097, 15] on button "Close" at bounding box center [1084, 16] width 55 height 16
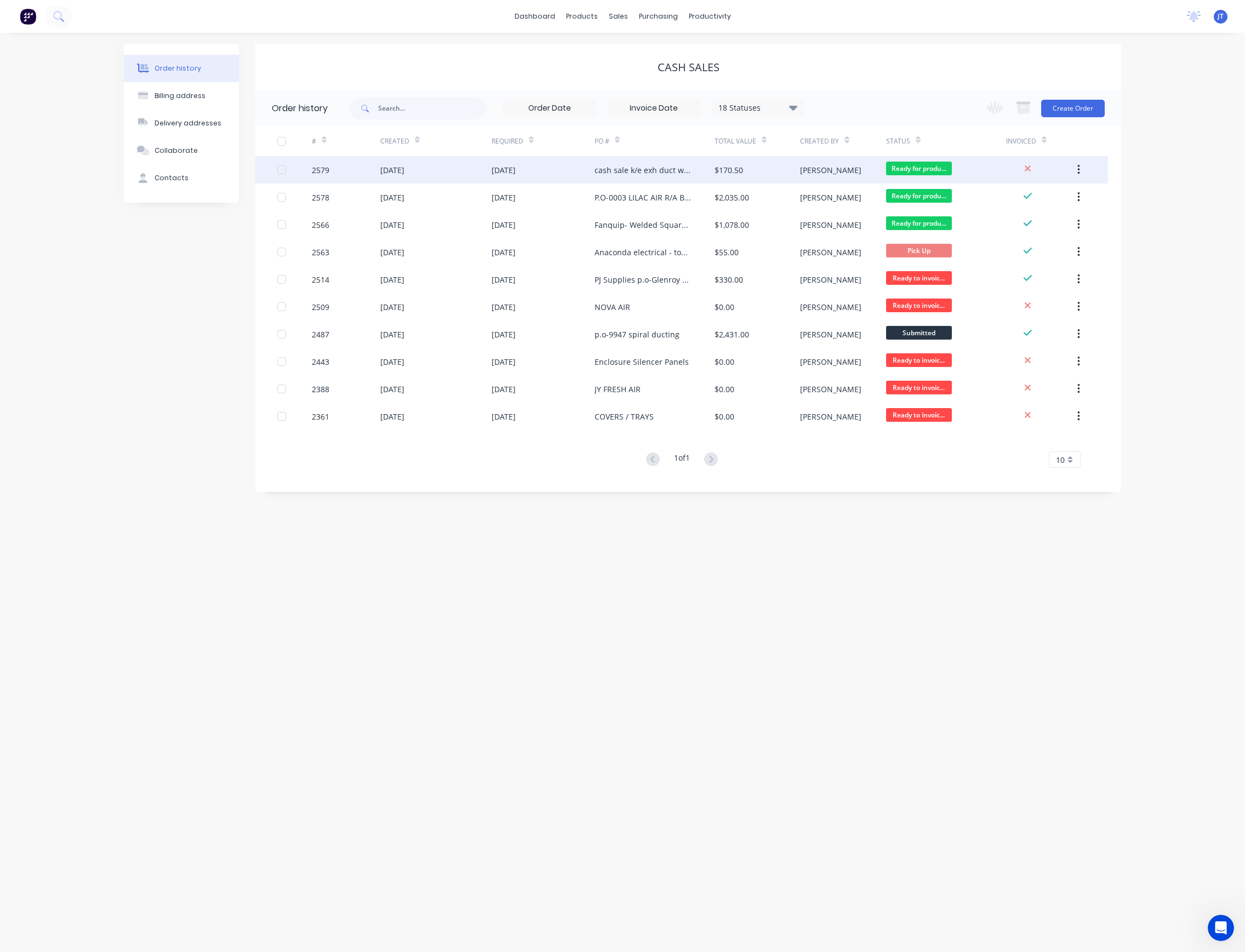
click at [649, 173] on div "cash sale k/e exh duct work" at bounding box center [643, 170] width 98 height 11
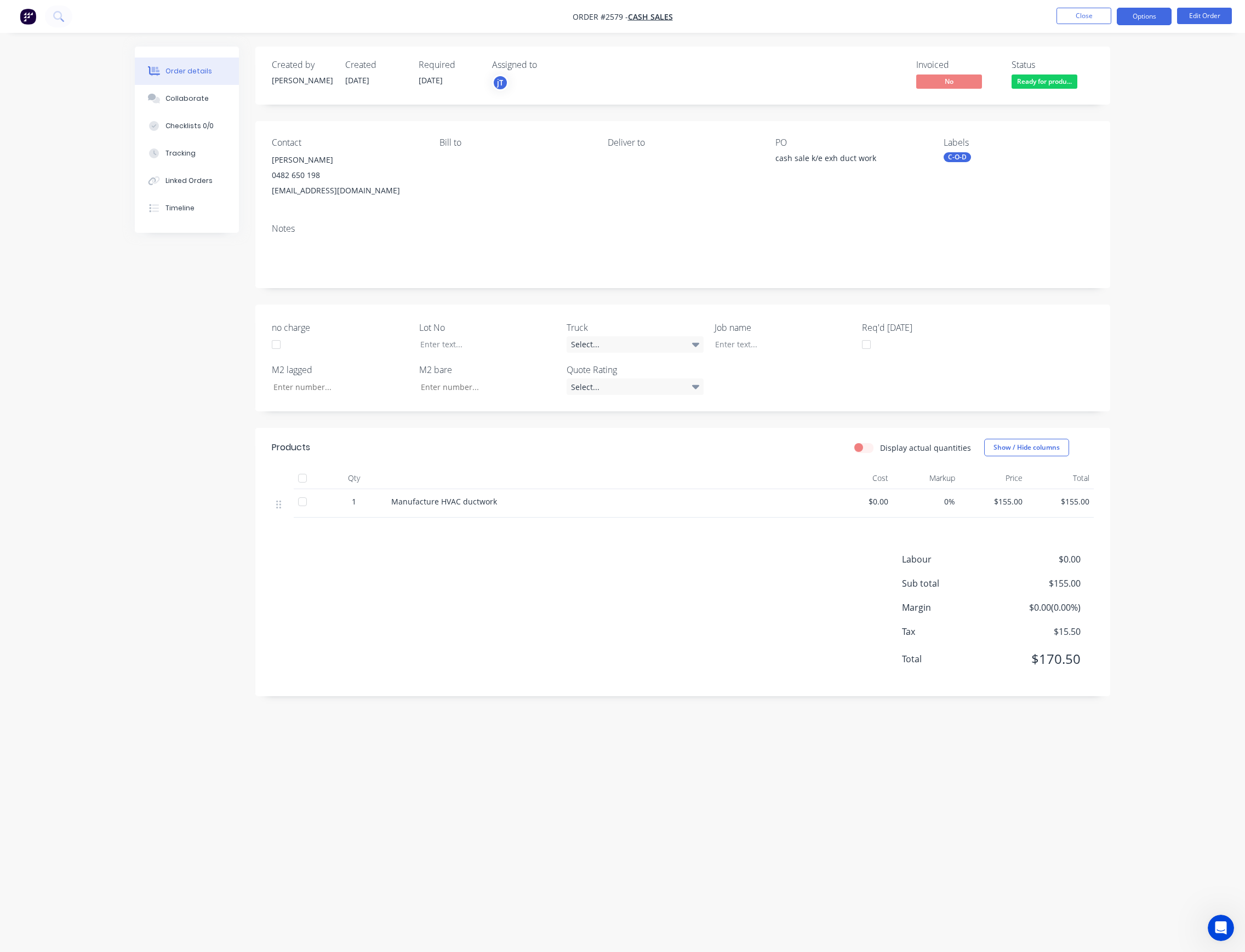
click at [1145, 14] on button "Options" at bounding box center [1144, 17] width 55 height 18
click at [1113, 63] on div "Invoice" at bounding box center [1112, 67] width 101 height 16
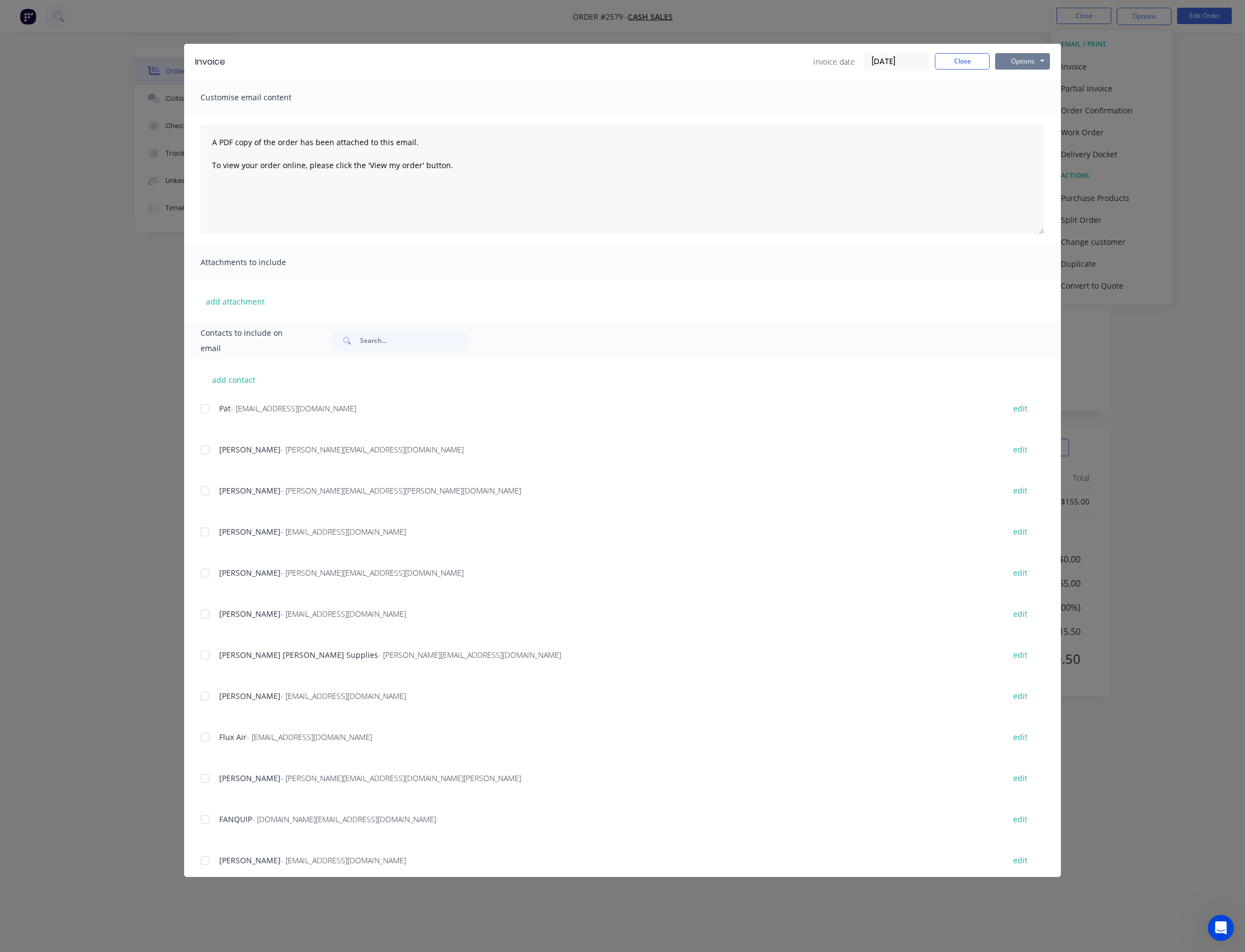
drag, startPoint x: 1027, startPoint y: 55, endPoint x: 1027, endPoint y: 63, distance: 8.0
click at [1027, 56] on button "Options" at bounding box center [1023, 61] width 55 height 16
click at [1033, 95] on button "Print" at bounding box center [1030, 99] width 70 height 18
click at [975, 63] on button "Close" at bounding box center [963, 61] width 55 height 16
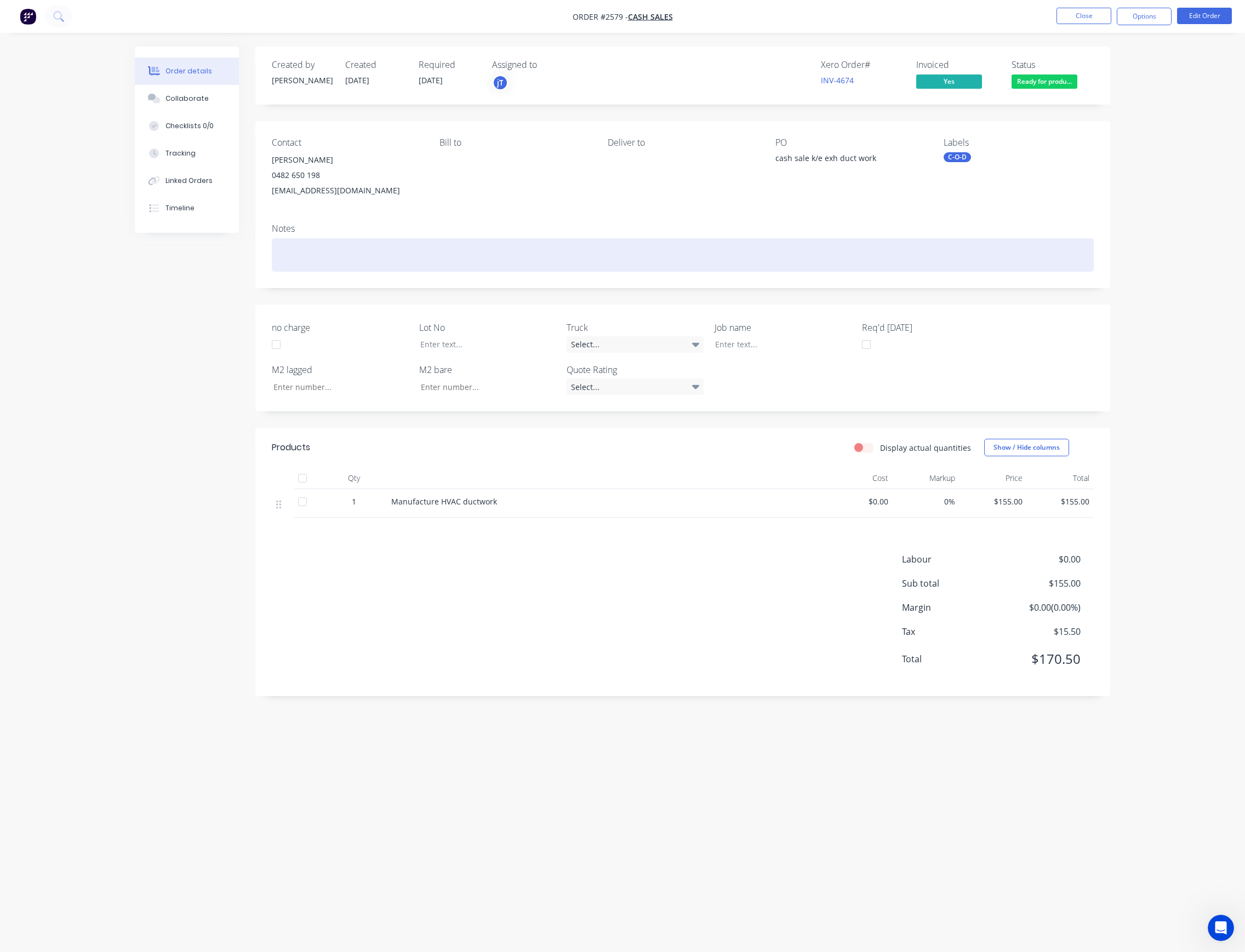
click at [404, 255] on div at bounding box center [683, 255] width 822 height 34
click at [355, 257] on div "payment through aiorpak holdings" at bounding box center [683, 255] width 822 height 34
click at [353, 257] on div "payment through Aiorpak Holdings" at bounding box center [683, 255] width 822 height 34
click at [426, 257] on div "payment through Airpak Holdings" at bounding box center [683, 255] width 822 height 34
drag, startPoint x: 284, startPoint y: 261, endPoint x: 300, endPoint y: 250, distance: 19.4
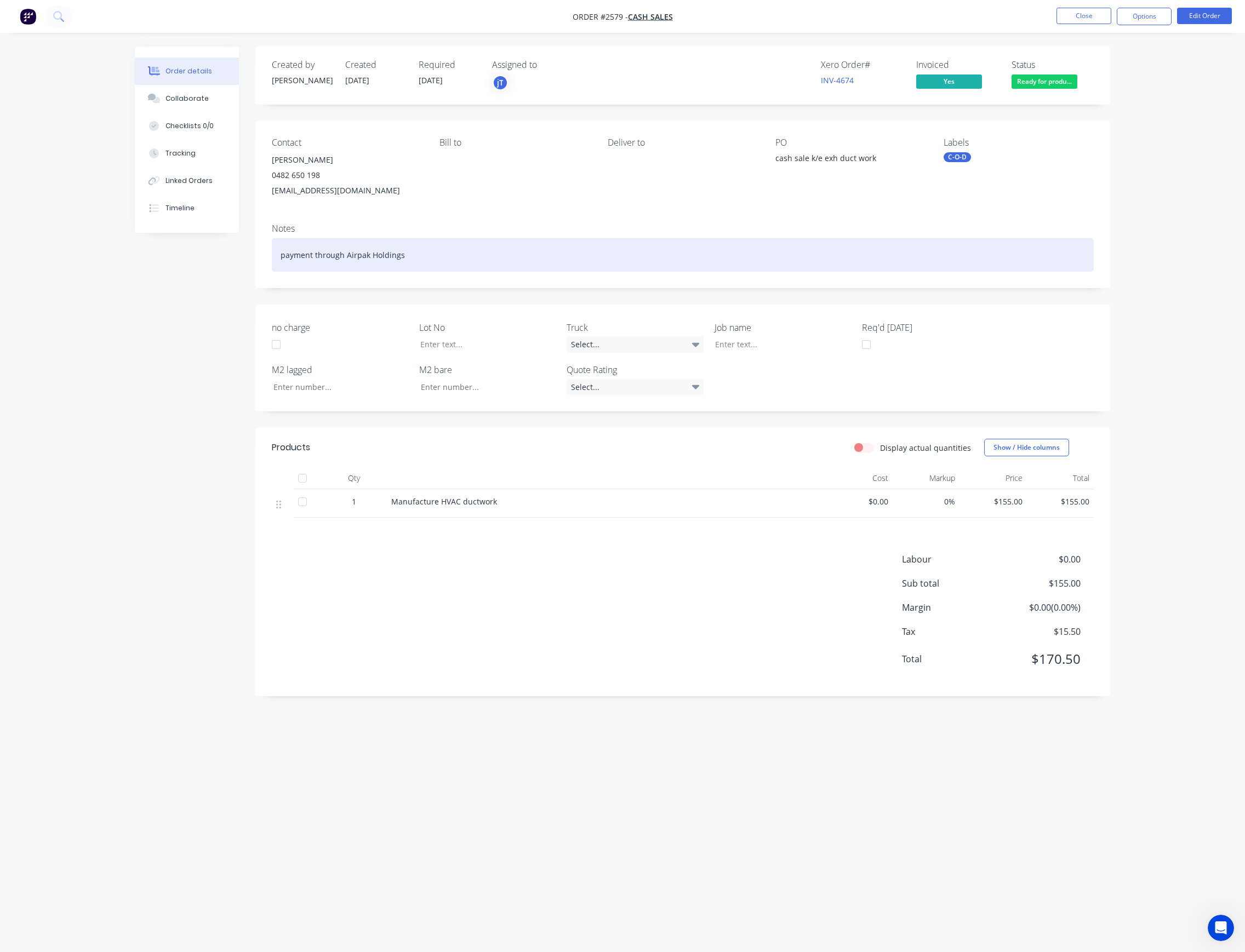
click at [284, 261] on div "payment through Airpak Holdings" at bounding box center [683, 255] width 822 height 34
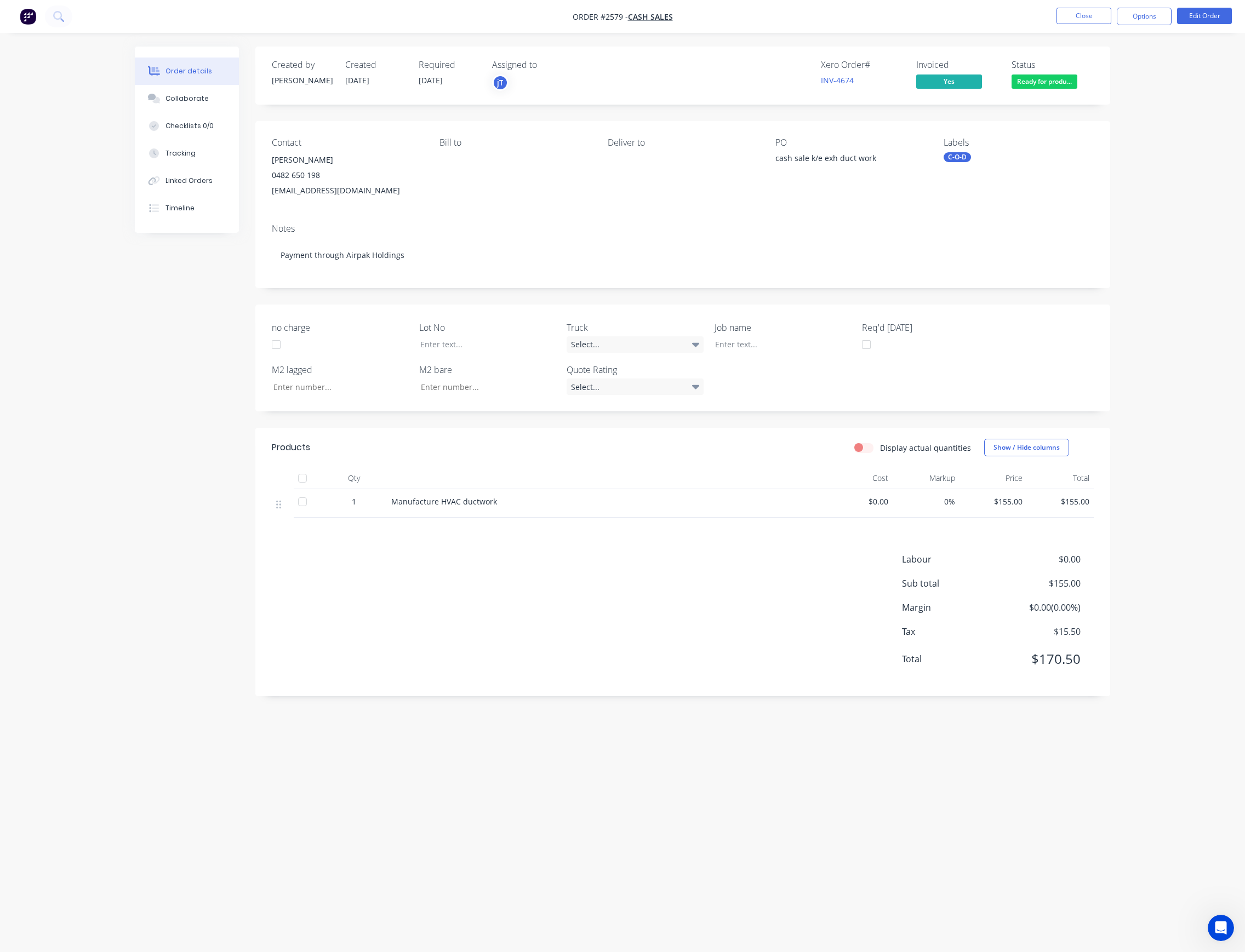
click at [1013, 500] on span "$155.00" at bounding box center [993, 501] width 59 height 11
drag, startPoint x: 1022, startPoint y: 500, endPoint x: 985, endPoint y: 508, distance: 37.9
click at [985, 508] on span "$155.00" at bounding box center [993, 501] width 59 height 11
click at [1027, 496] on div "$155.00" at bounding box center [1060, 504] width 67 height 29
click at [1012, 503] on span "$155.00" at bounding box center [993, 501] width 59 height 11
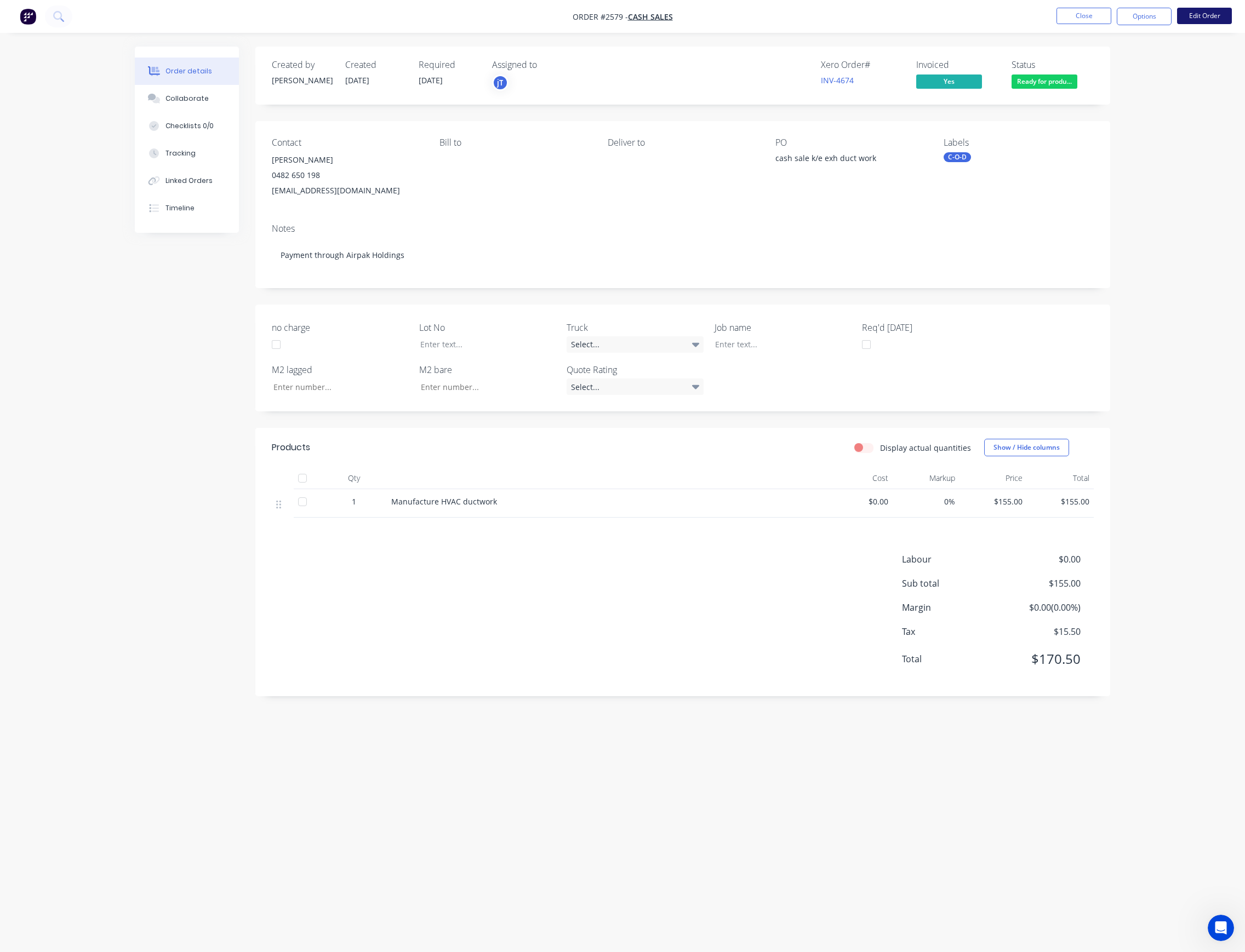
click at [1211, 18] on button "Edit Order" at bounding box center [1205, 16] width 55 height 16
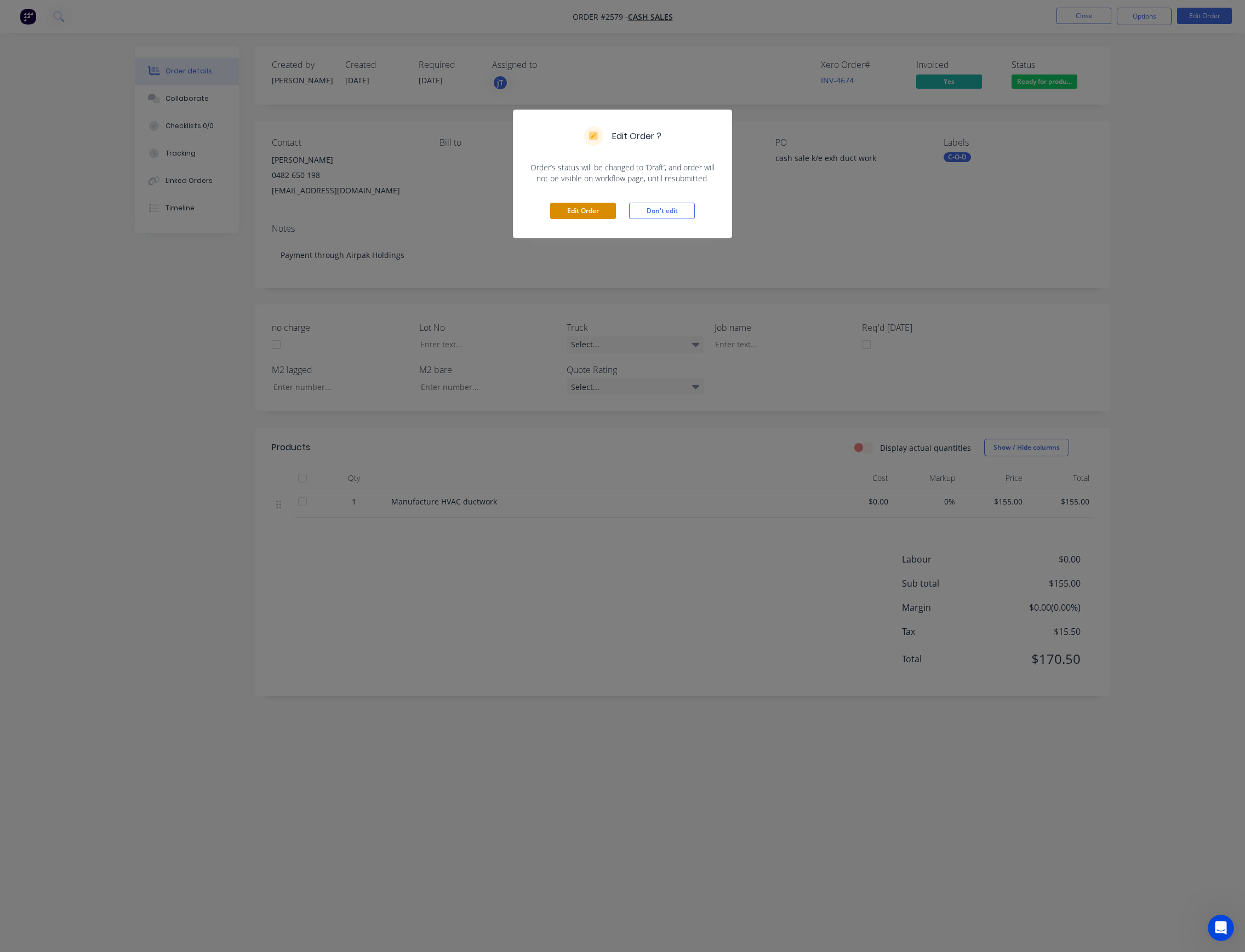
click at [602, 216] on button "Edit Order" at bounding box center [583, 211] width 66 height 16
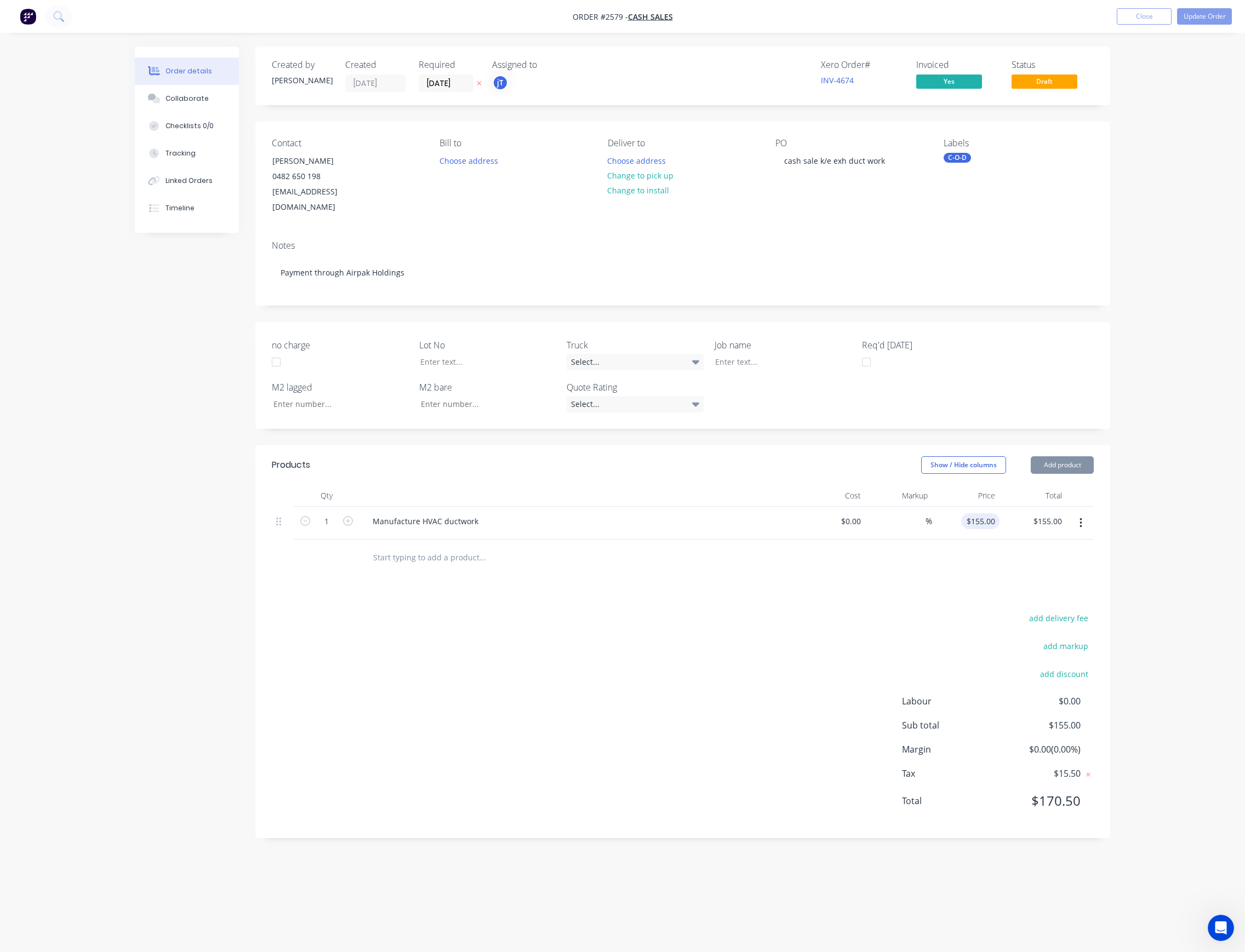
type input "155"
click at [996, 513] on input "155" at bounding box center [990, 521] width 18 height 16
type input "$0.00"
click at [1189, 21] on button "Update Order" at bounding box center [1205, 16] width 55 height 16
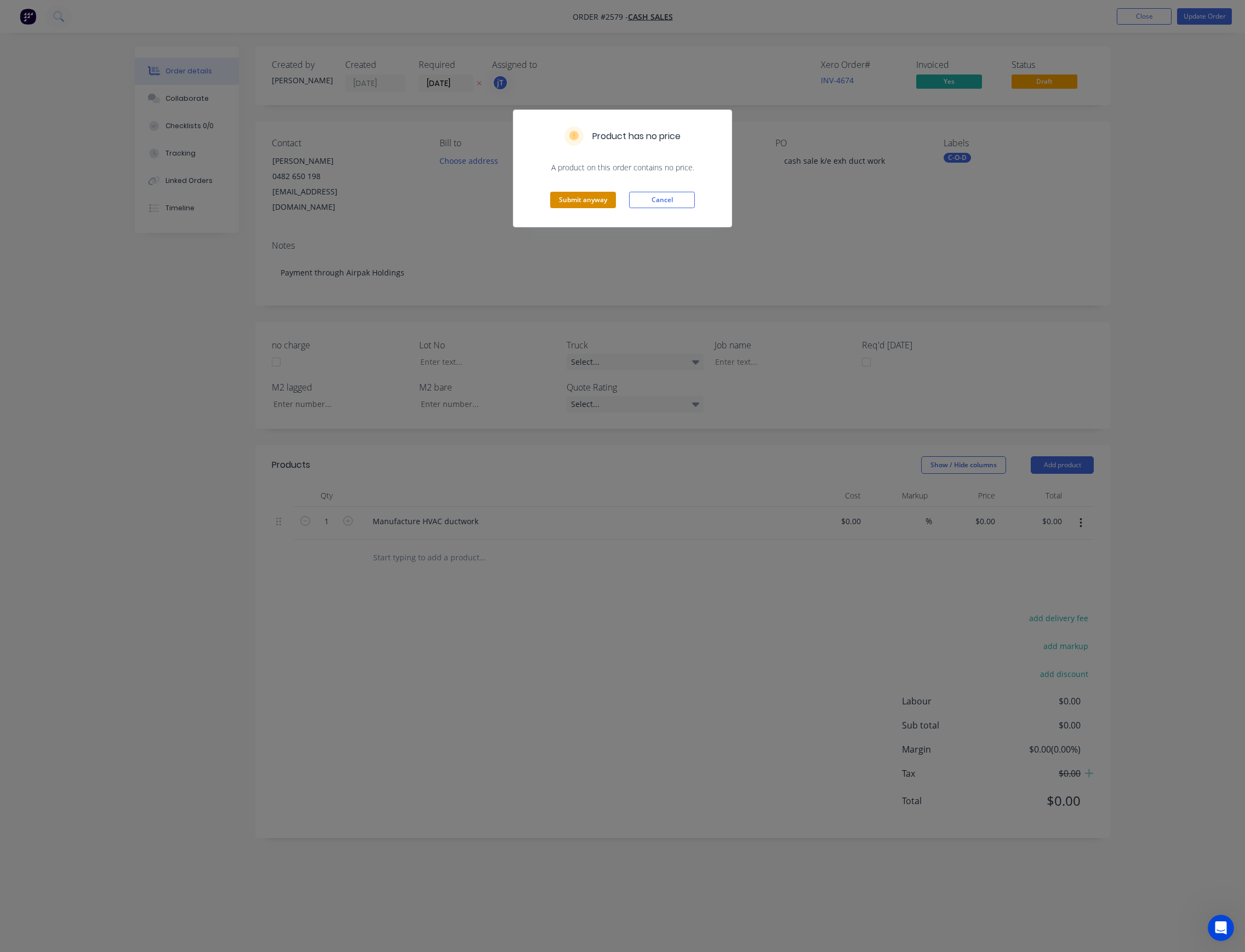
click at [596, 200] on button "Submit anyway" at bounding box center [583, 200] width 66 height 16
